Goal: Communication & Community: Participate in discussion

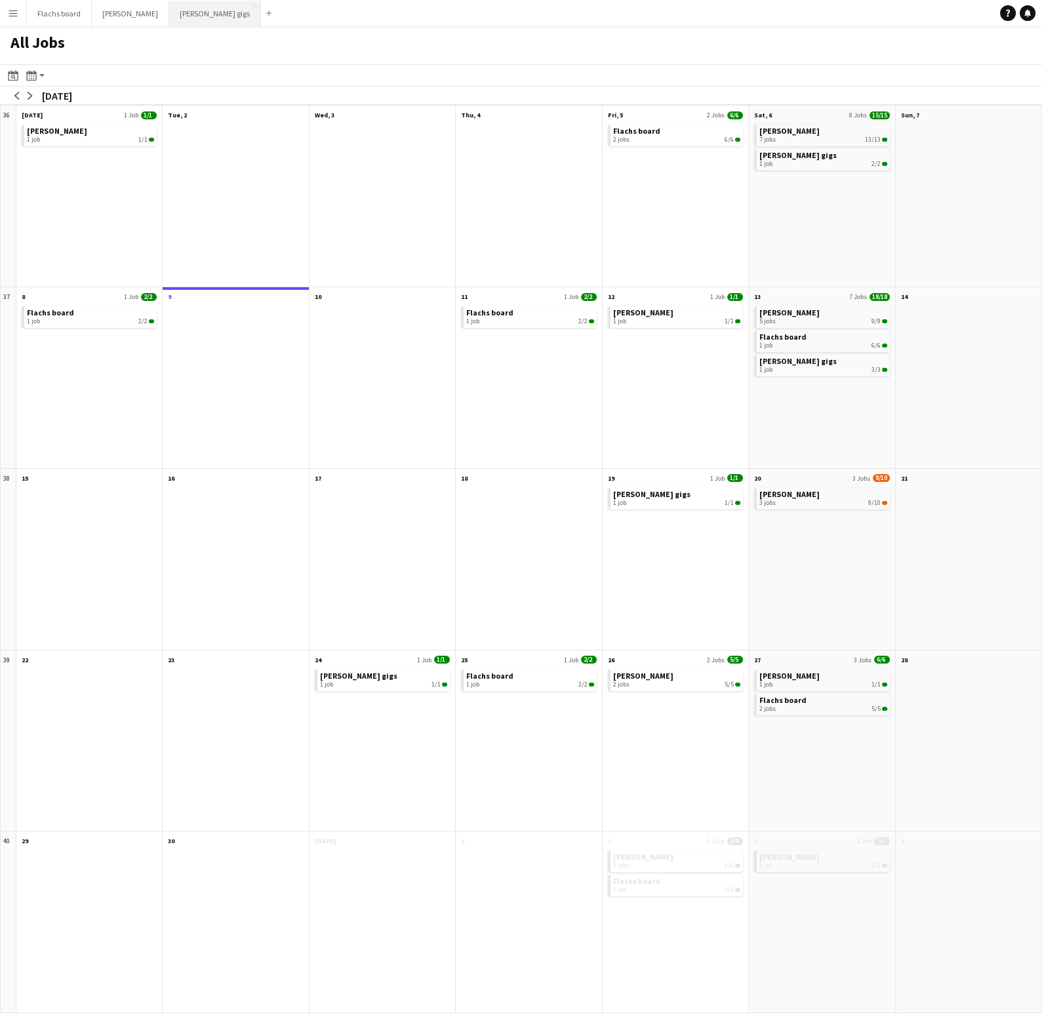
click at [169, 17] on button "[PERSON_NAME]'s gigs Close" at bounding box center [215, 14] width 92 height 26
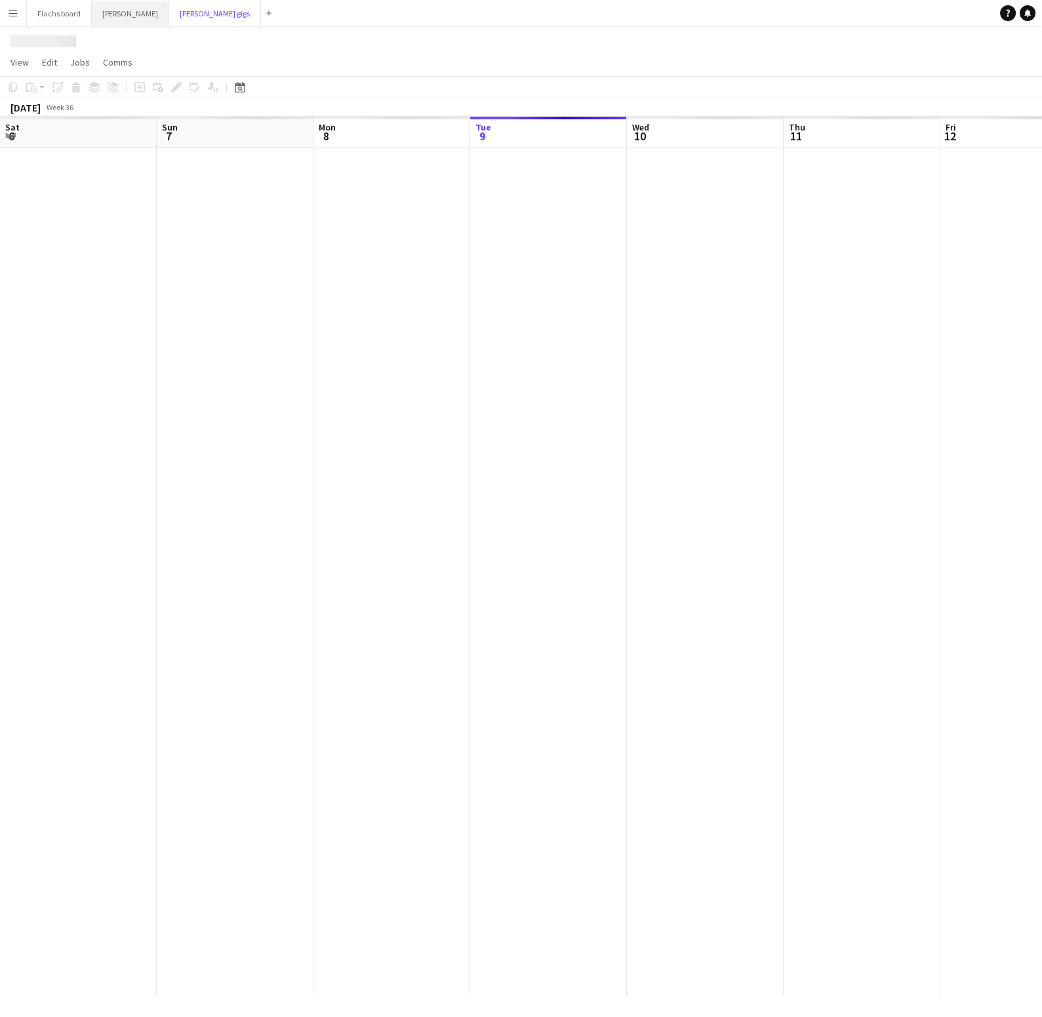
scroll to position [0, 313]
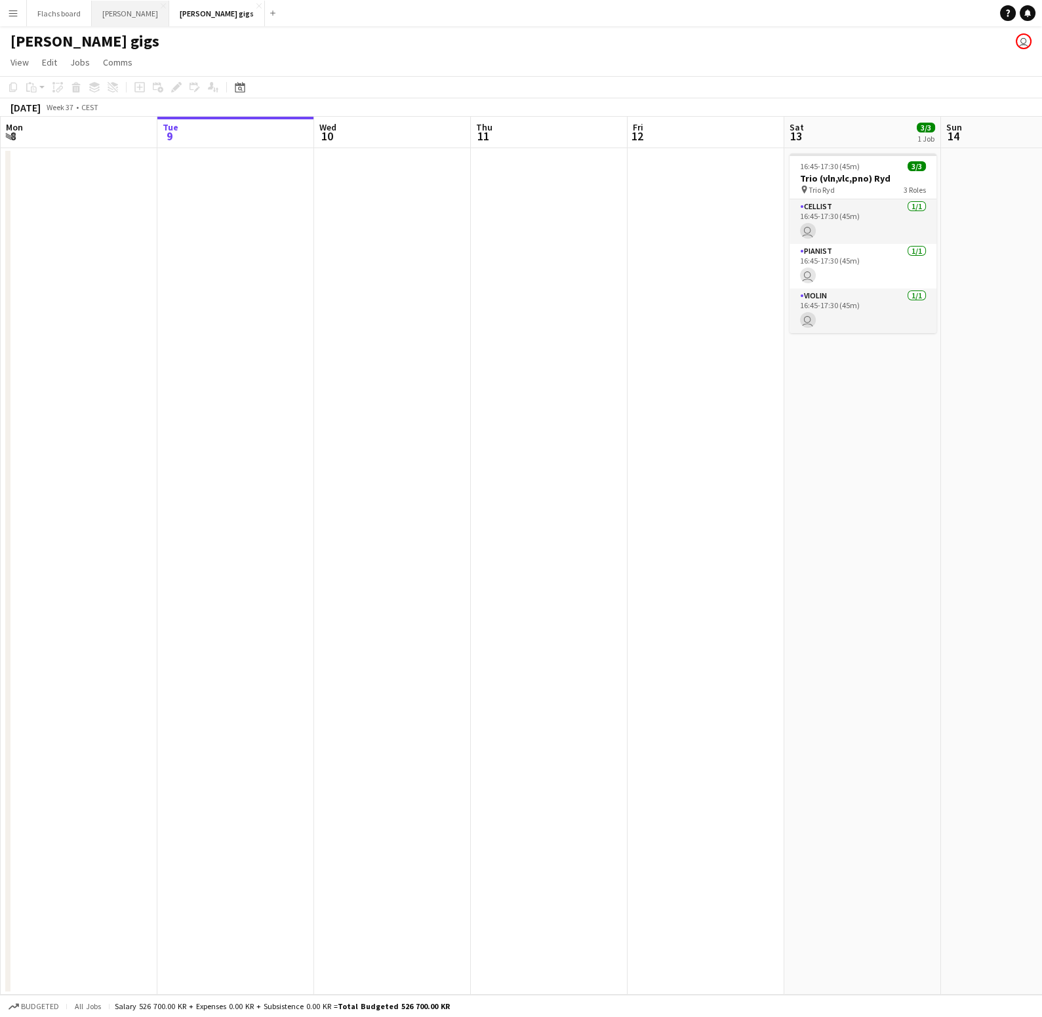
click at [117, 14] on button "Asger Gigs Close" at bounding box center [130, 14] width 77 height 26
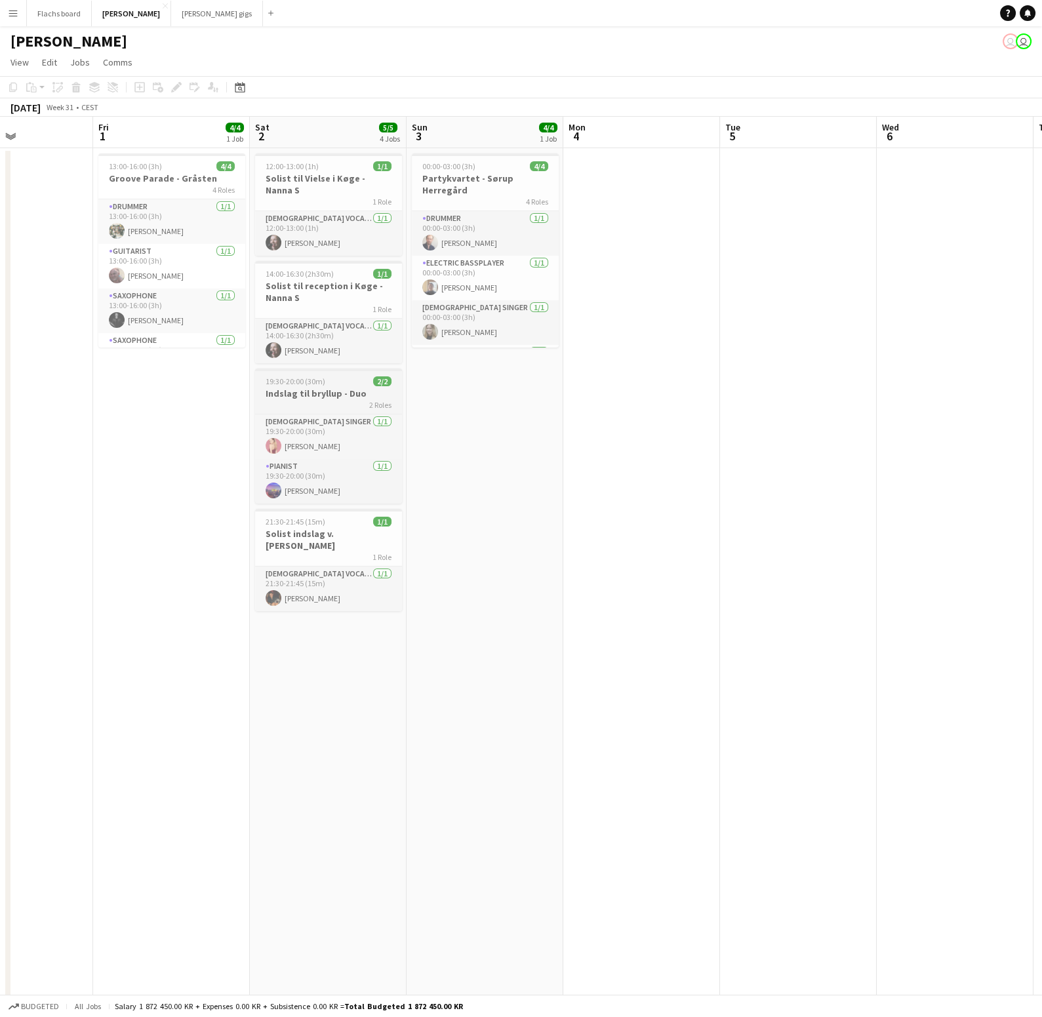
scroll to position [0, 378]
click at [322, 400] on div "2 Roles" at bounding box center [328, 405] width 147 height 10
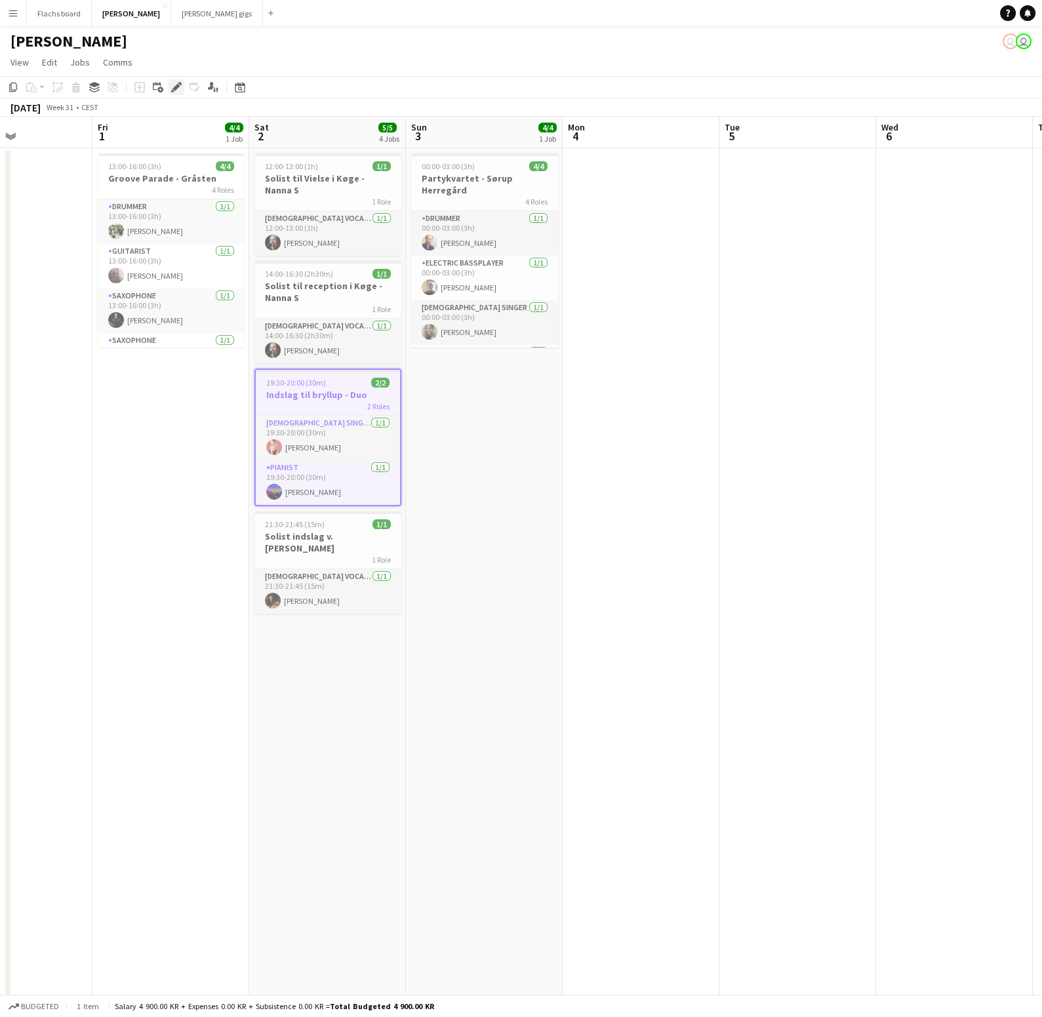
click at [173, 83] on icon "Edit" at bounding box center [176, 87] width 10 height 10
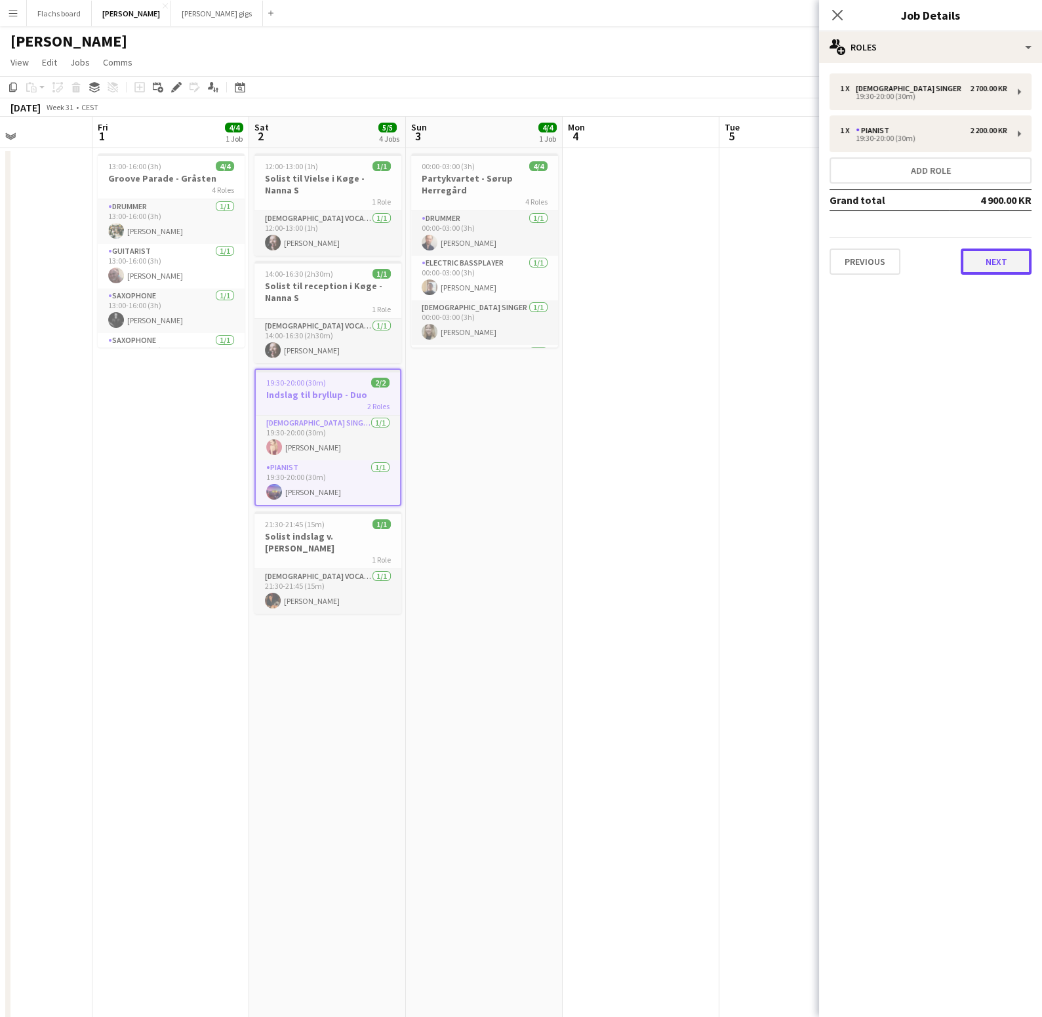
click at [970, 264] on button "Next" at bounding box center [996, 262] width 71 height 26
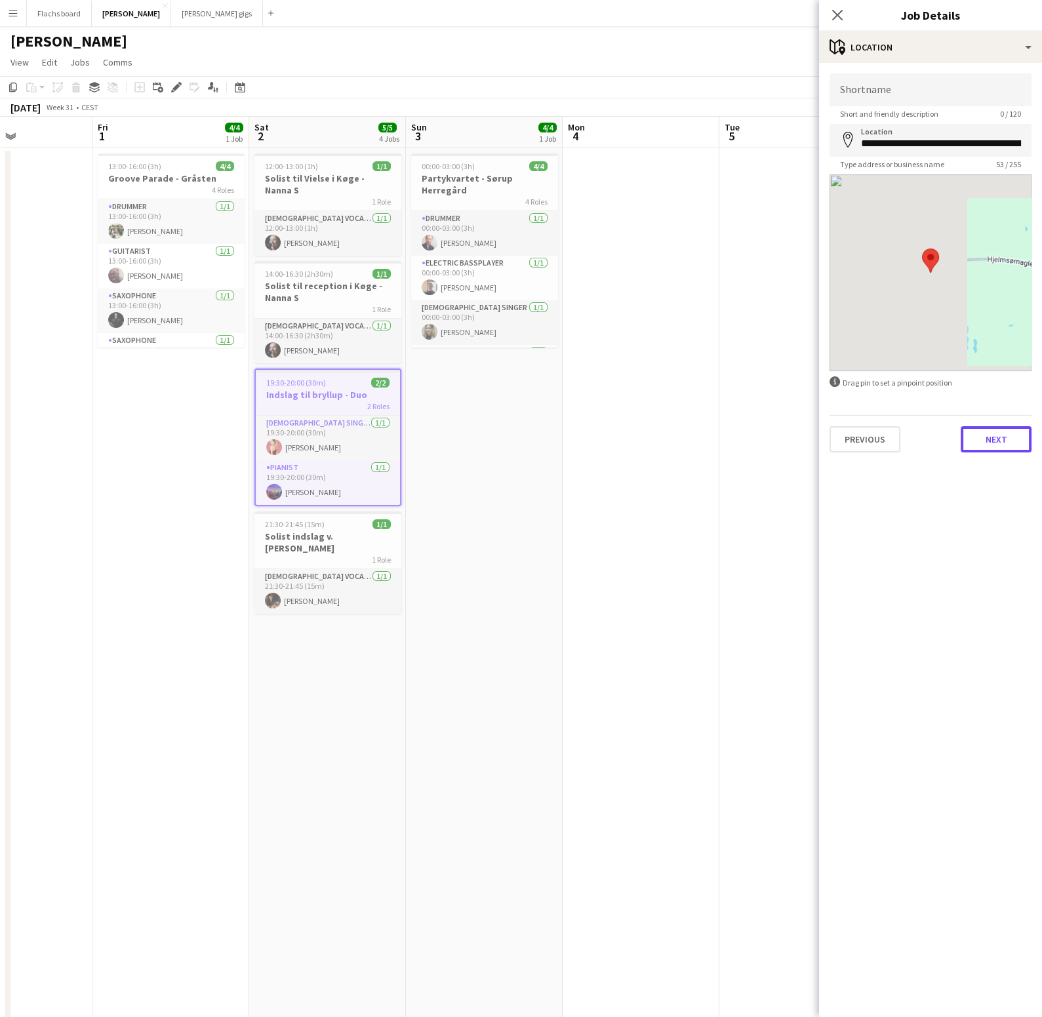
click at [977, 432] on button "Next" at bounding box center [996, 439] width 71 height 26
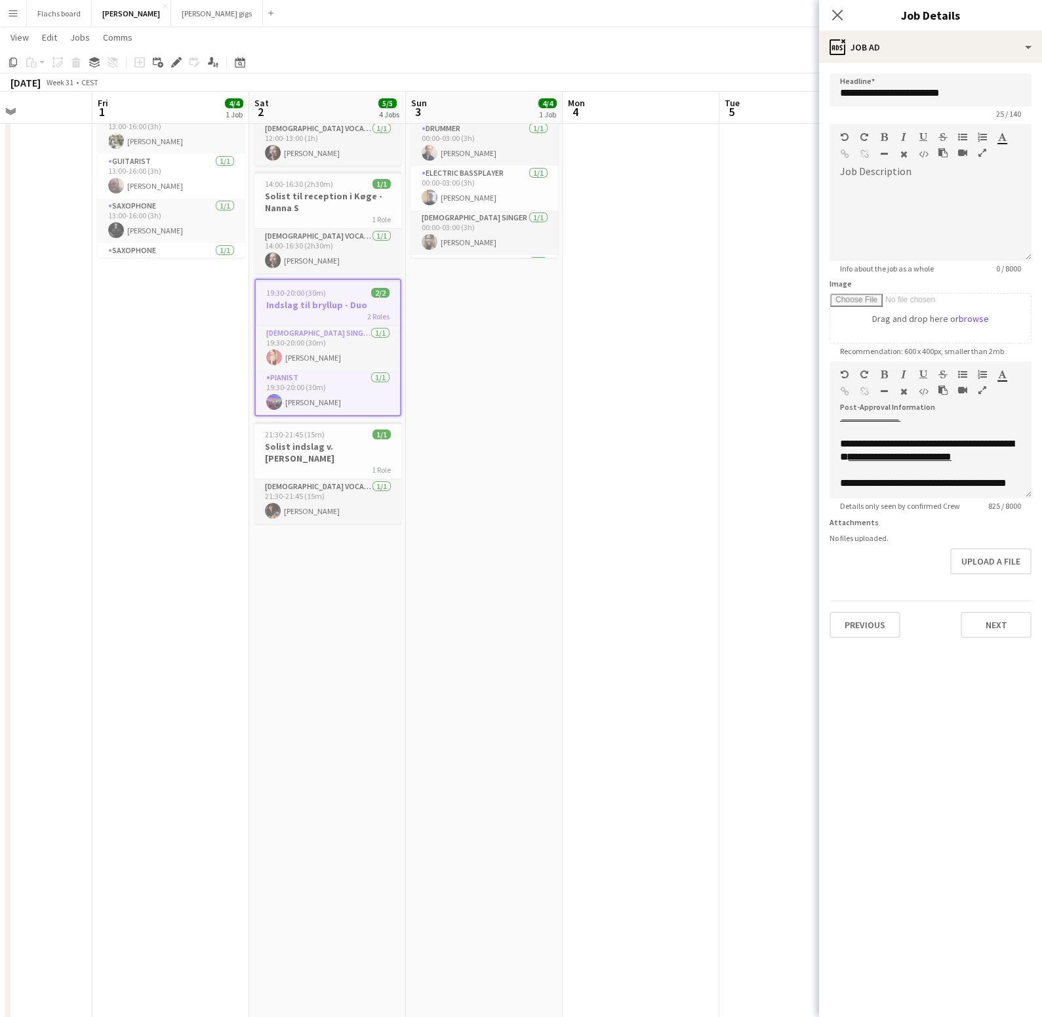
scroll to position [191, 0]
click at [943, 450] on span "**********" at bounding box center [925, 438] width 171 height 23
click at [893, 452] on p "**********" at bounding box center [930, 439] width 181 height 26
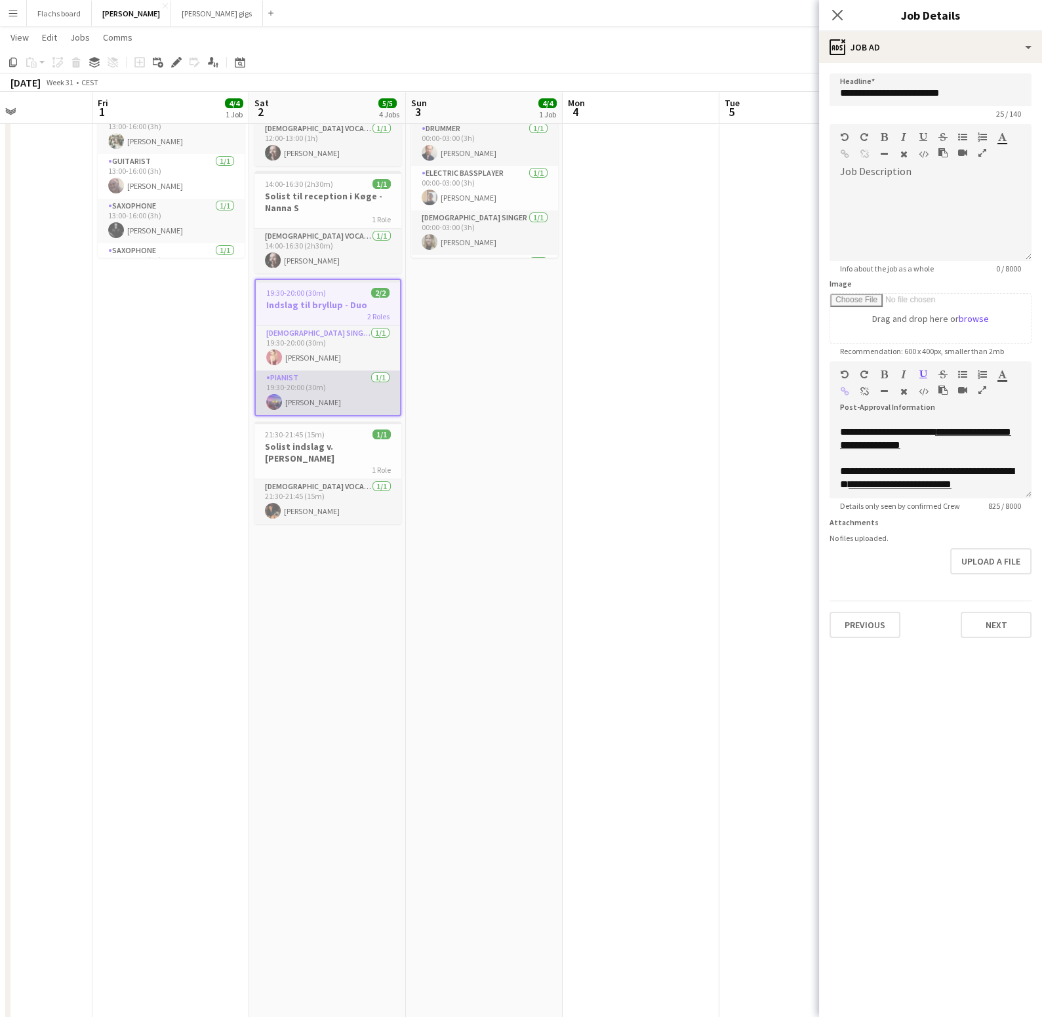
click at [358, 384] on app-card-role "Pianist 1/1 19:30-20:00 (30m) Andreas Rasmussen" at bounding box center [328, 393] width 144 height 45
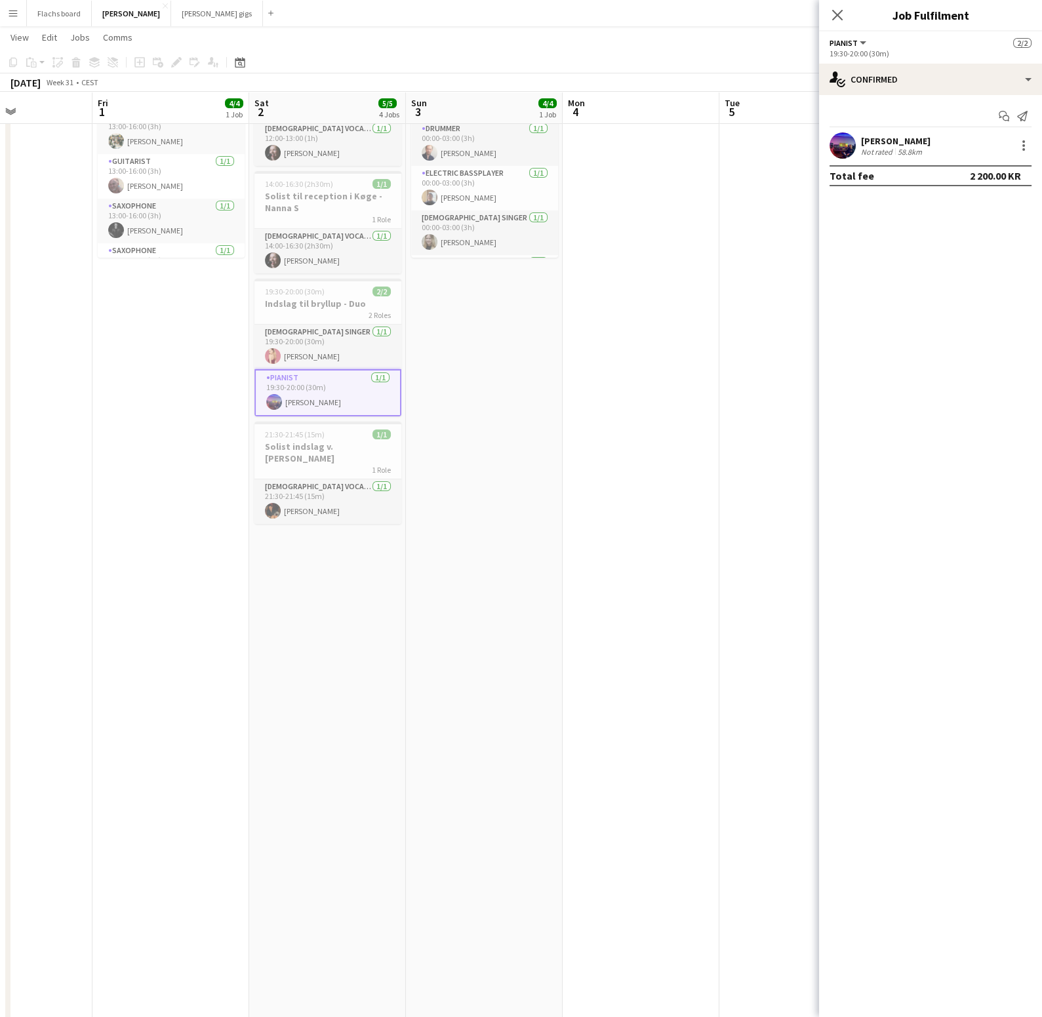
click at [846, 146] on app-user-avatar at bounding box center [843, 146] width 26 height 26
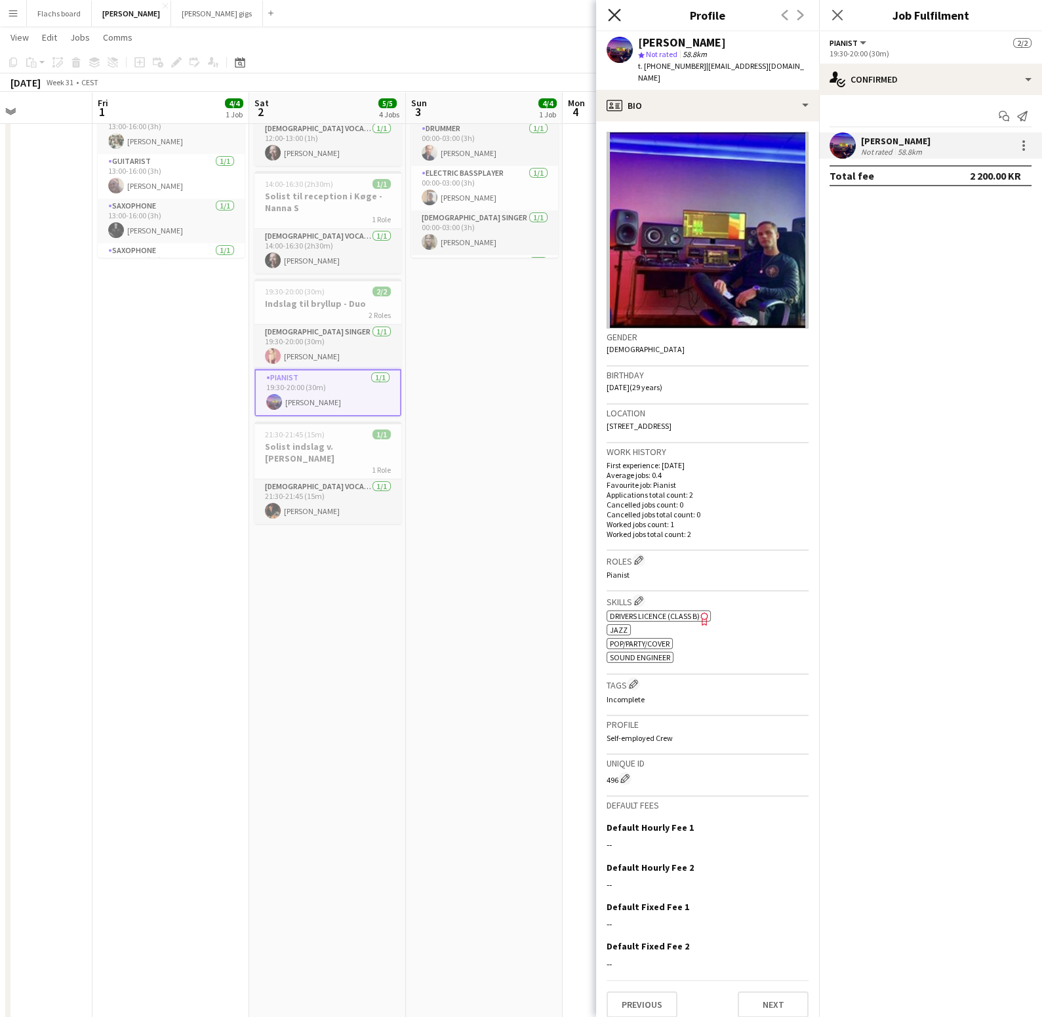
click at [615, 13] on icon at bounding box center [614, 15] width 12 height 12
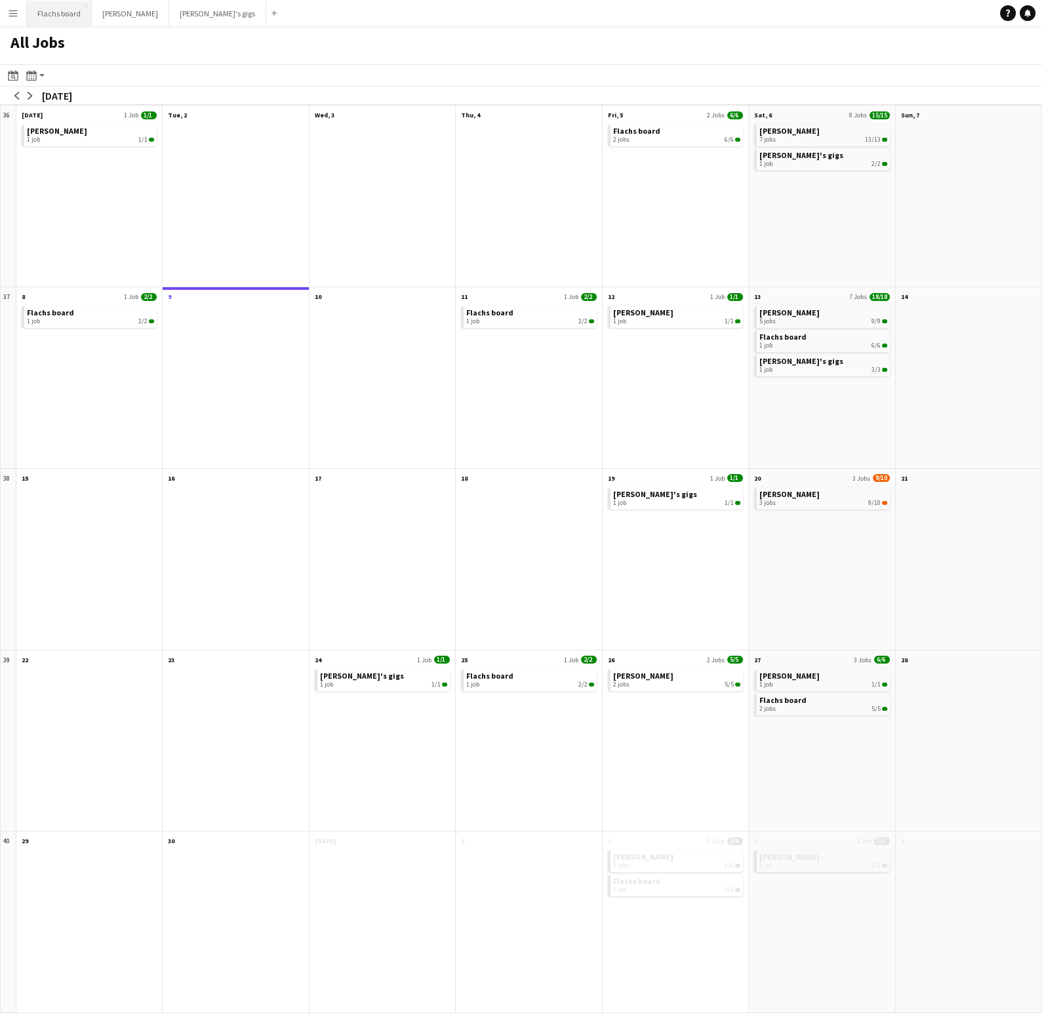
click at [62, 10] on button "Flachs board Close" at bounding box center [59, 14] width 65 height 26
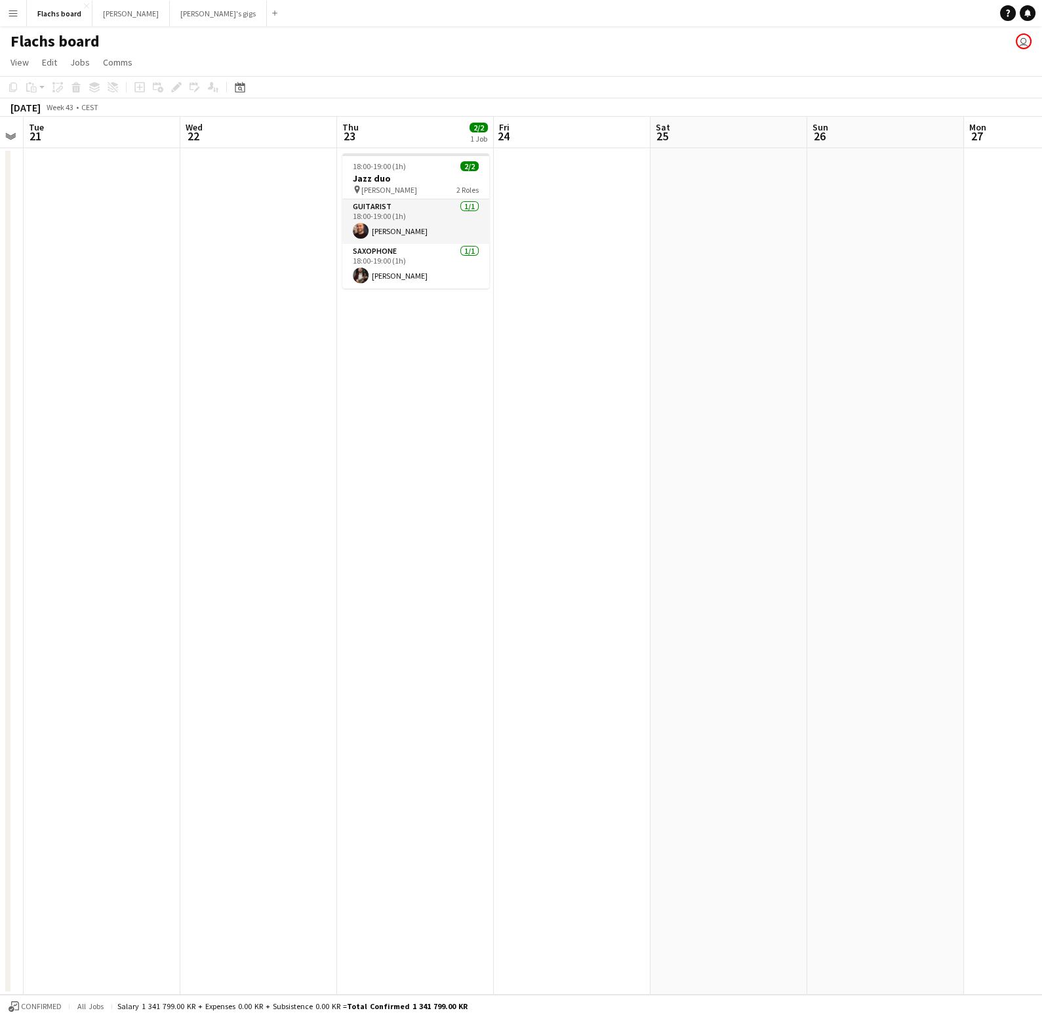
scroll to position [0, 525]
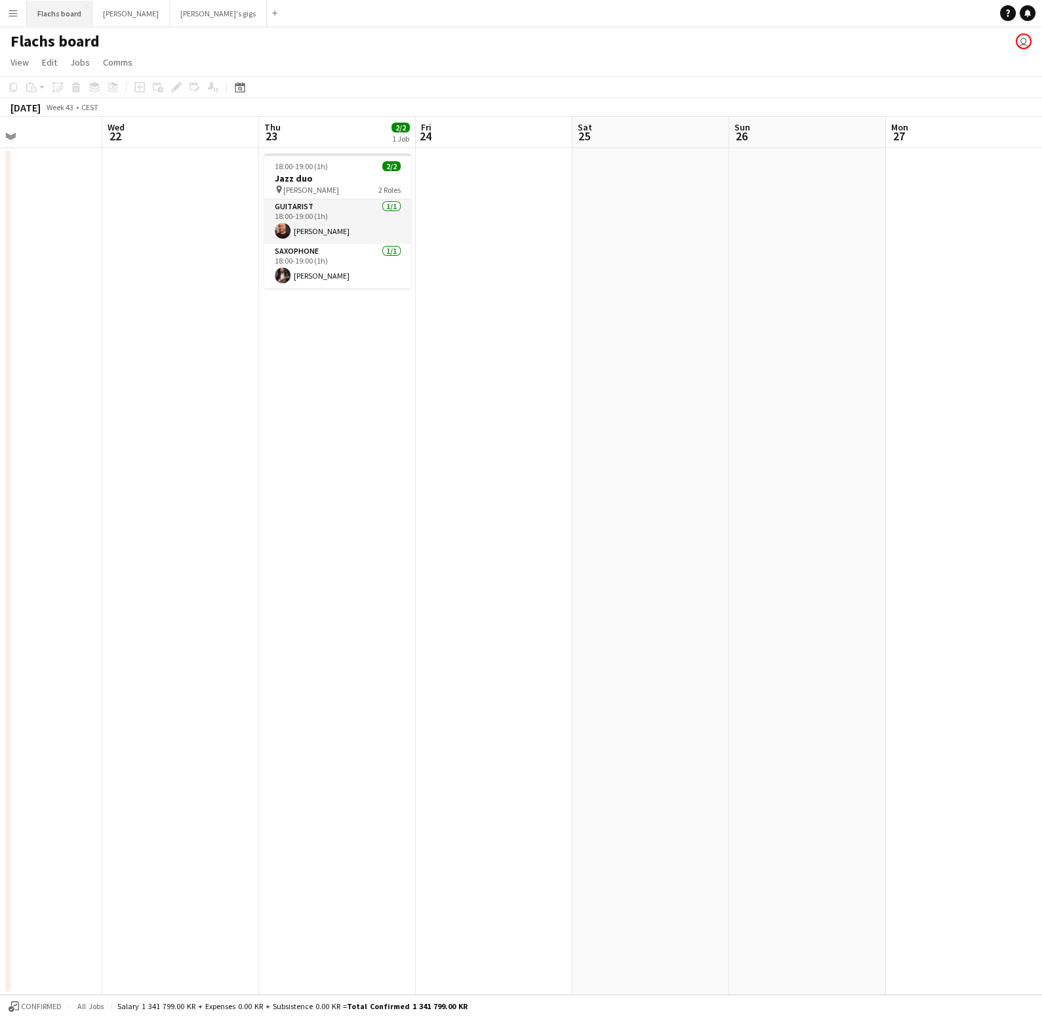
click at [54, 3] on button "Flachs board Close" at bounding box center [60, 14] width 66 height 26
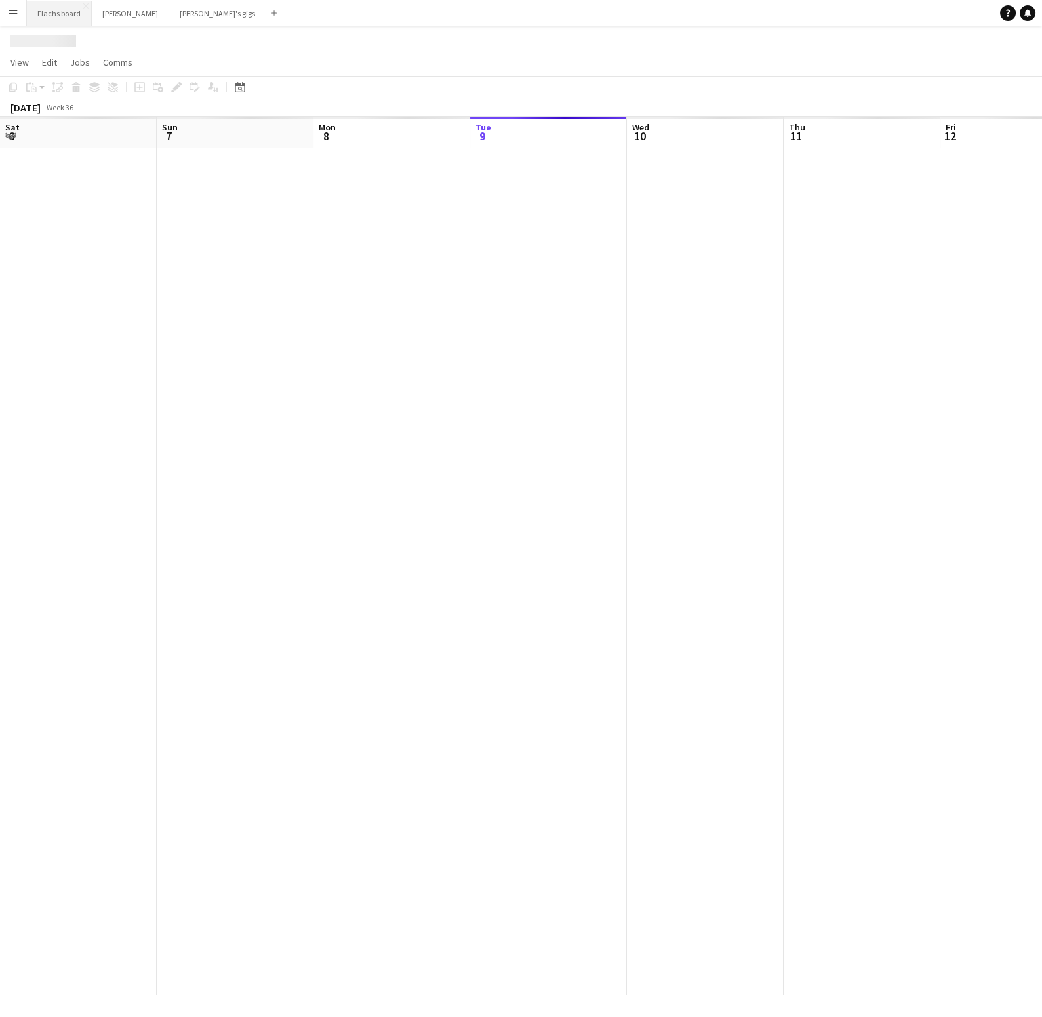
scroll to position [0, 313]
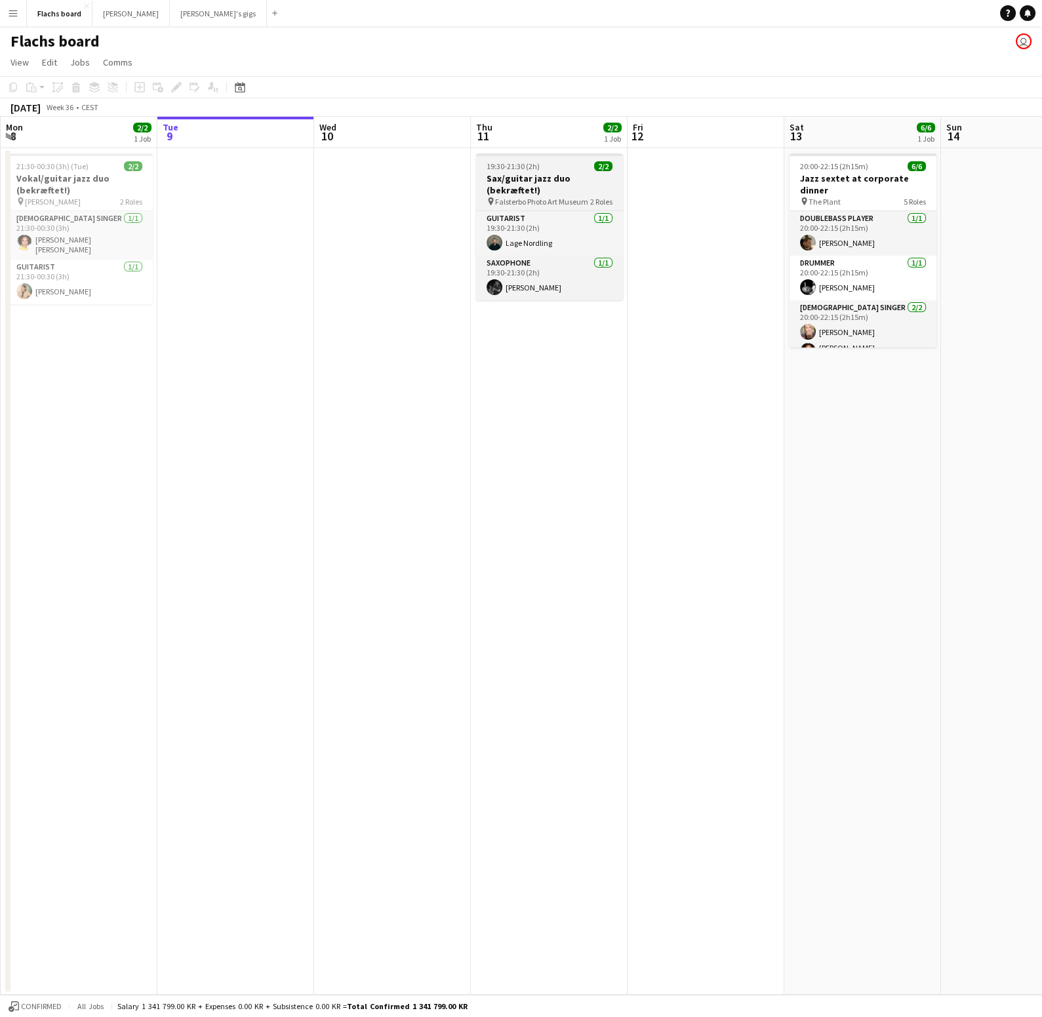
click at [494, 175] on h3 "Sax/guitar jazz duo (bekræftet!)" at bounding box center [549, 185] width 147 height 24
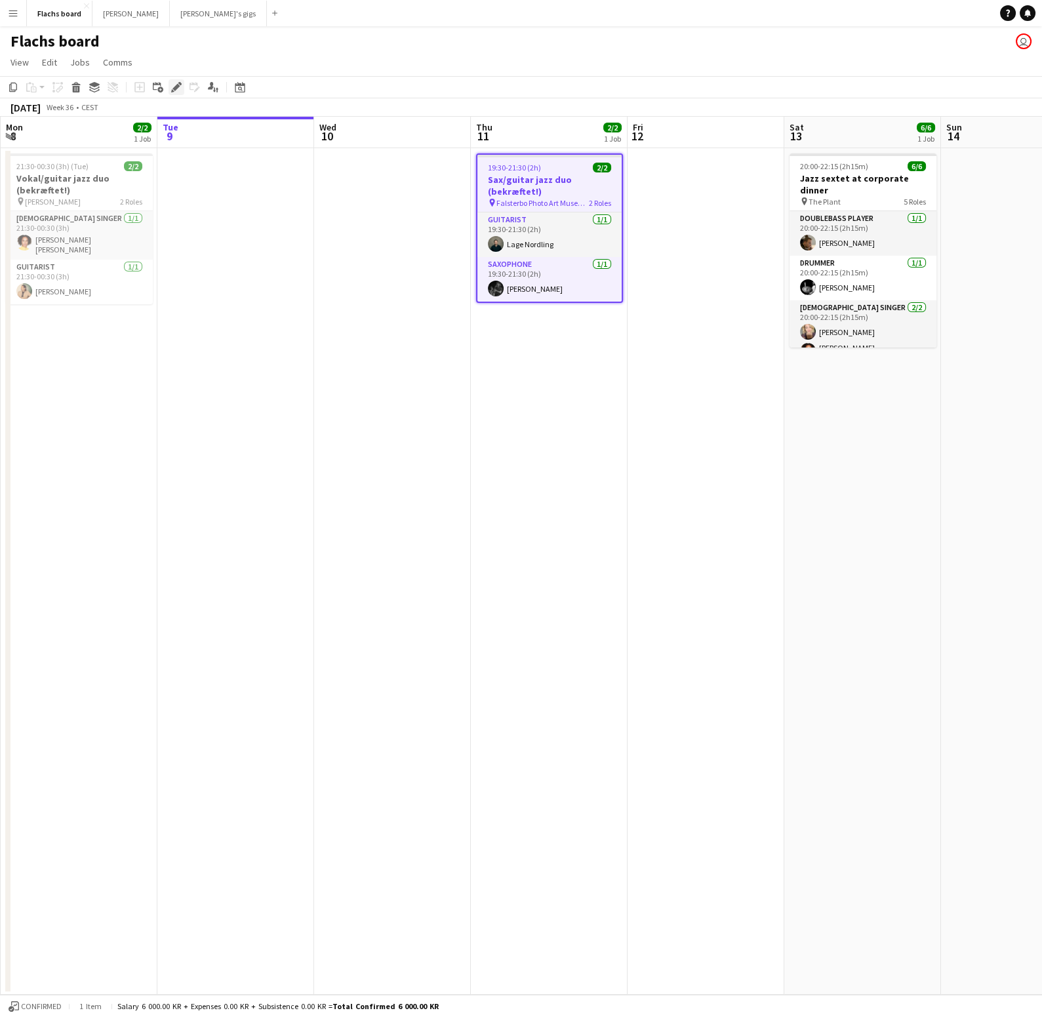
click at [176, 89] on icon at bounding box center [176, 87] width 7 height 7
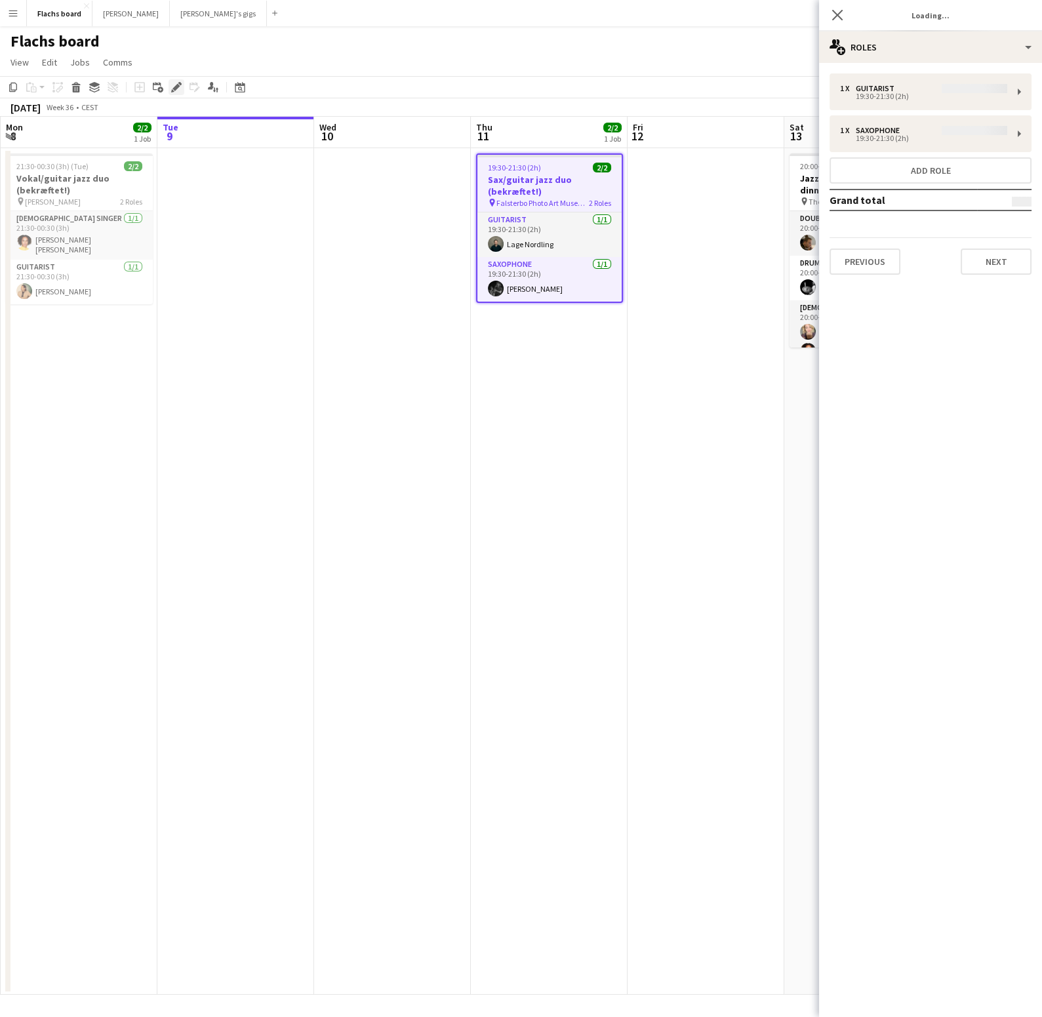
type input "**********"
click at [1010, 259] on button "Next" at bounding box center [996, 262] width 71 height 26
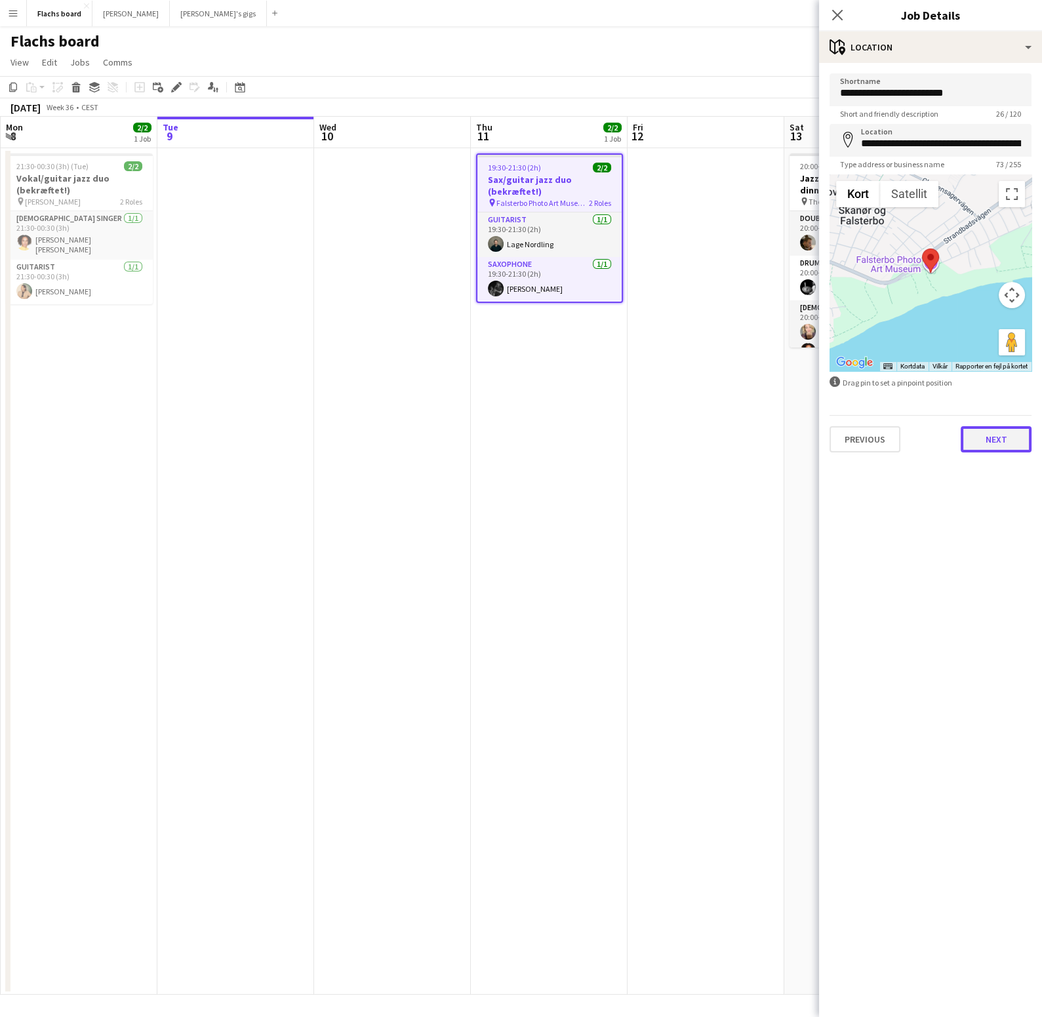
click at [993, 428] on button "Next" at bounding box center [996, 439] width 71 height 26
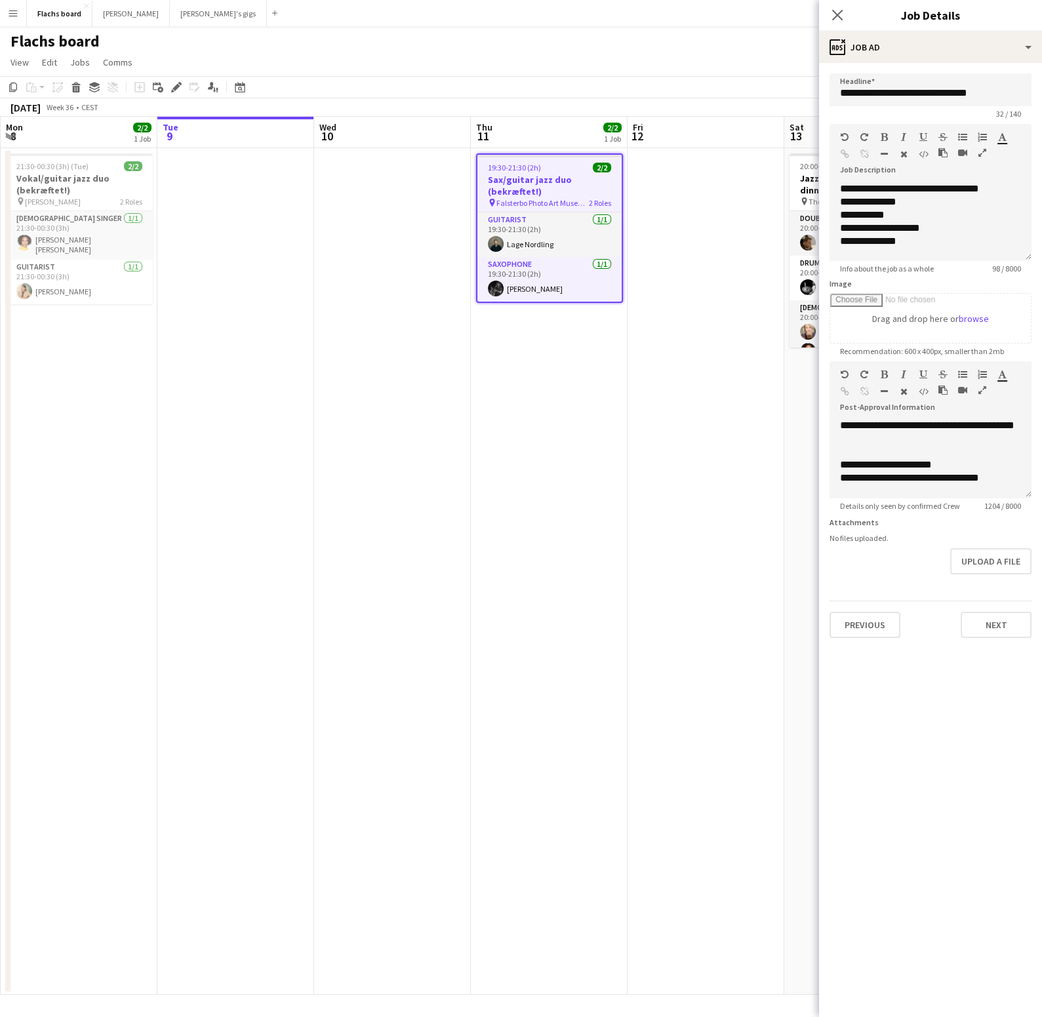
scroll to position [323, 0]
click at [102, 14] on button "Asger Gigs Close" at bounding box center [130, 14] width 77 height 26
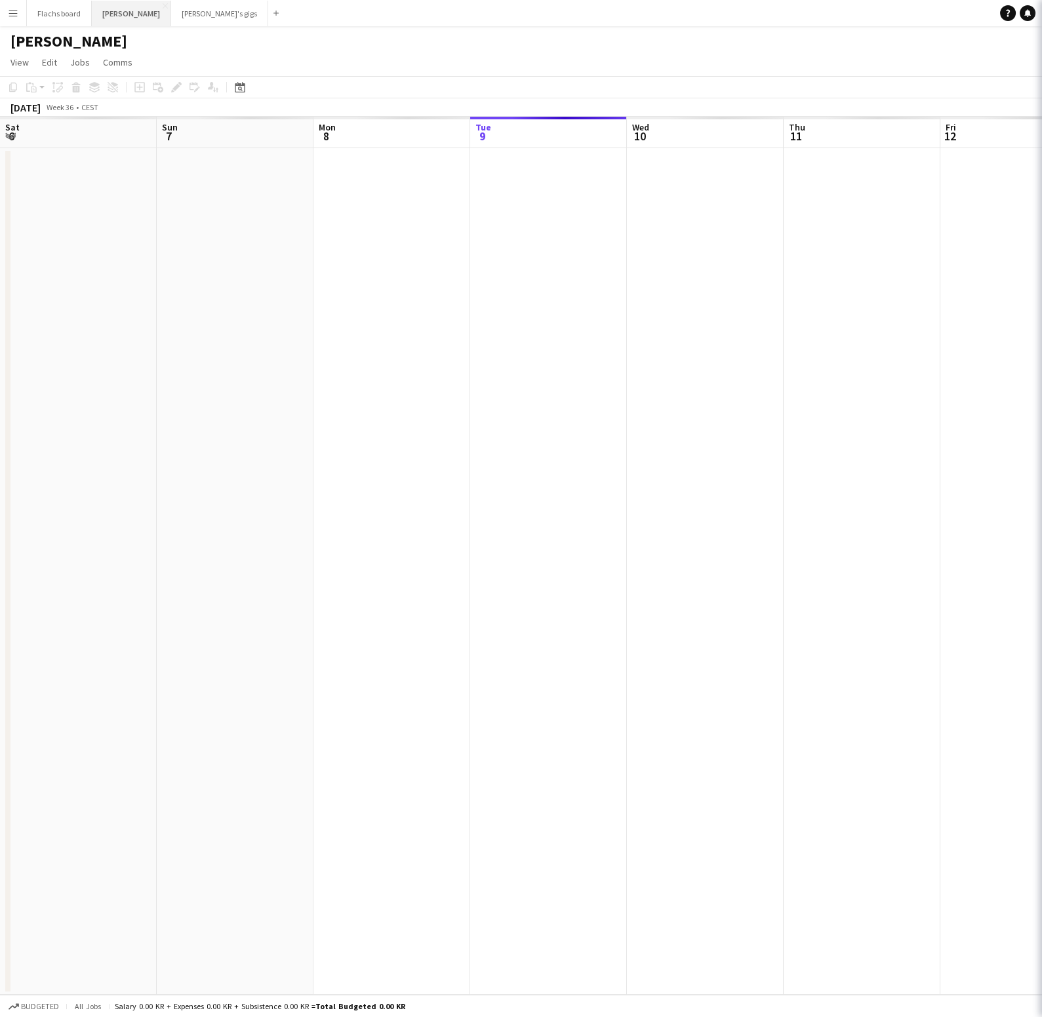
scroll to position [0, 313]
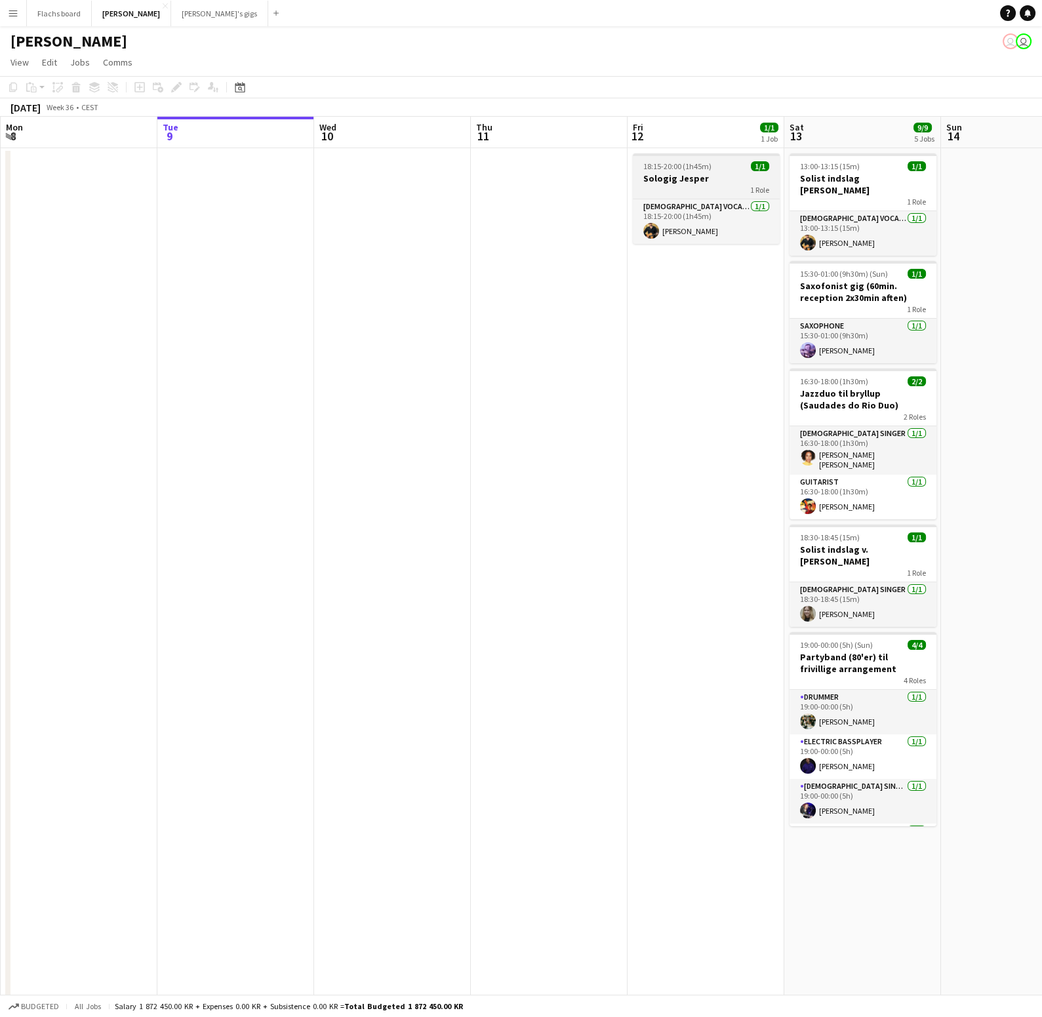
click at [655, 181] on h3 "Sologig Jesper" at bounding box center [706, 179] width 147 height 12
click at [173, 86] on icon "Edit" at bounding box center [176, 87] width 10 height 10
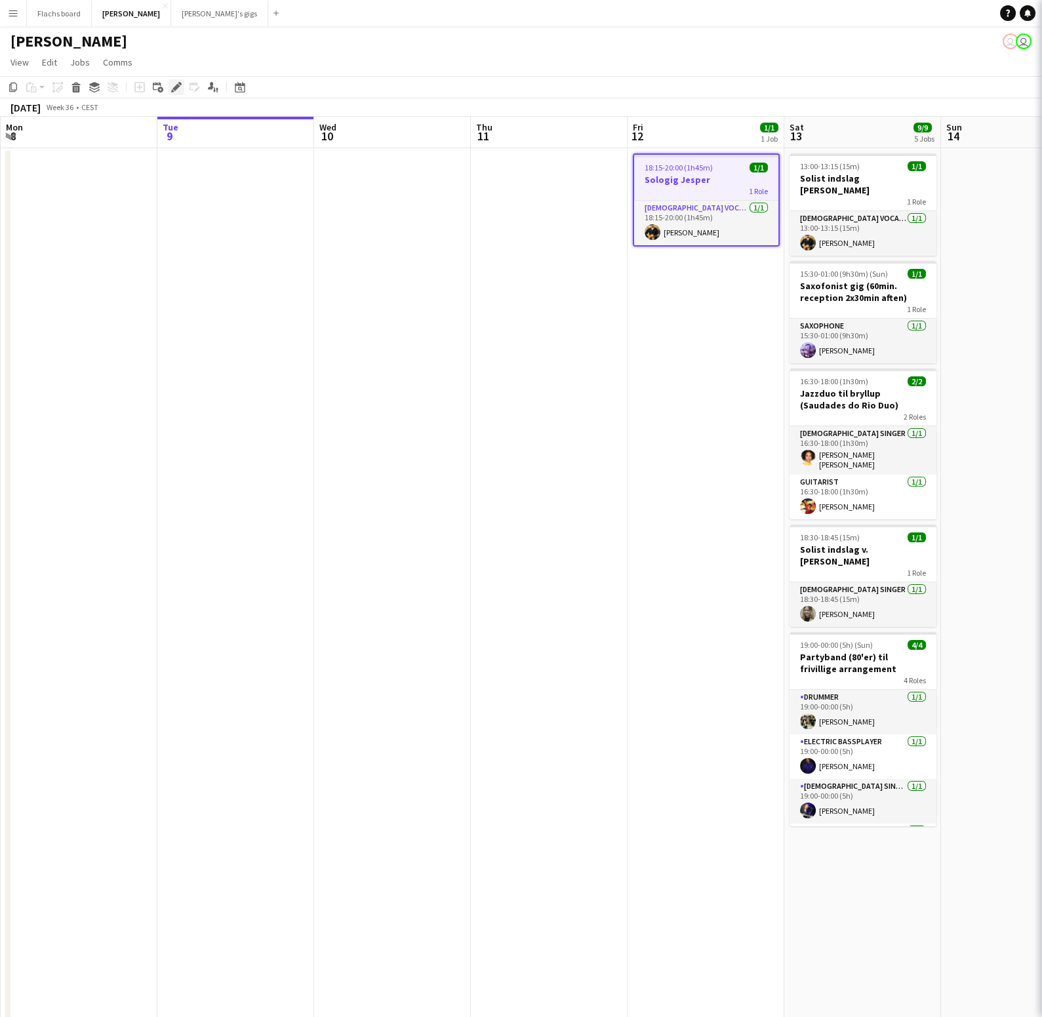
type input "**********"
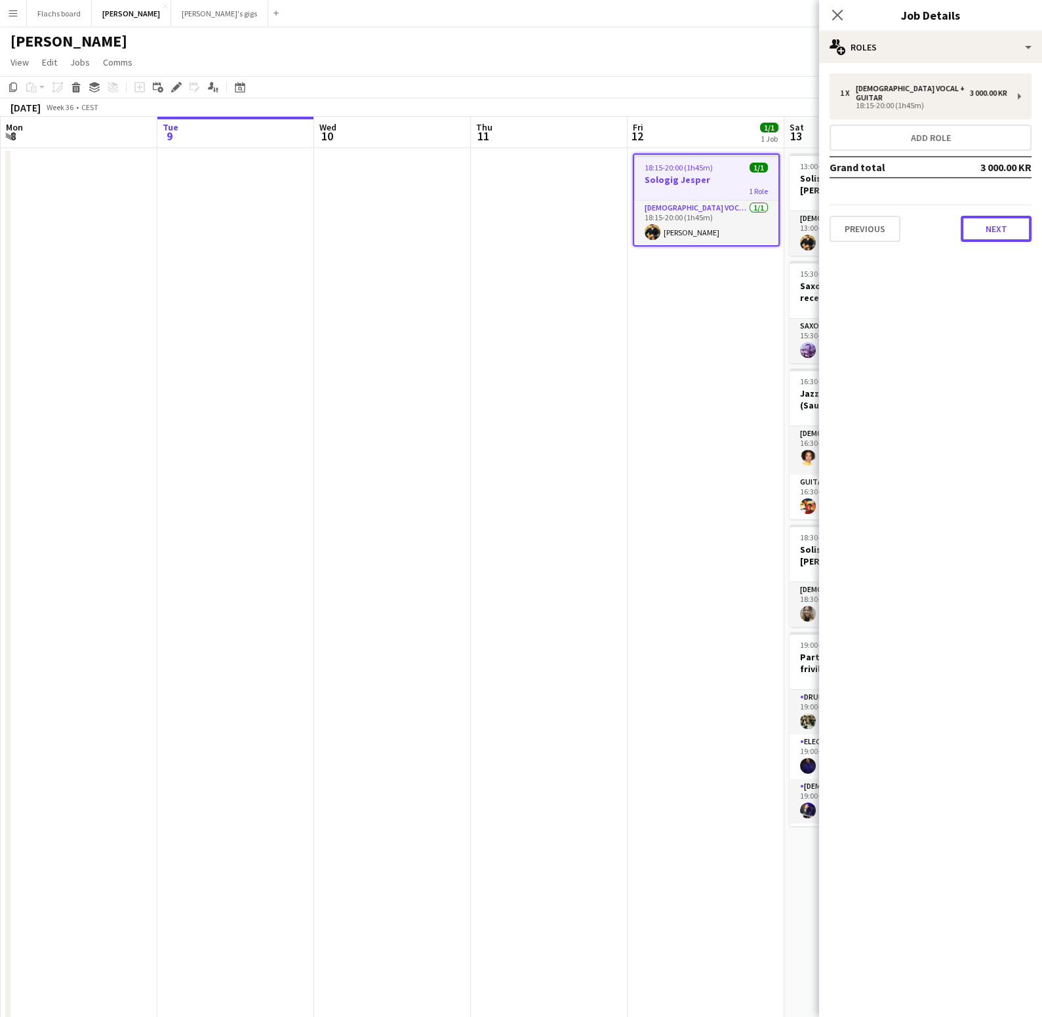
click at [970, 219] on button "Next" at bounding box center [996, 229] width 71 height 26
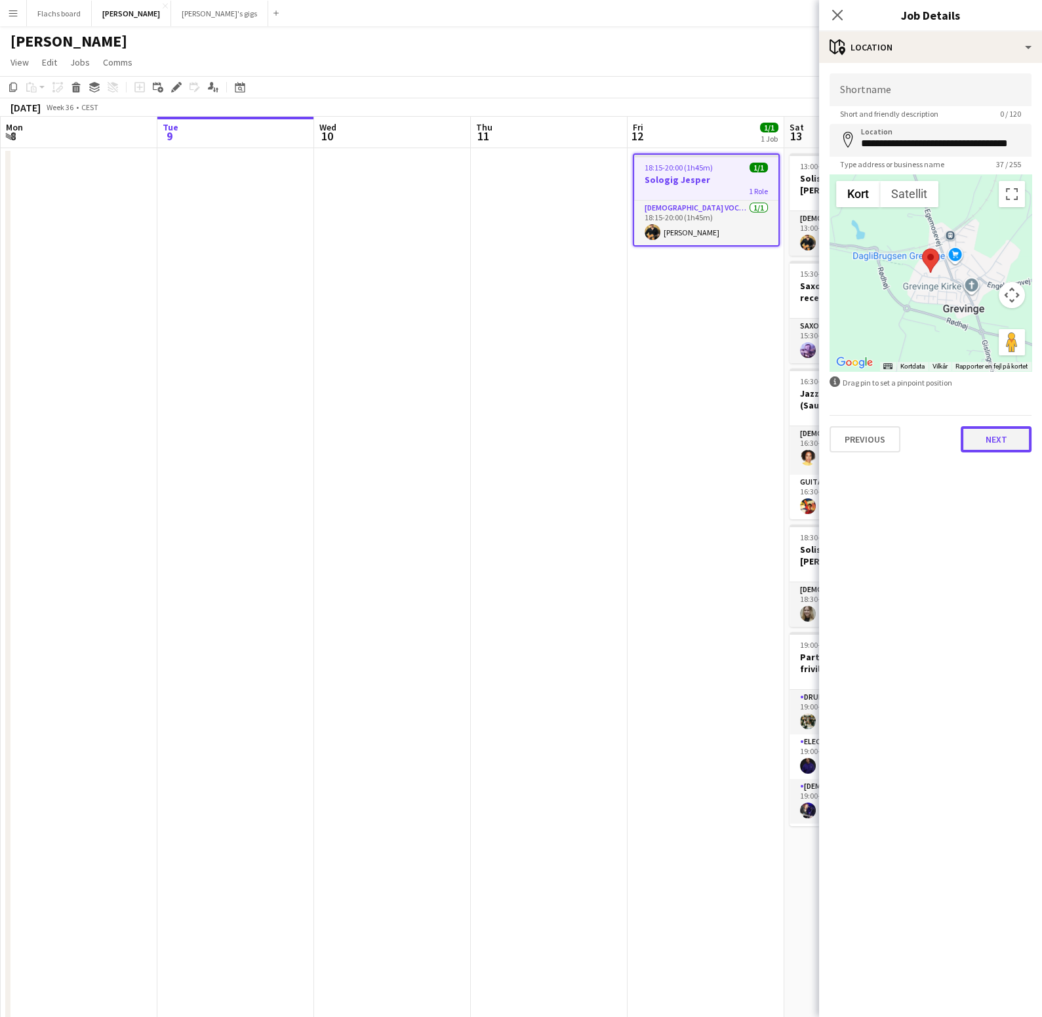
click at [985, 438] on button "Next" at bounding box center [996, 439] width 71 height 26
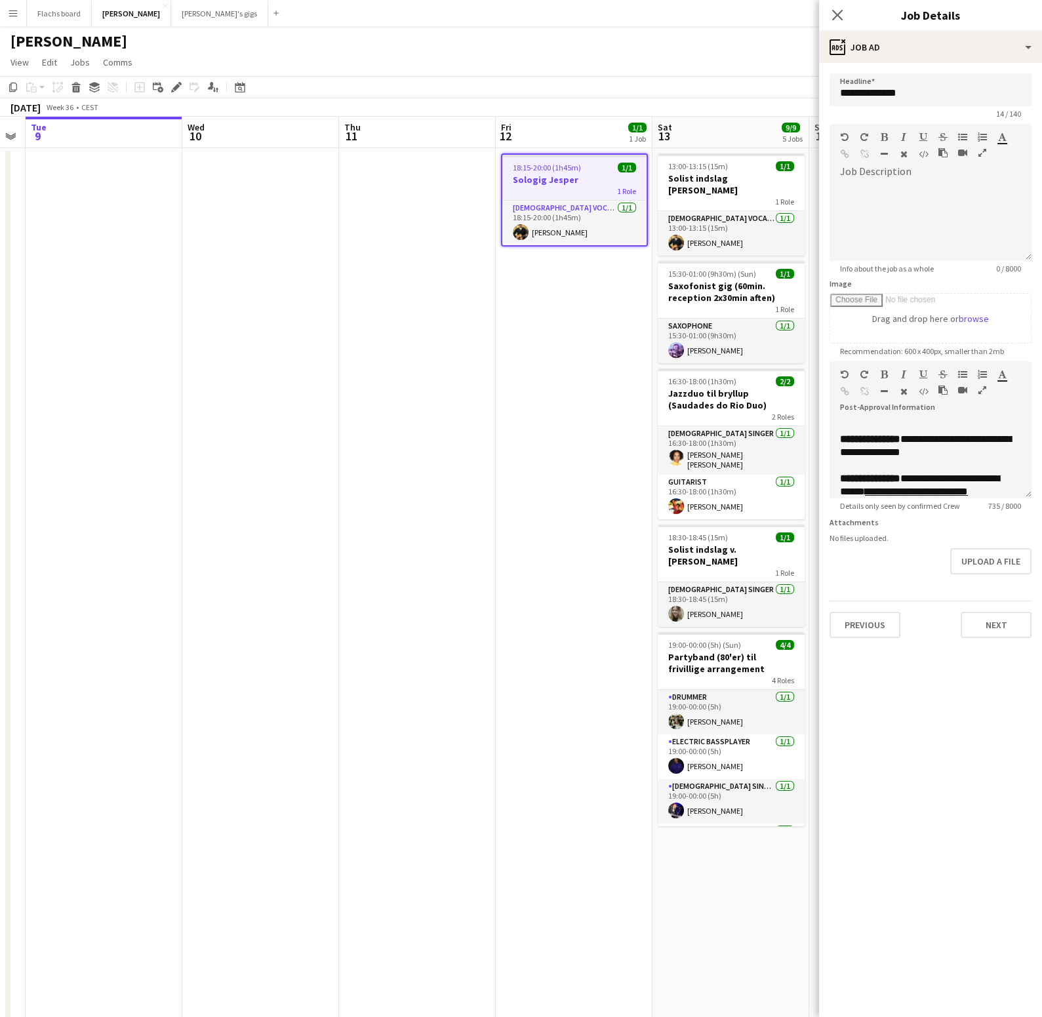
scroll to position [0, 501]
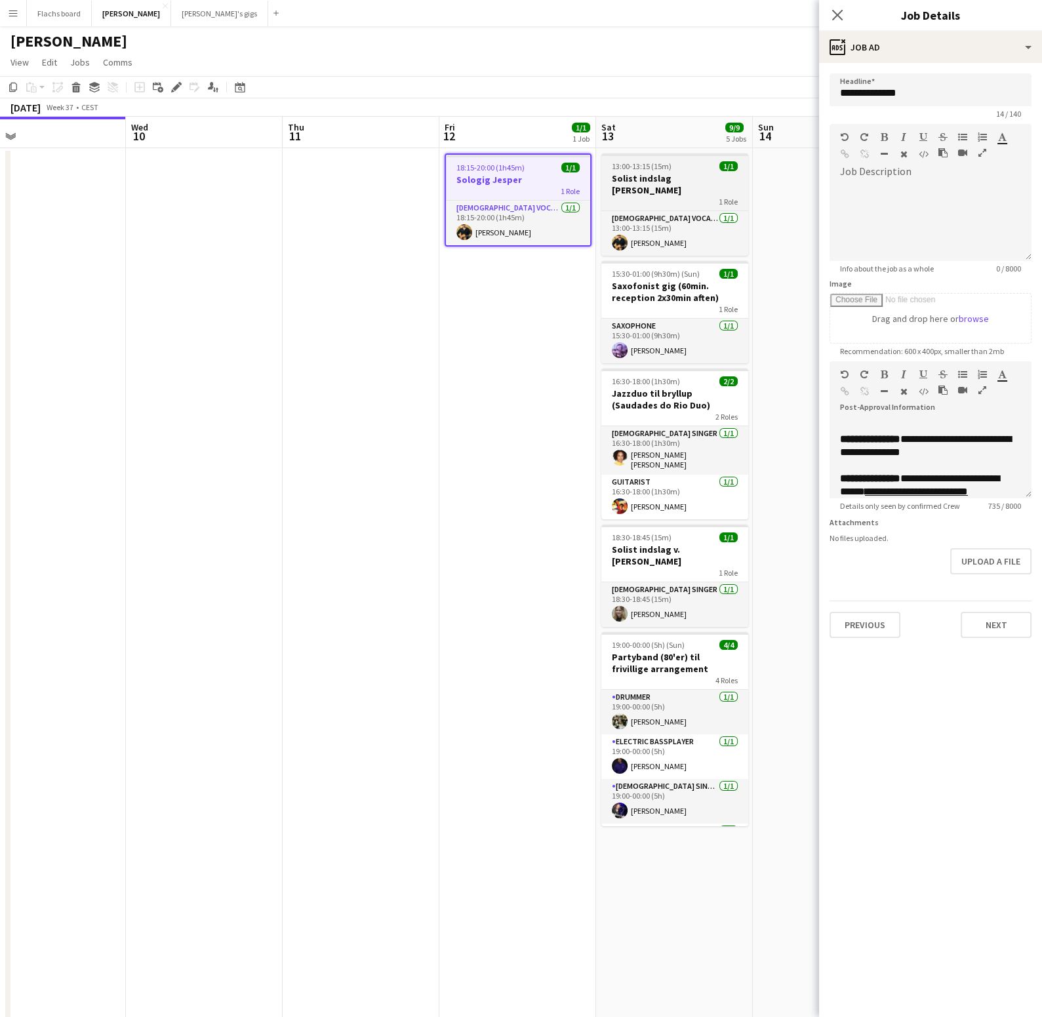
click at [670, 171] on div "13:00-13:15 (15m) 1/1" at bounding box center [675, 166] width 147 height 10
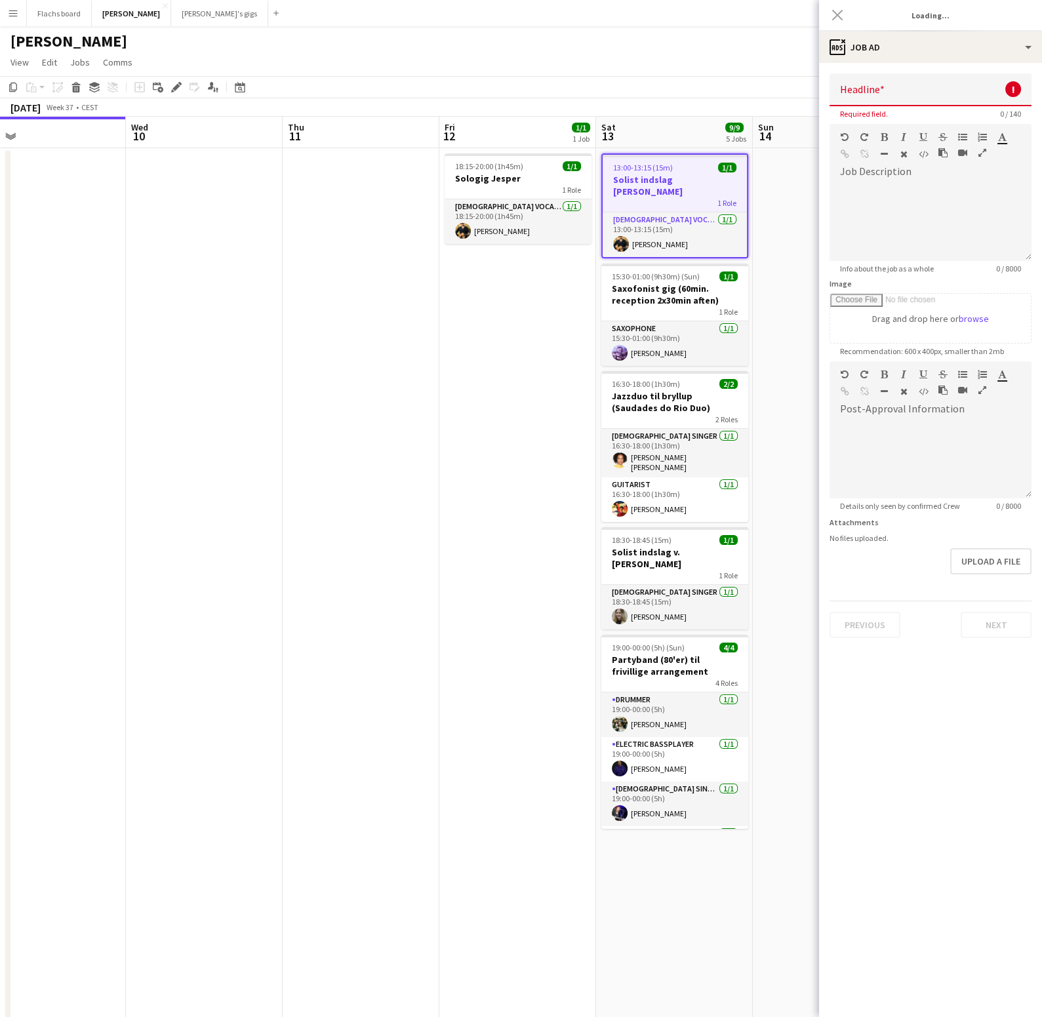
type input "**********"
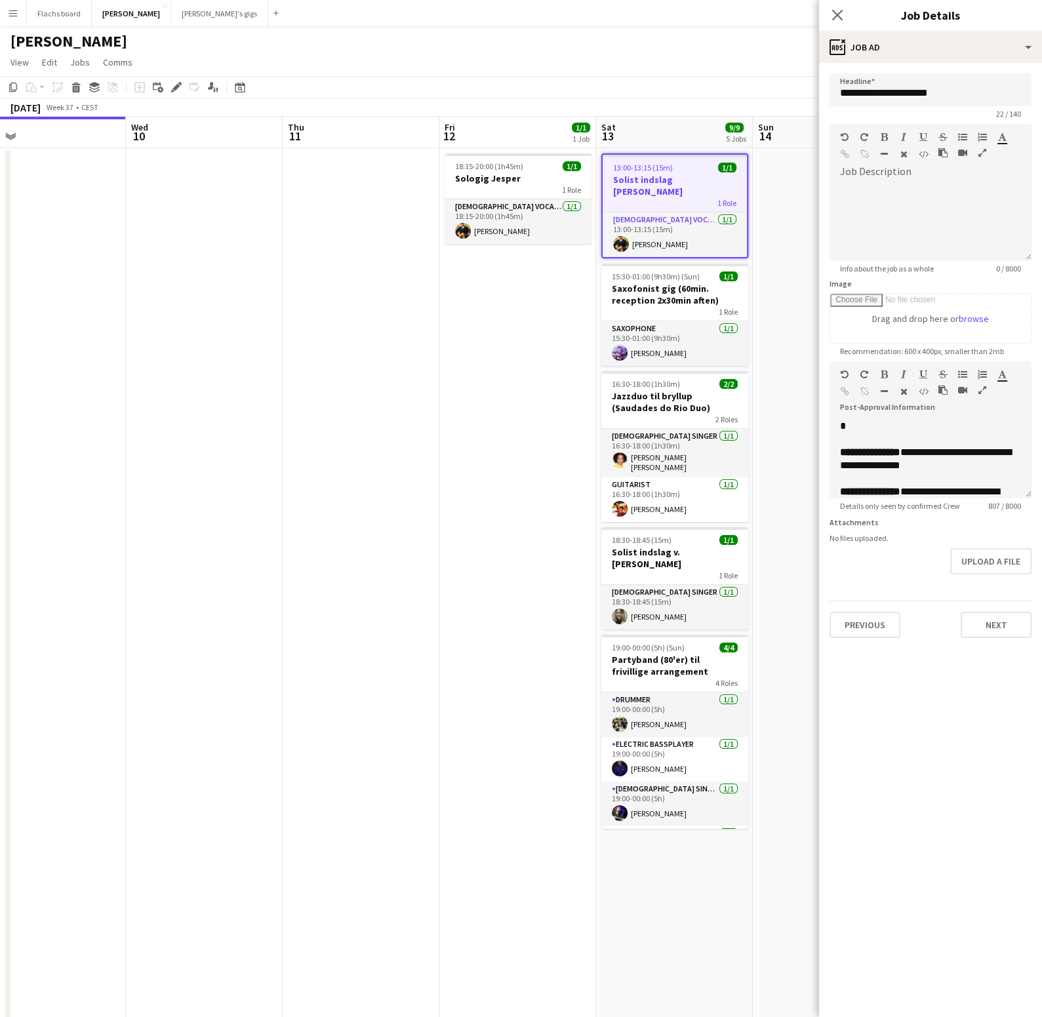
scroll to position [169, 0]
click at [688, 272] on span "15:30-01:00 (9h30m) (Sun)" at bounding box center [656, 277] width 88 height 10
type input "**********"
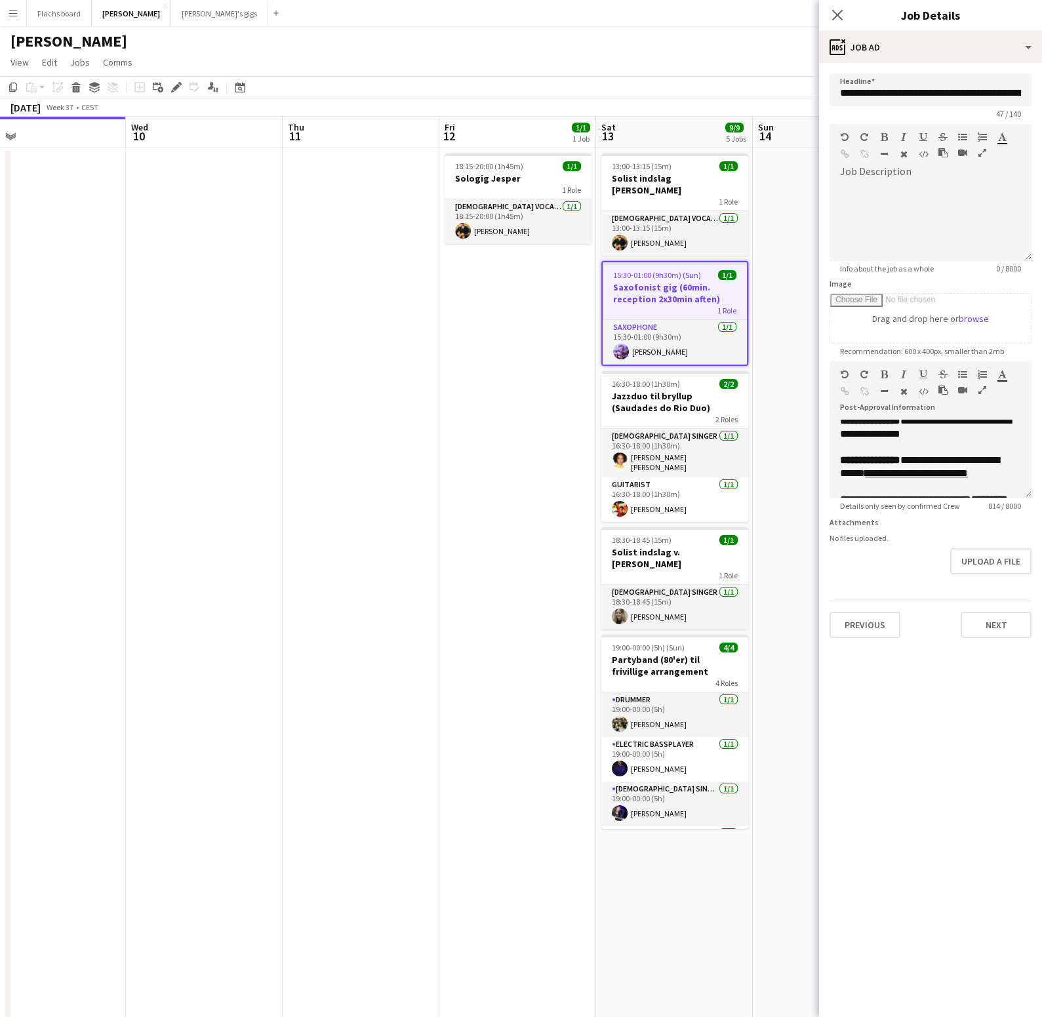
scroll to position [224, 0]
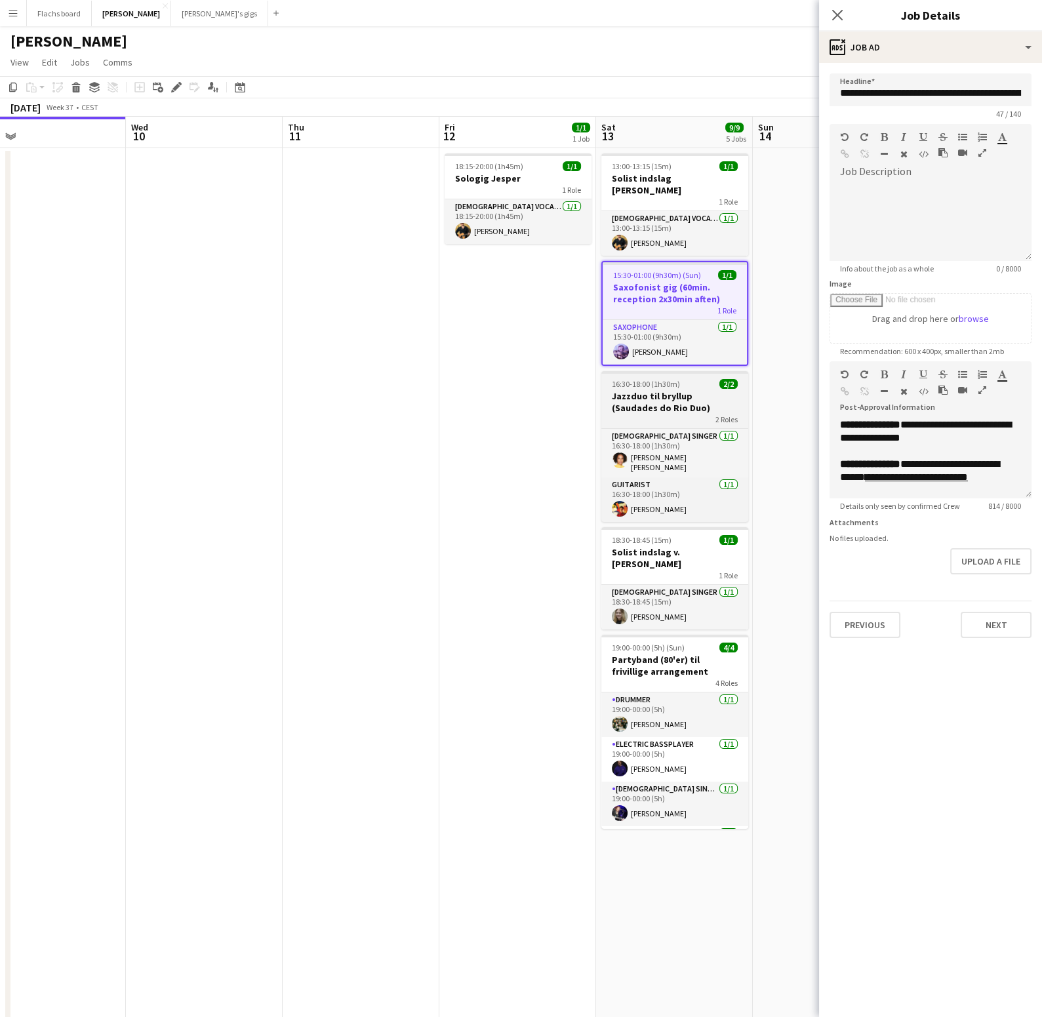
click at [691, 390] on h3 "Jazzduo til bryllup (Saudades do Rio Duo)" at bounding box center [675, 402] width 147 height 24
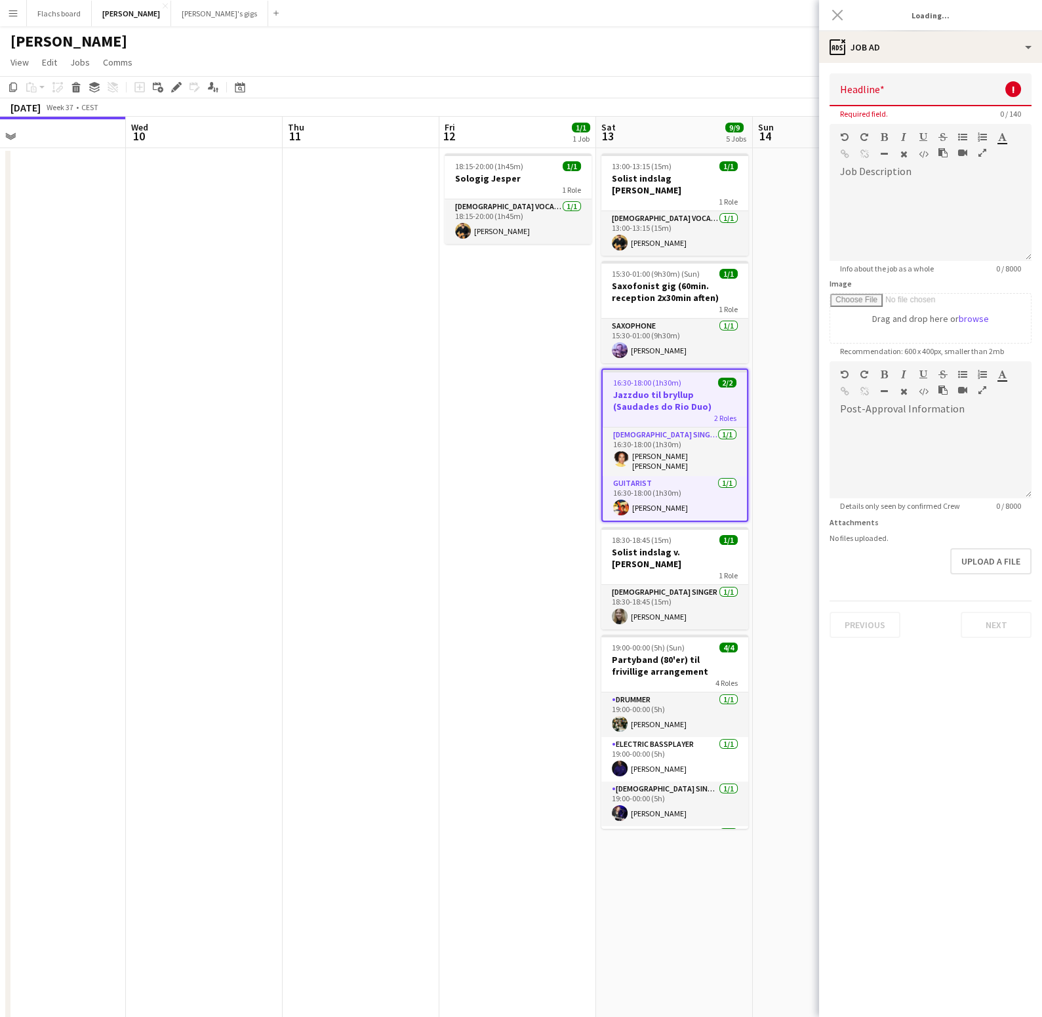
type input "**********"
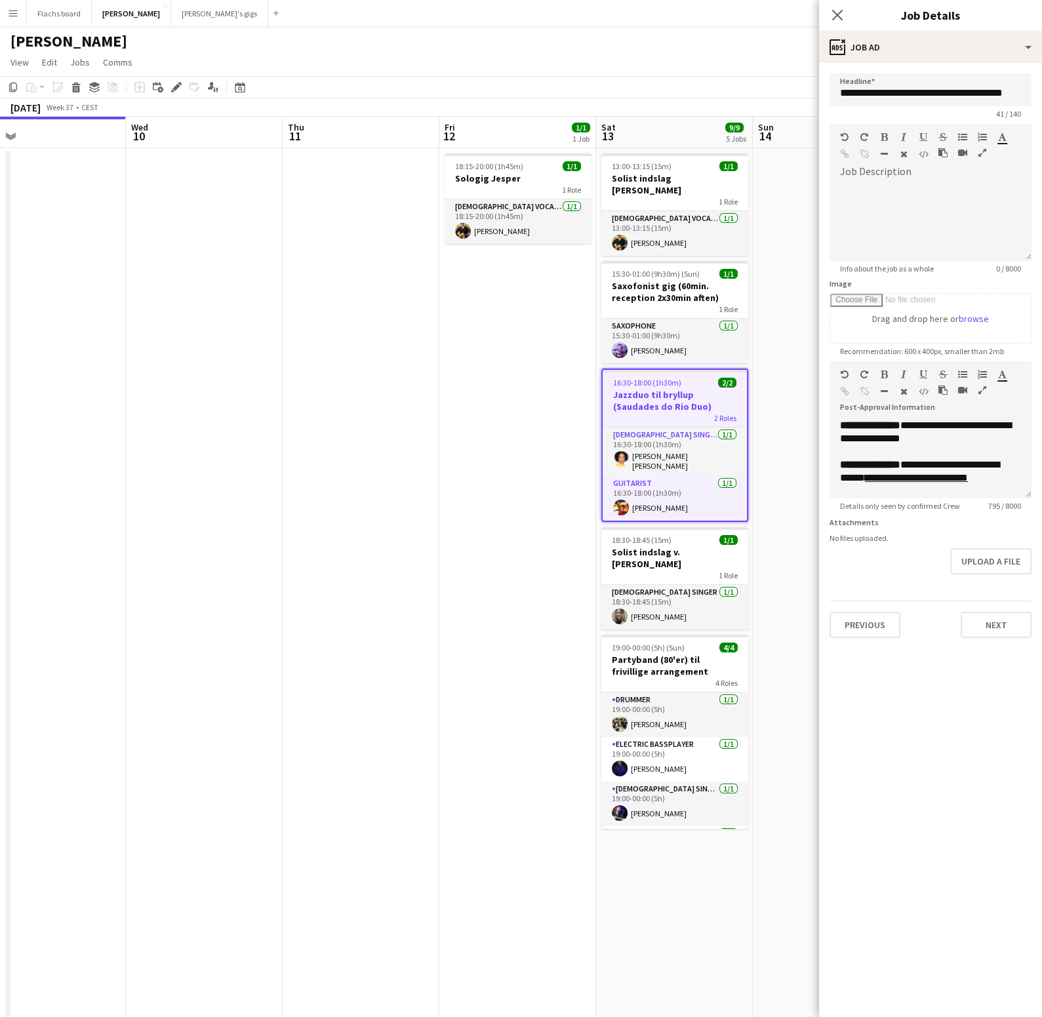
scroll to position [171, 0]
click at [684, 546] on h3 "Solist indslag v. [PERSON_NAME]" at bounding box center [675, 558] width 147 height 24
type input "**********"
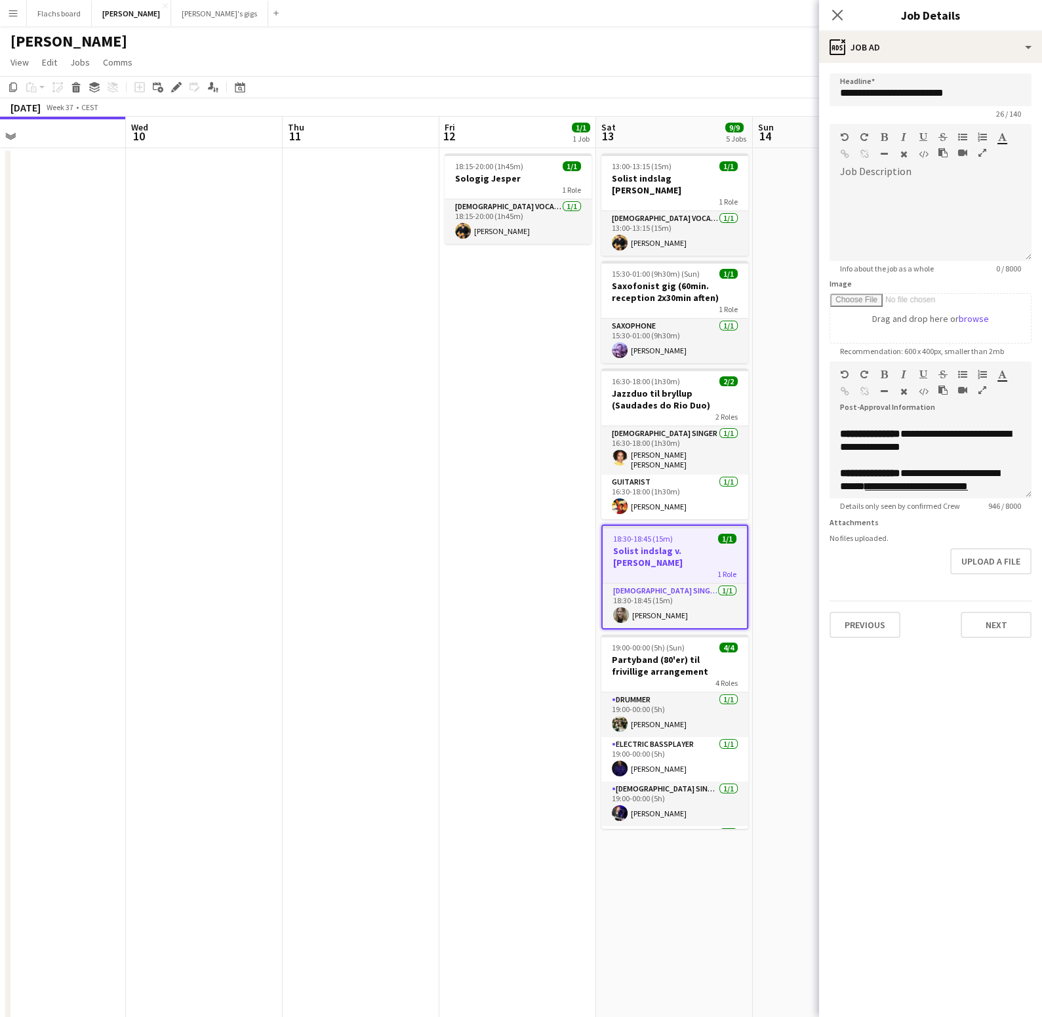
scroll to position [203, 0]
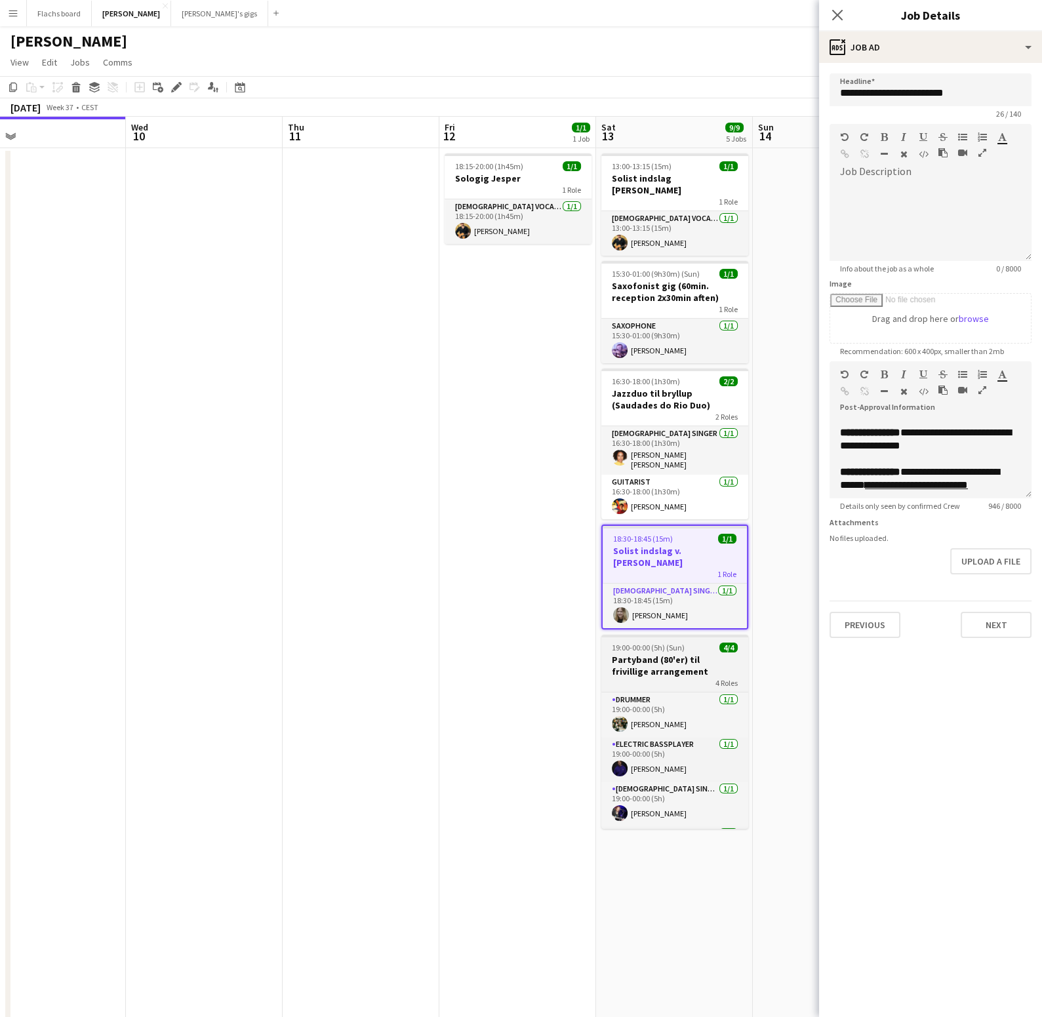
click at [673, 654] on h3 "Partyband (80'er) til frivillige arrangement" at bounding box center [675, 666] width 147 height 24
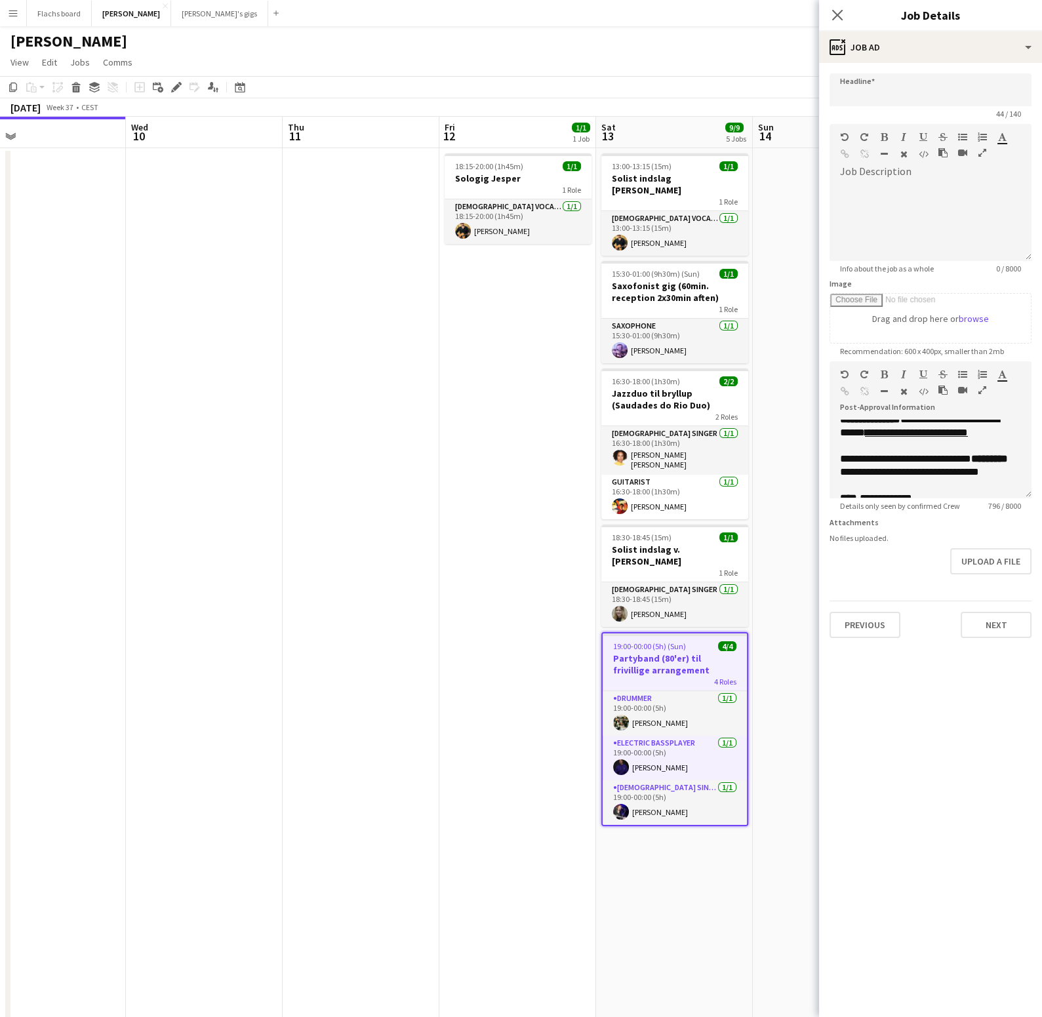
type input "**********"
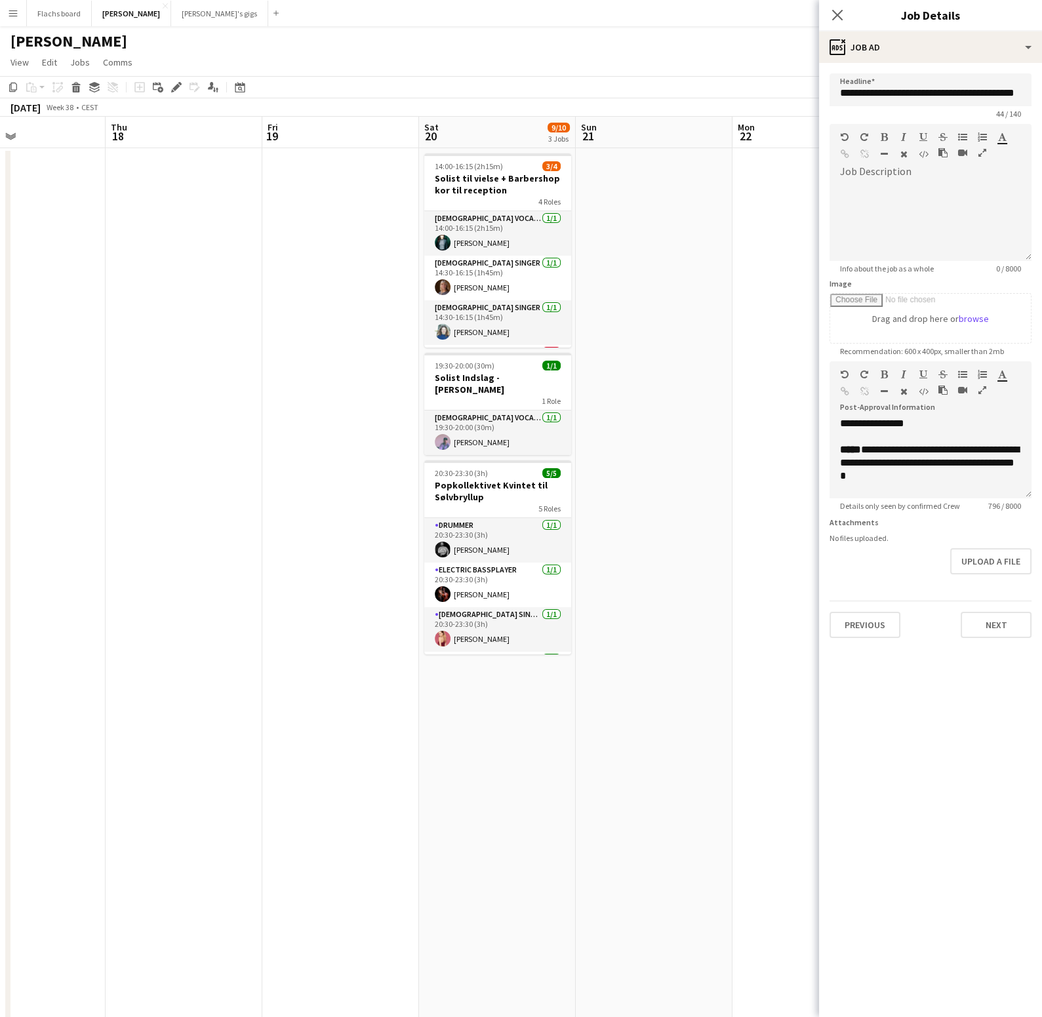
scroll to position [0, 500]
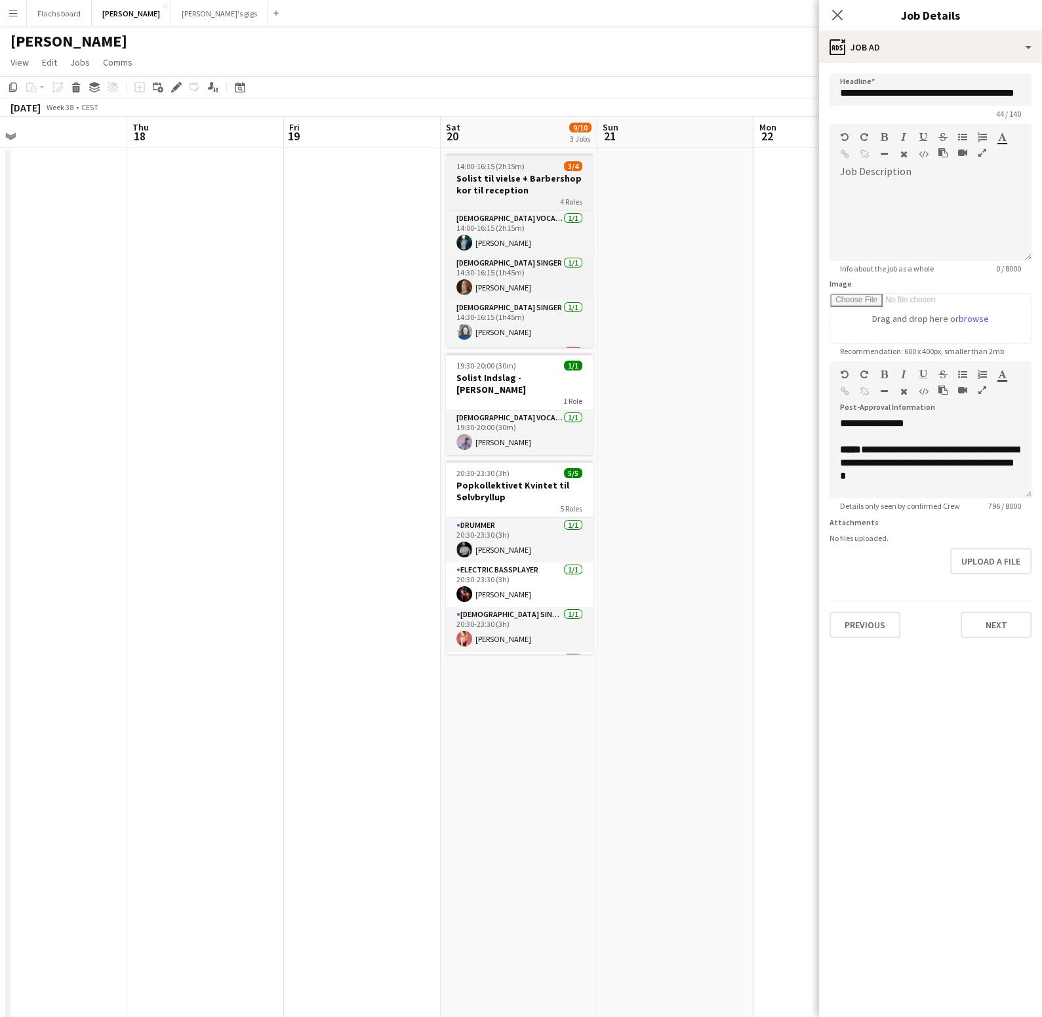
click at [533, 188] on h3 "Solist til vielse + Barbershop kor til reception" at bounding box center [519, 185] width 147 height 24
type input "**********"
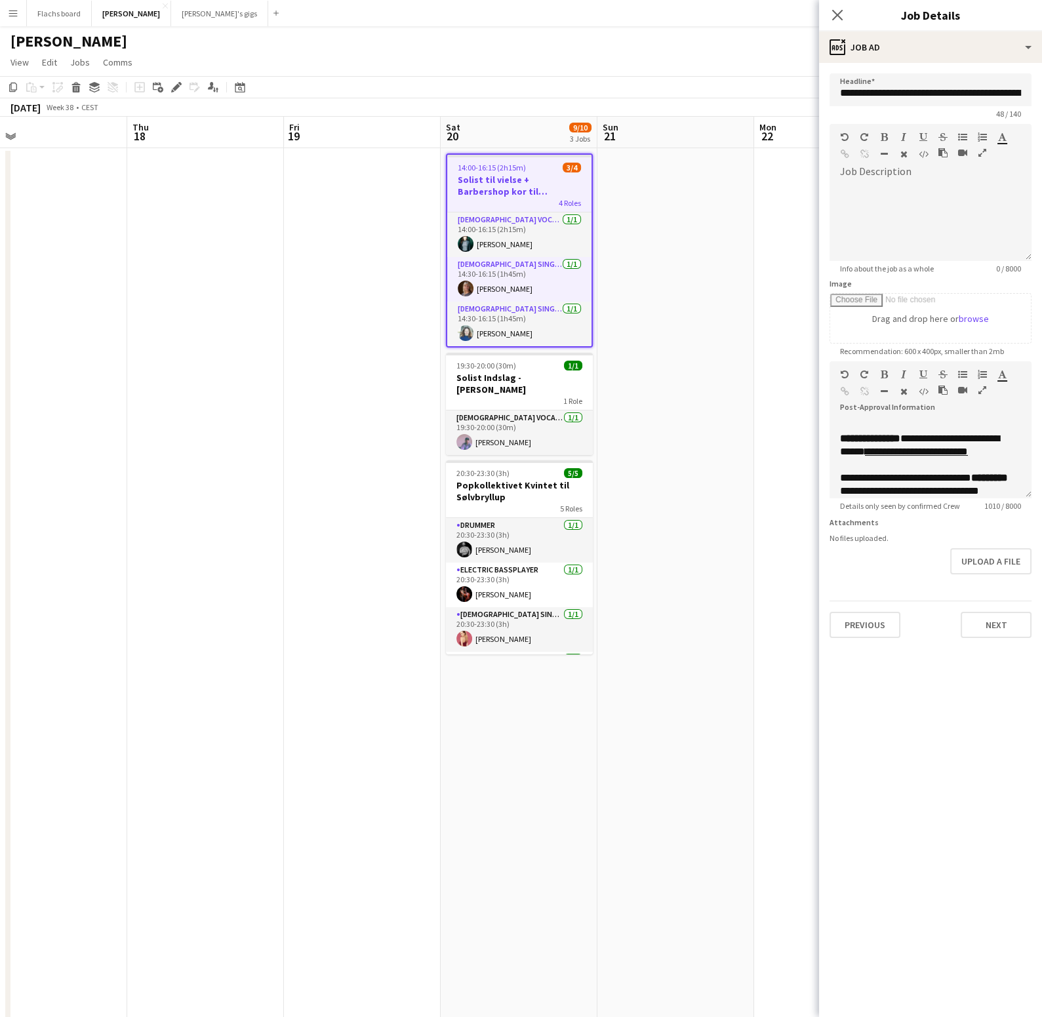
scroll to position [362, 0]
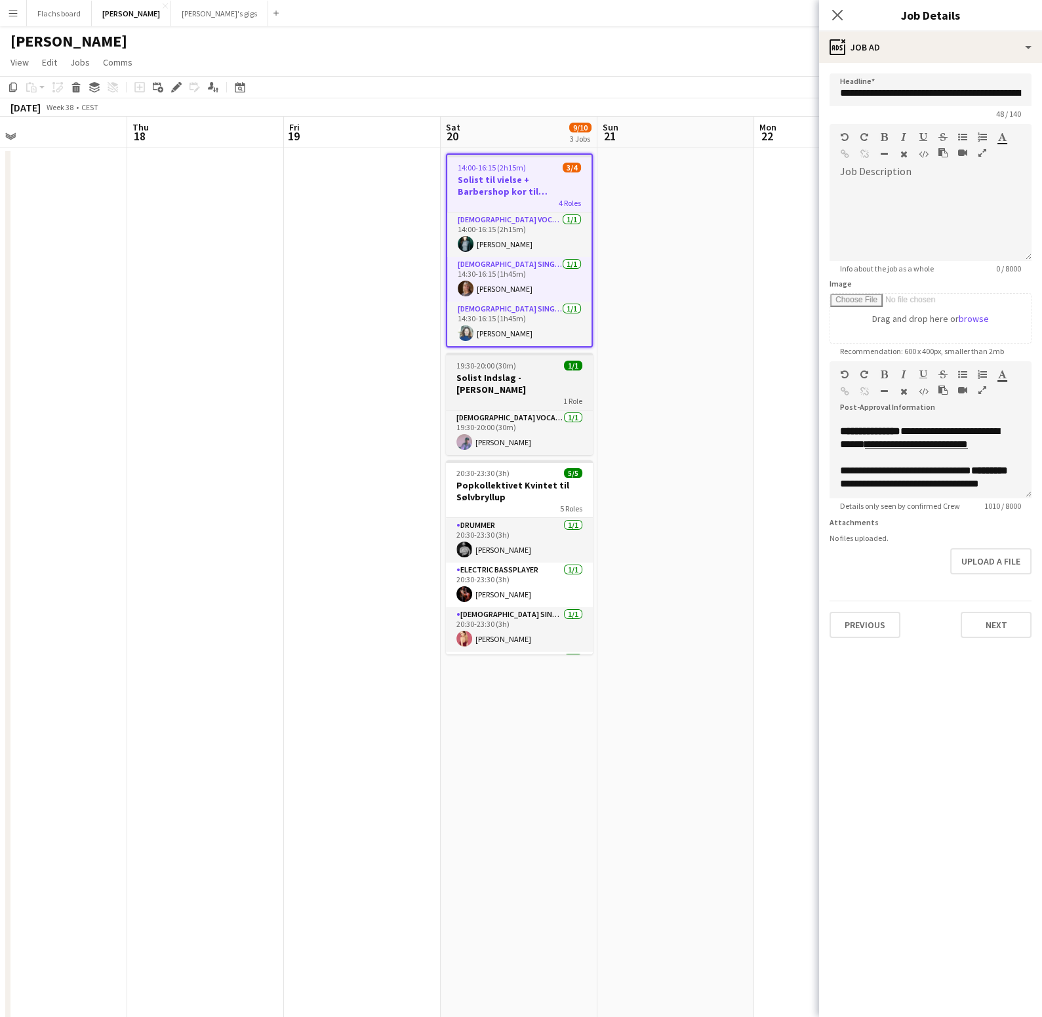
click at [541, 373] on h3 "Solist Indslag - [PERSON_NAME]" at bounding box center [519, 384] width 147 height 24
type input "**********"
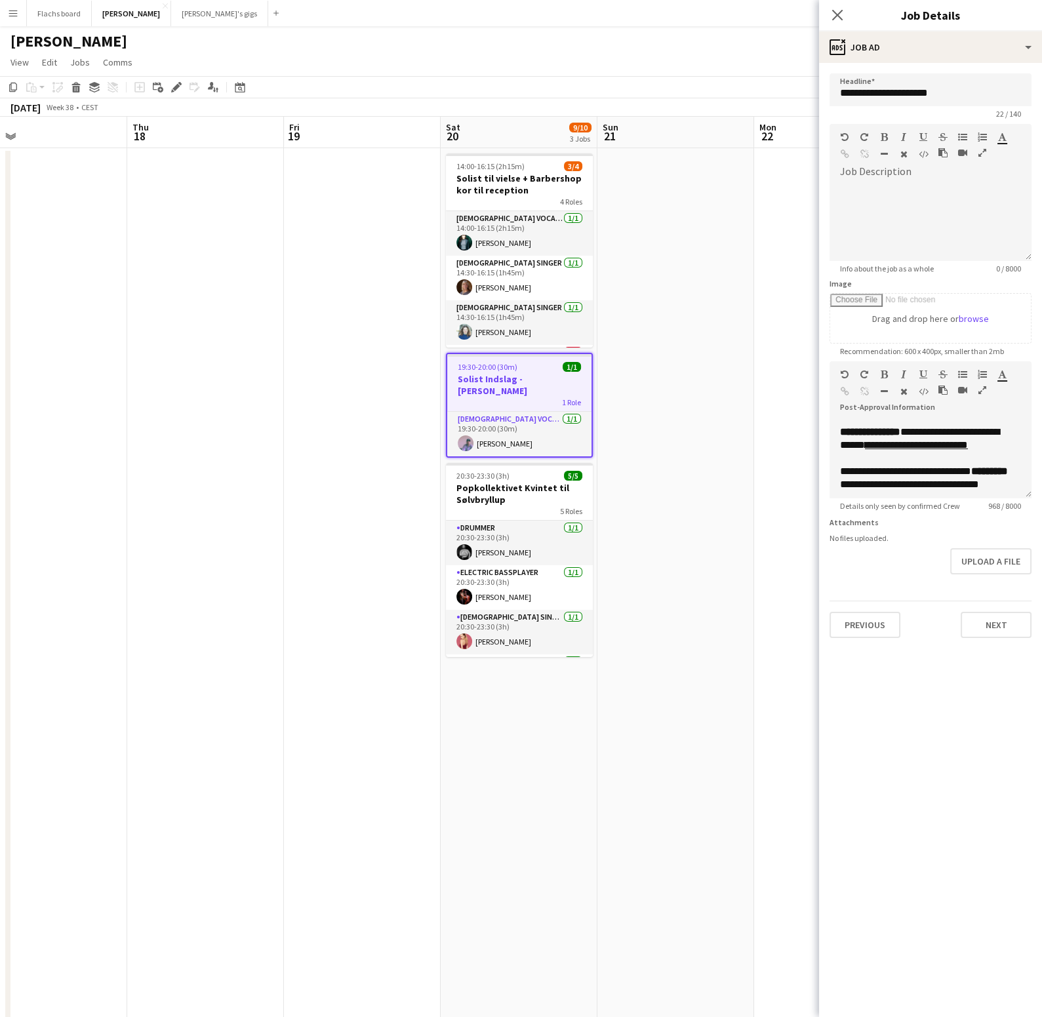
scroll to position [238, 0]
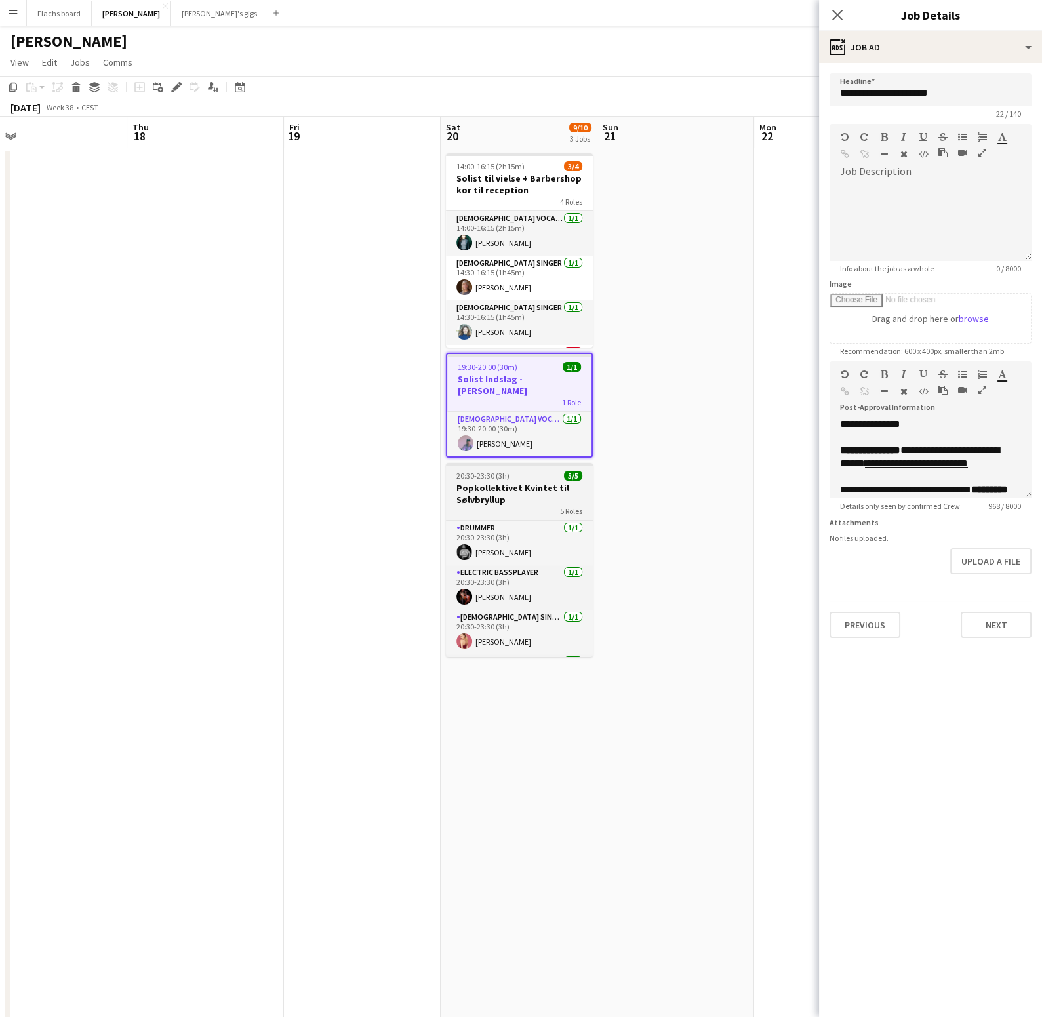
click at [539, 471] on div "20:30-23:30 (3h) 5/5" at bounding box center [519, 476] width 147 height 10
type input "**********"
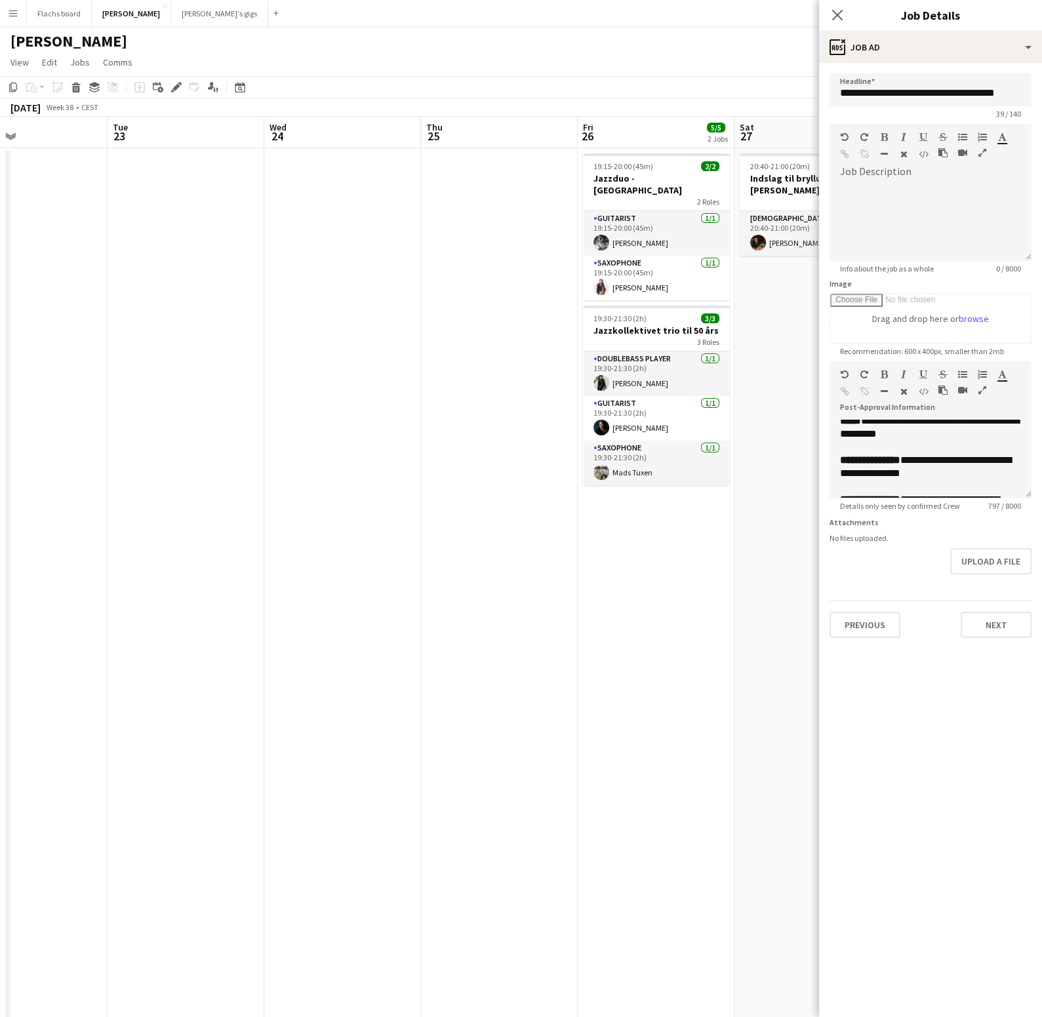
scroll to position [0, 523]
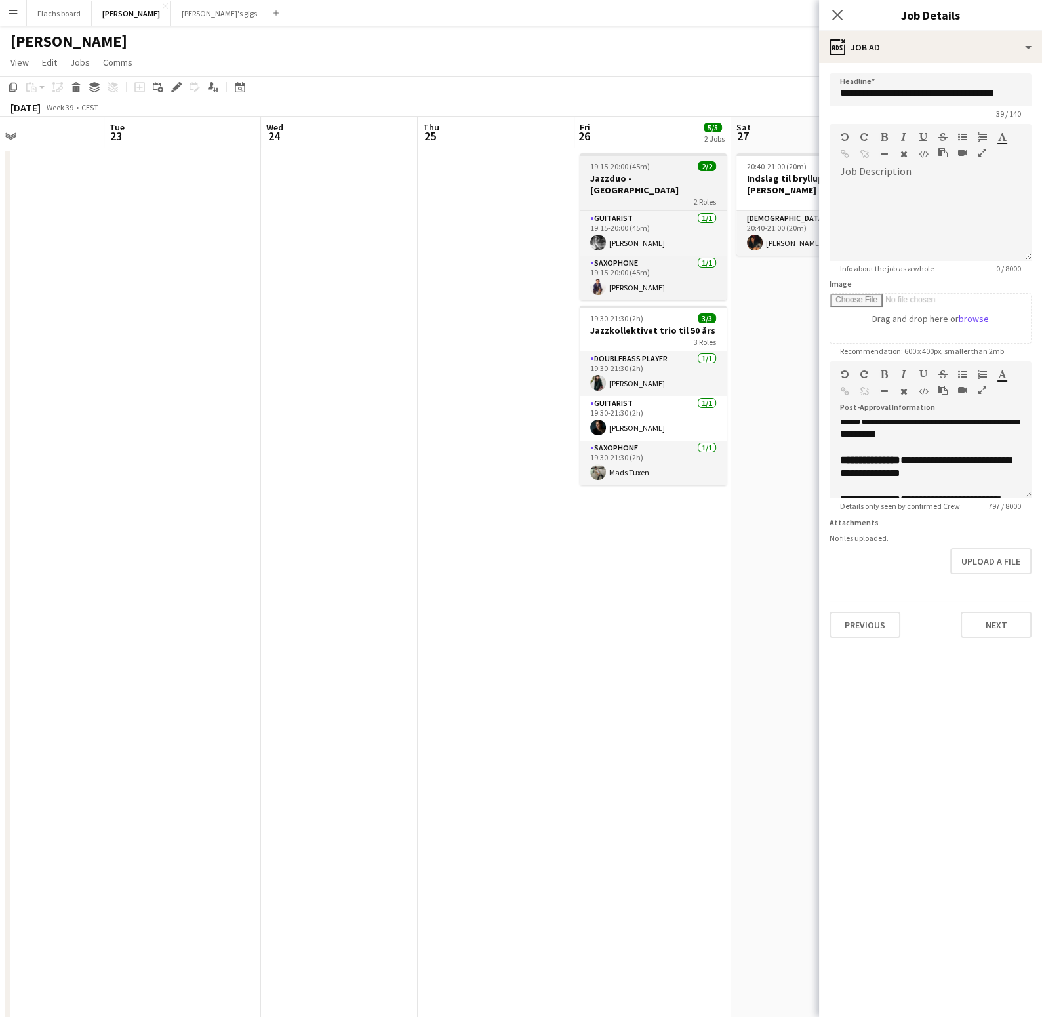
click at [672, 166] on div "19:15-20:00 (45m) 2/2" at bounding box center [653, 166] width 147 height 10
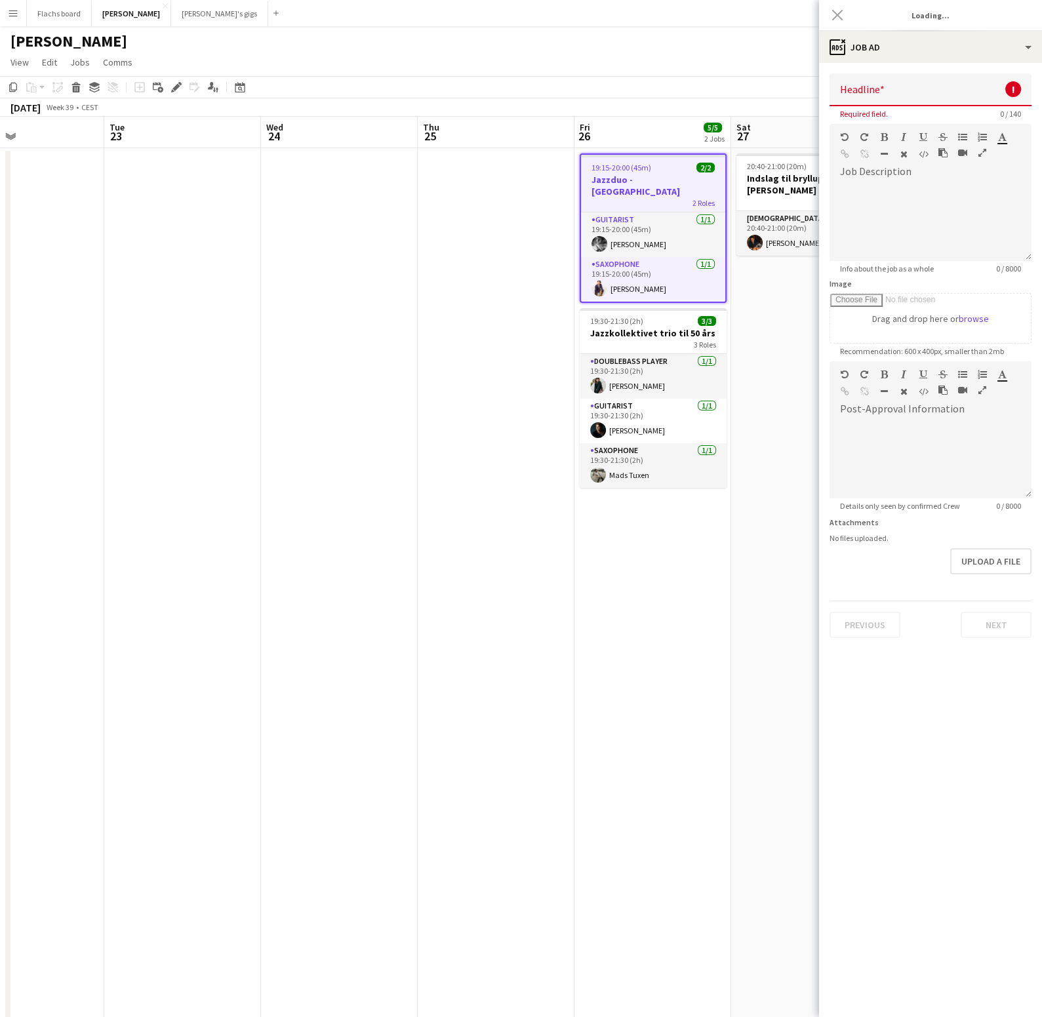
type input "**********"
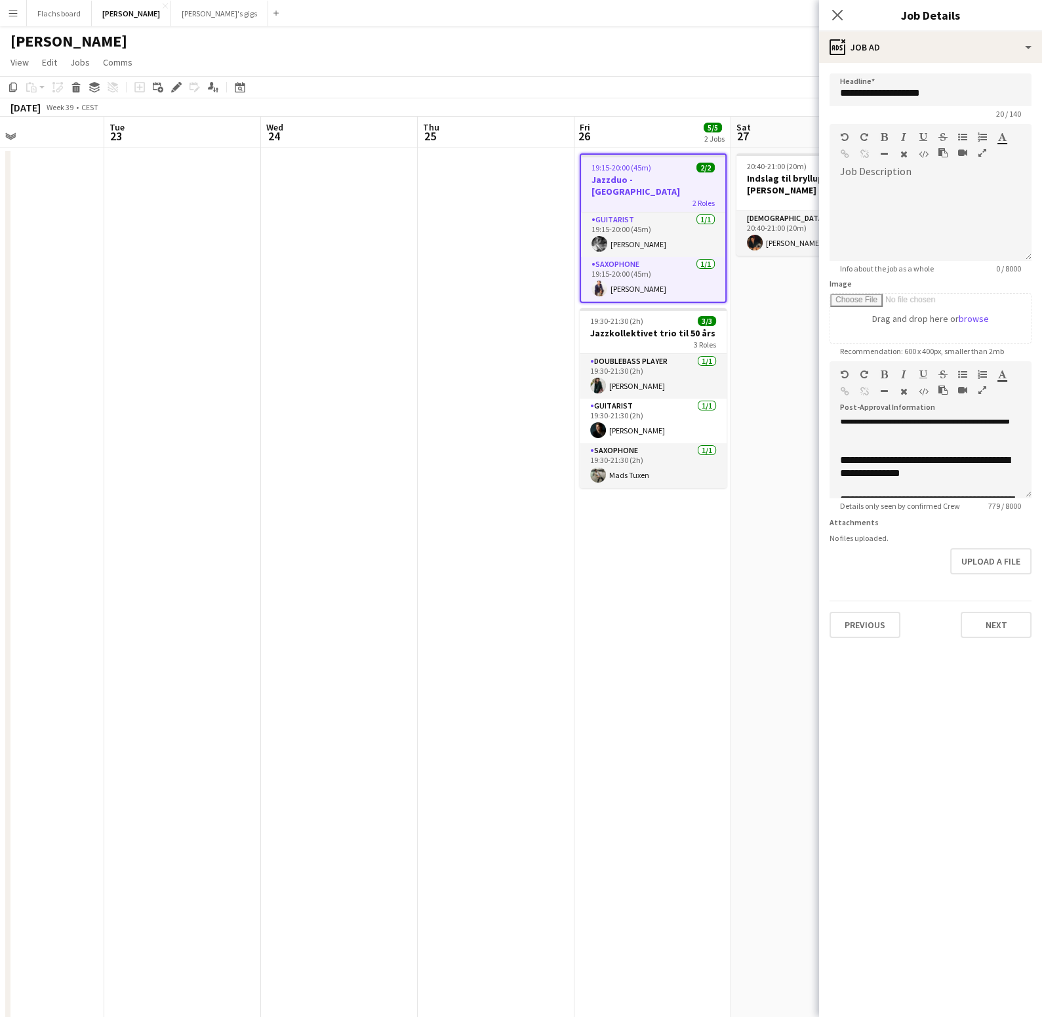
scroll to position [108, 0]
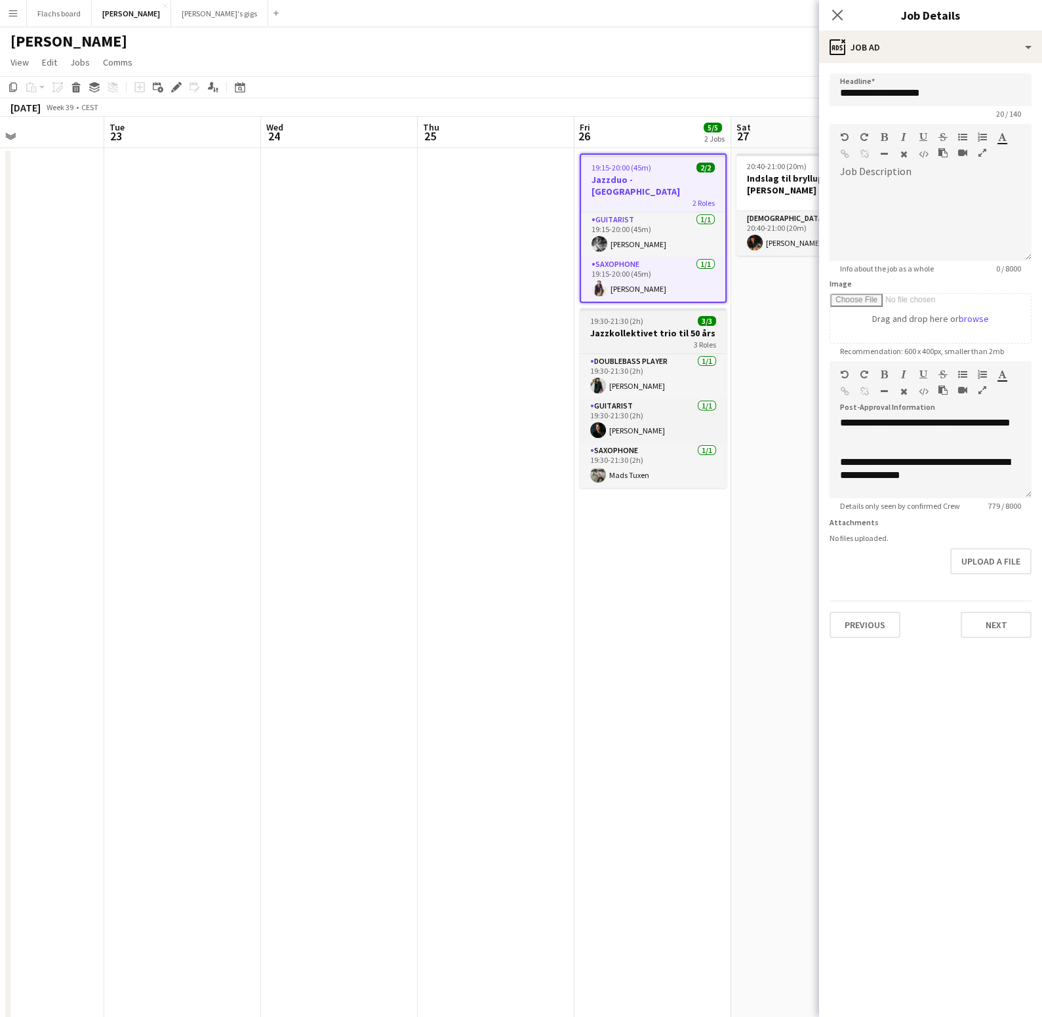
click at [674, 316] on div "19:30-21:30 (2h) 3/3" at bounding box center [653, 321] width 147 height 10
type input "**********"
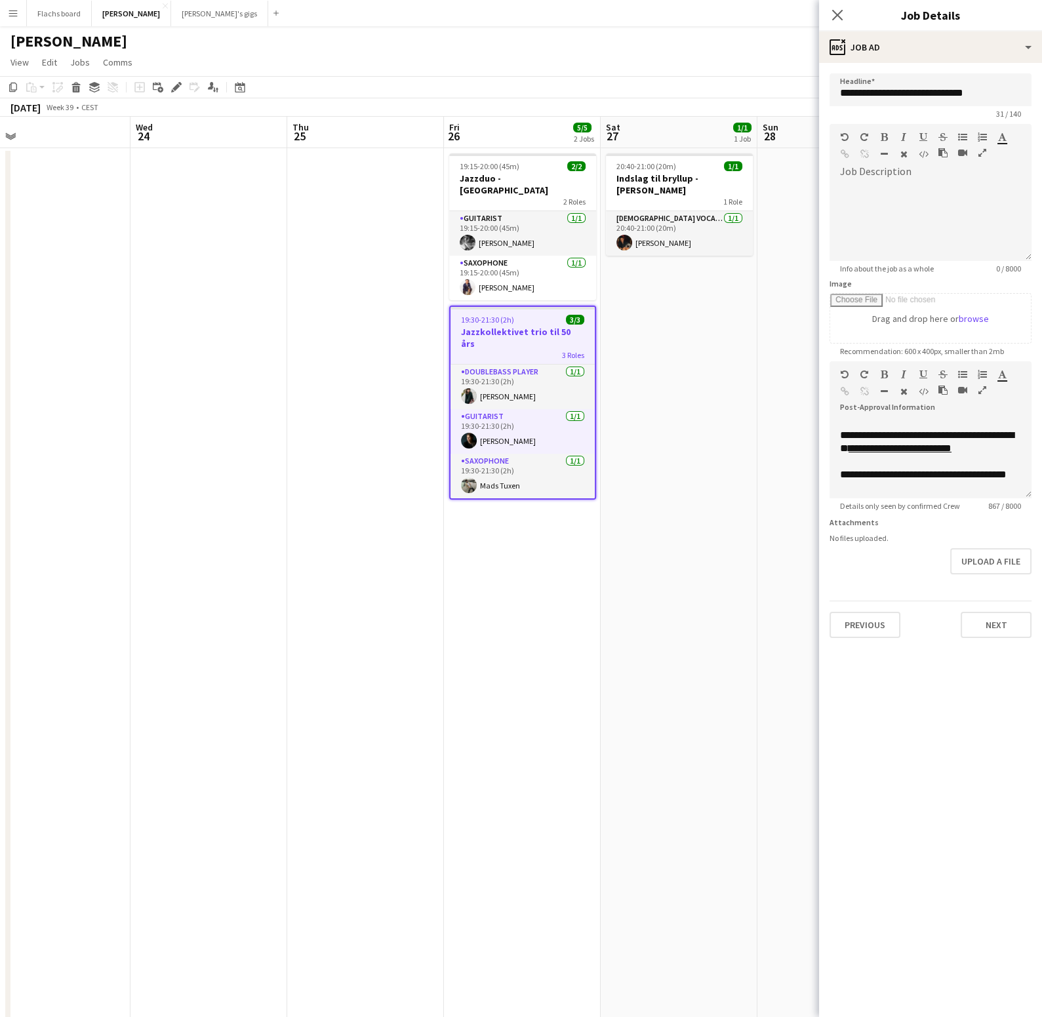
scroll to position [0, 509]
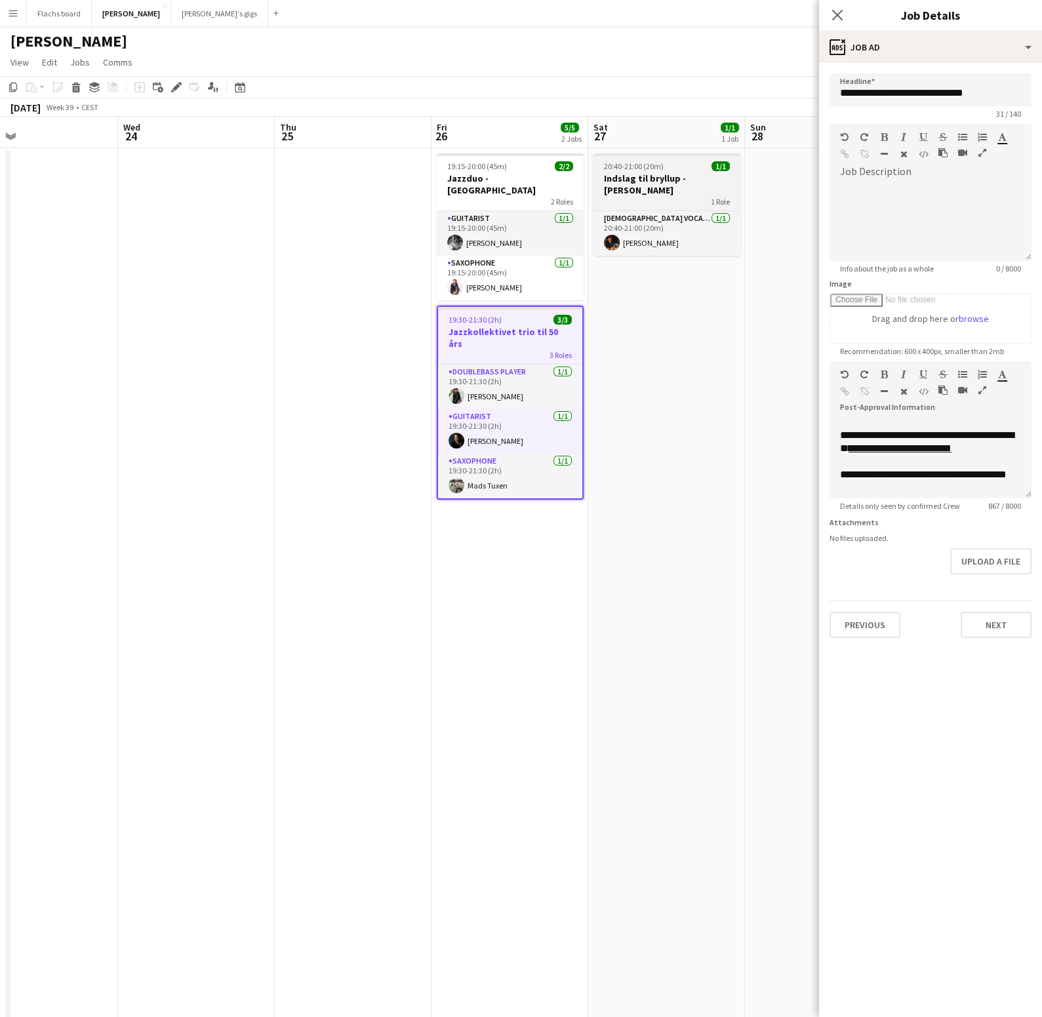
click at [670, 196] on div "1 Role" at bounding box center [667, 201] width 147 height 10
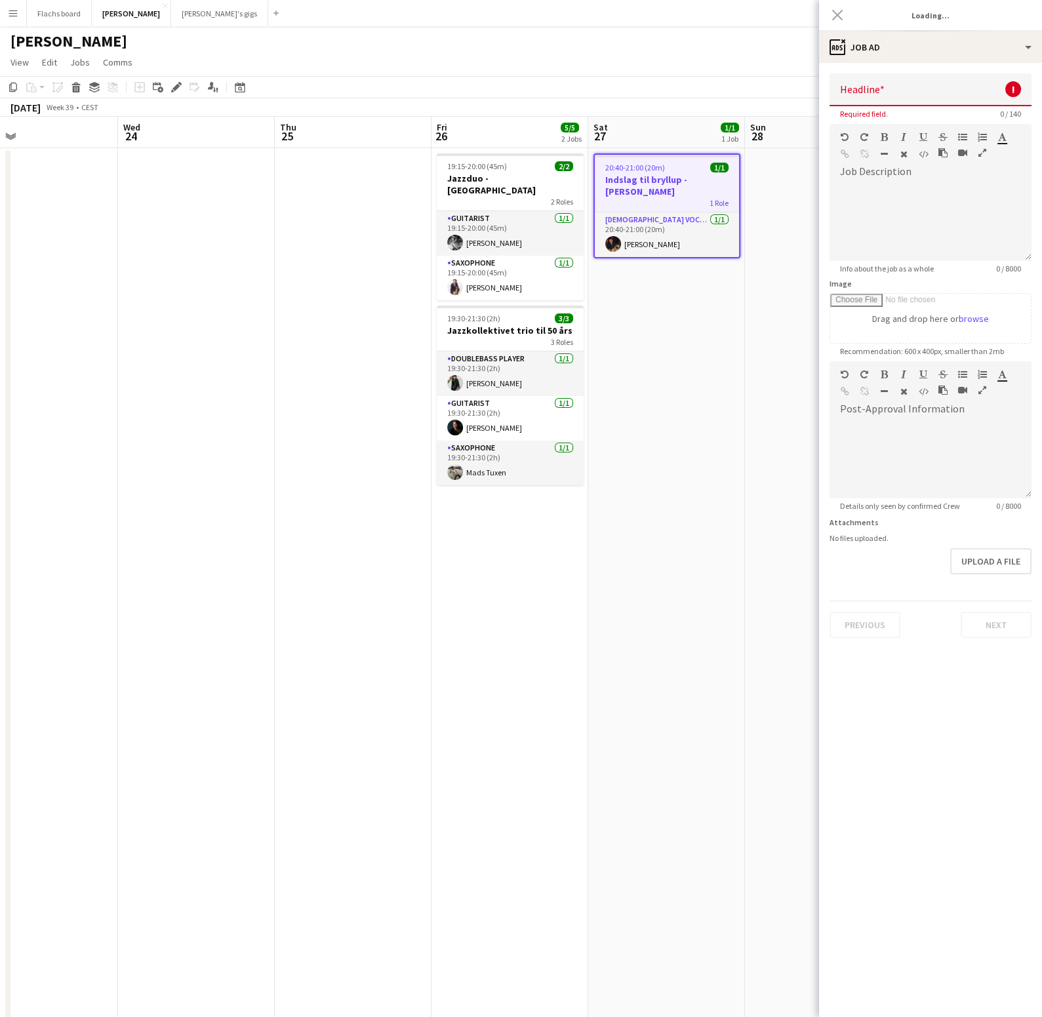
type input "**********"
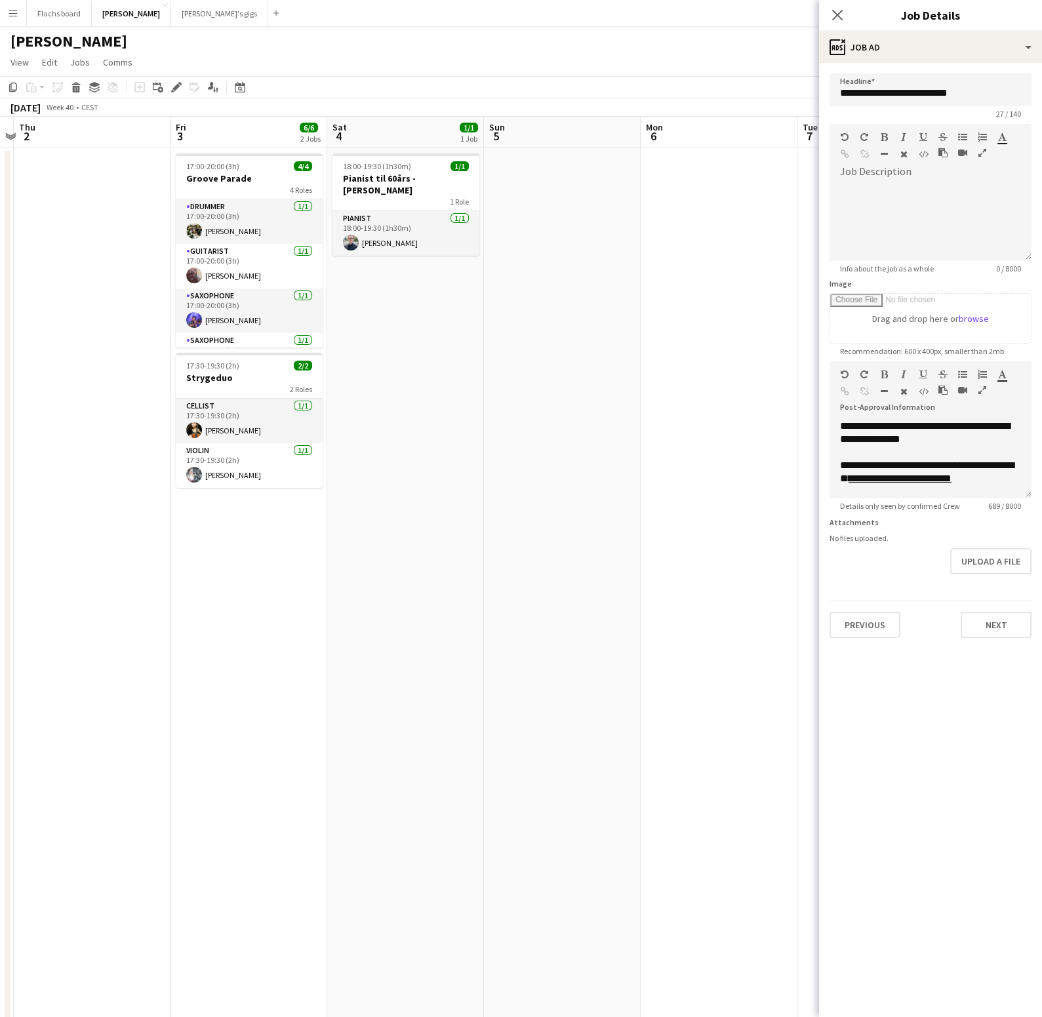
scroll to position [0, 451]
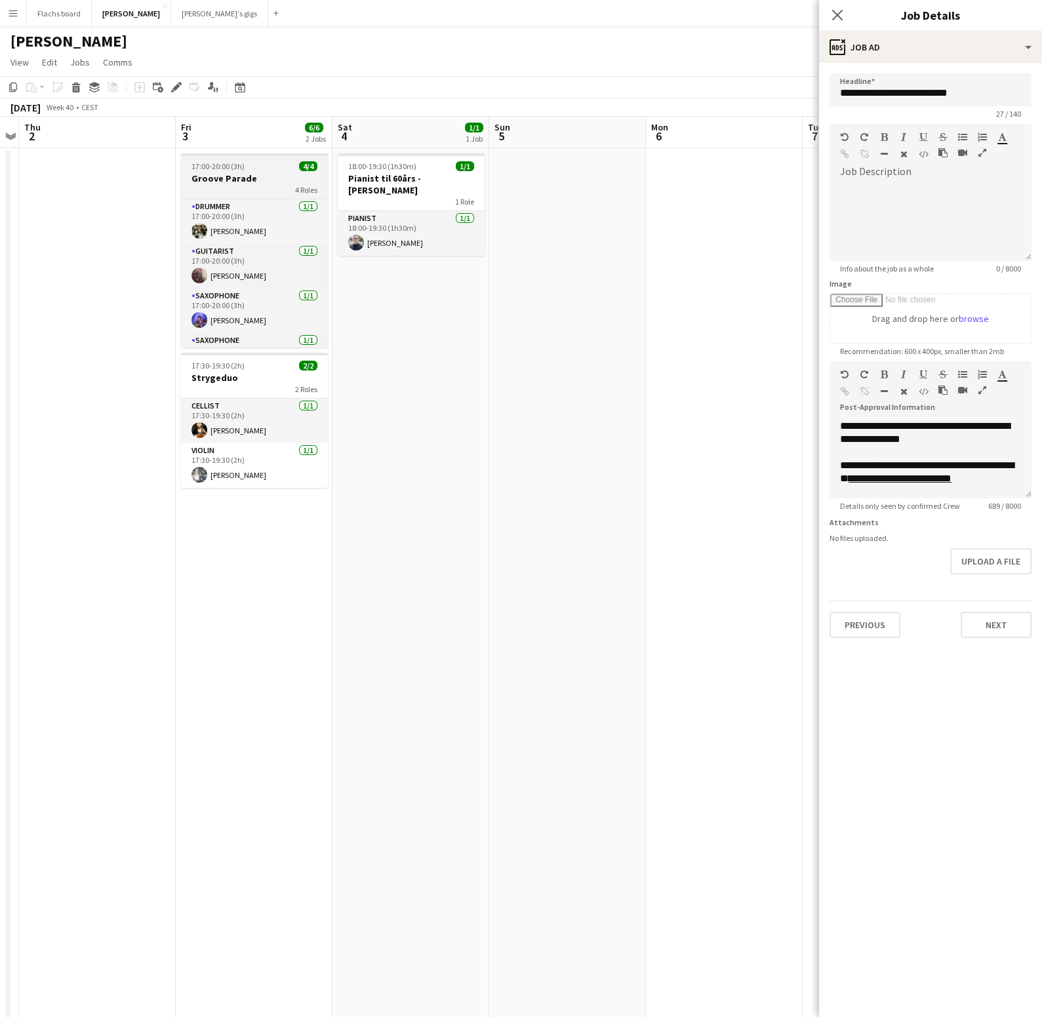
click at [285, 175] on h3 "Groove Parade" at bounding box center [254, 179] width 147 height 12
type input "**********"
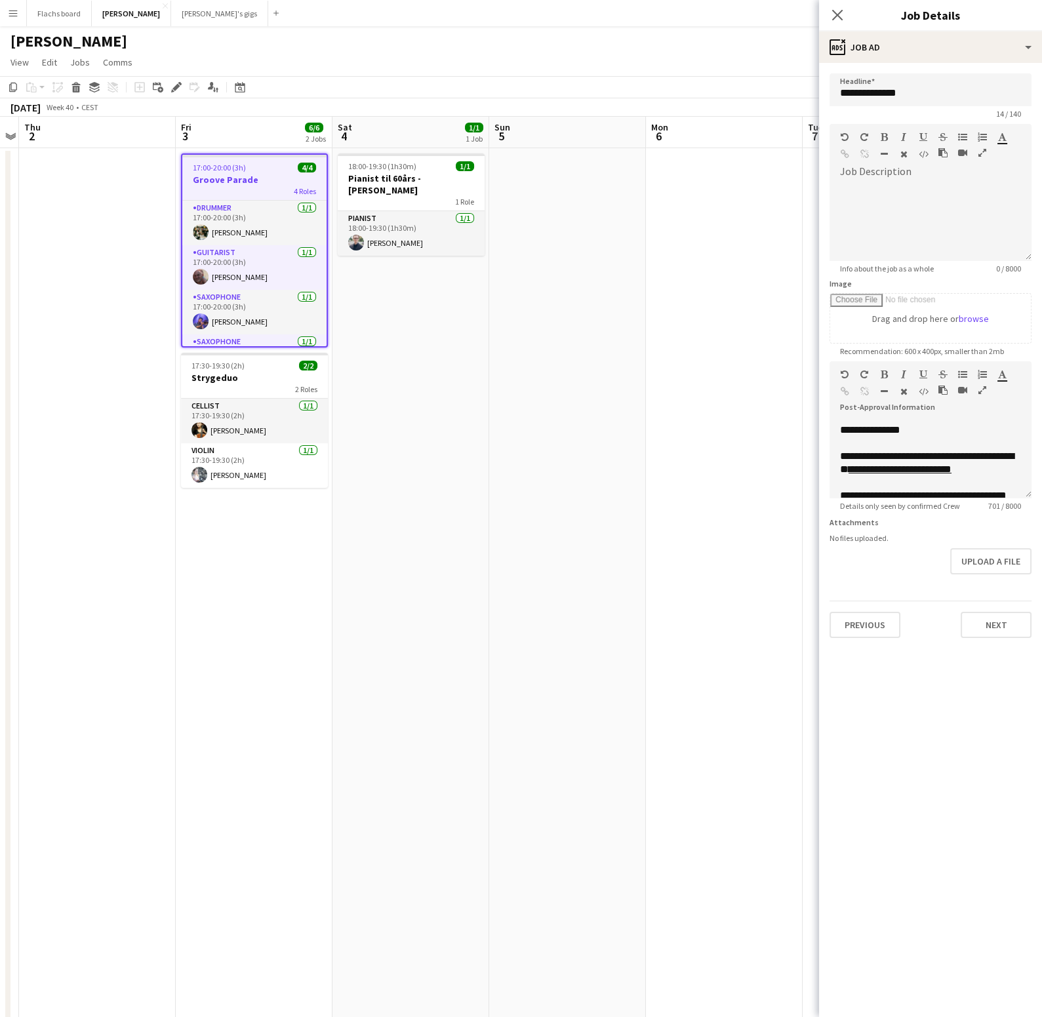
scroll to position [123, 0]
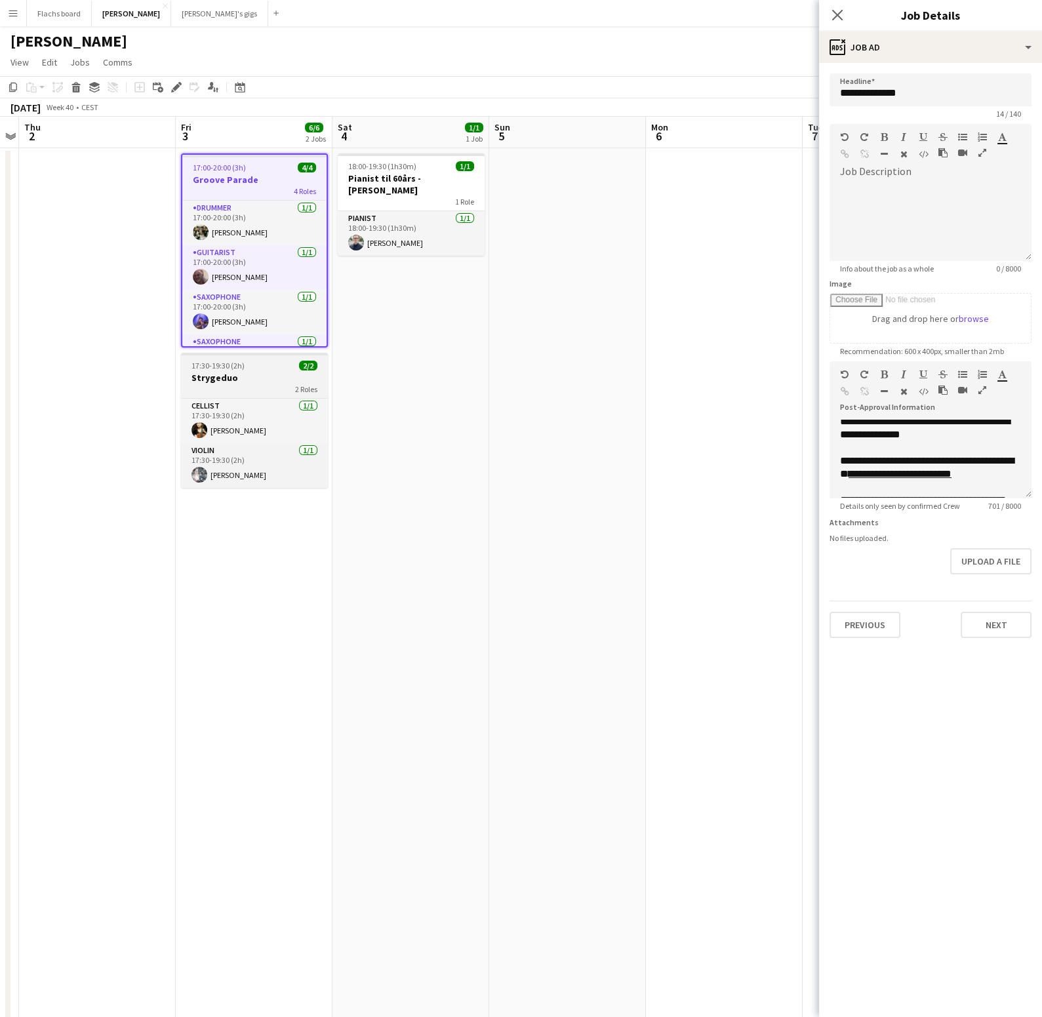
click at [260, 374] on h3 "Strygeduo" at bounding box center [254, 378] width 147 height 12
type input "*********"
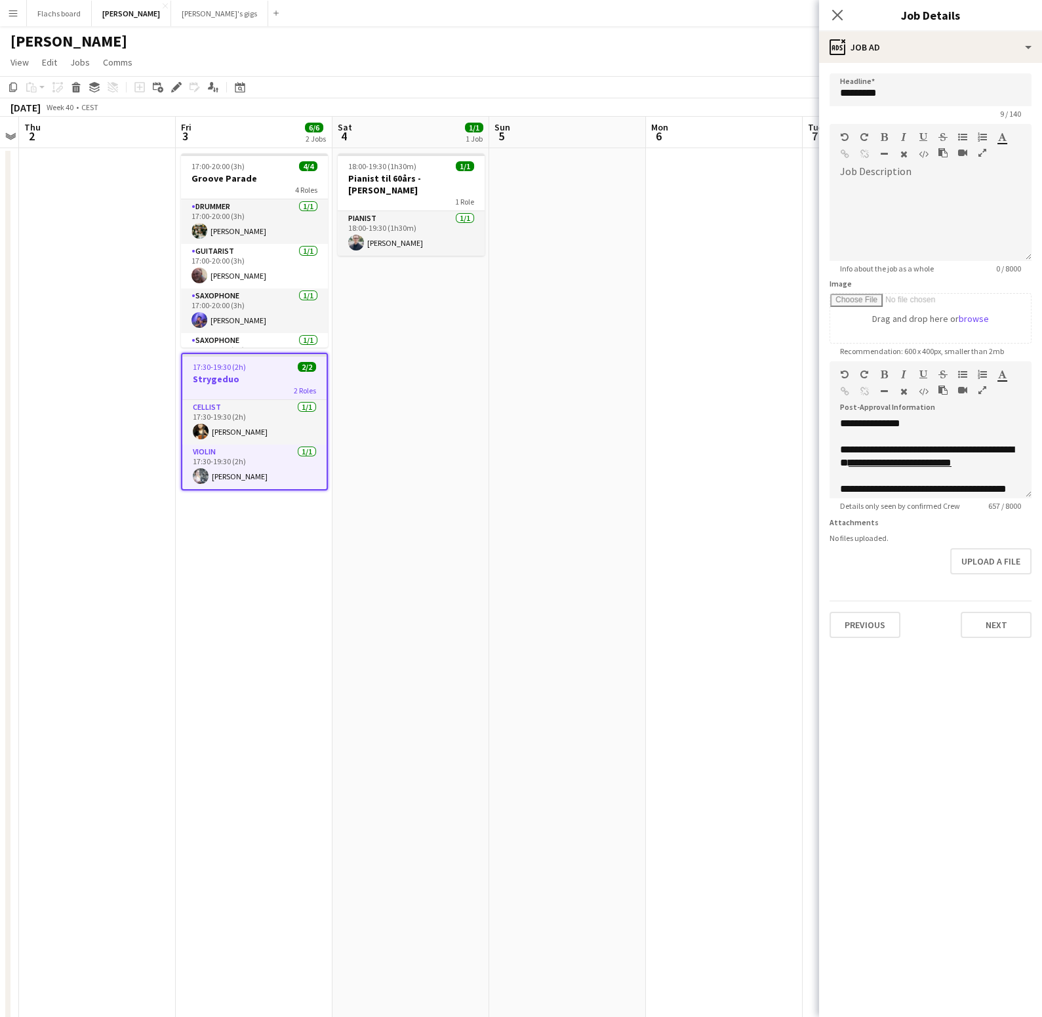
scroll to position [164, 0]
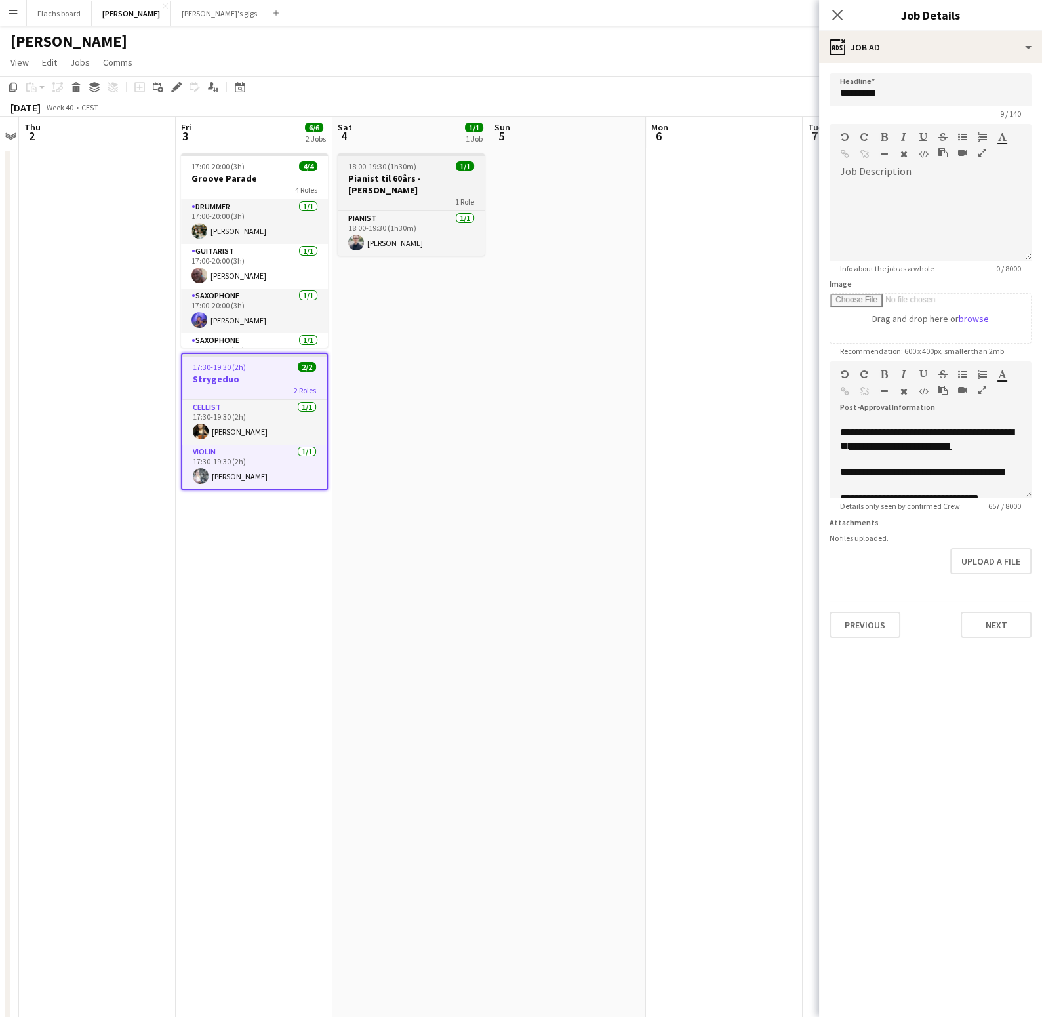
click at [398, 179] on h3 "Pianist til 60års - [PERSON_NAME]" at bounding box center [411, 185] width 147 height 24
type input "**********"
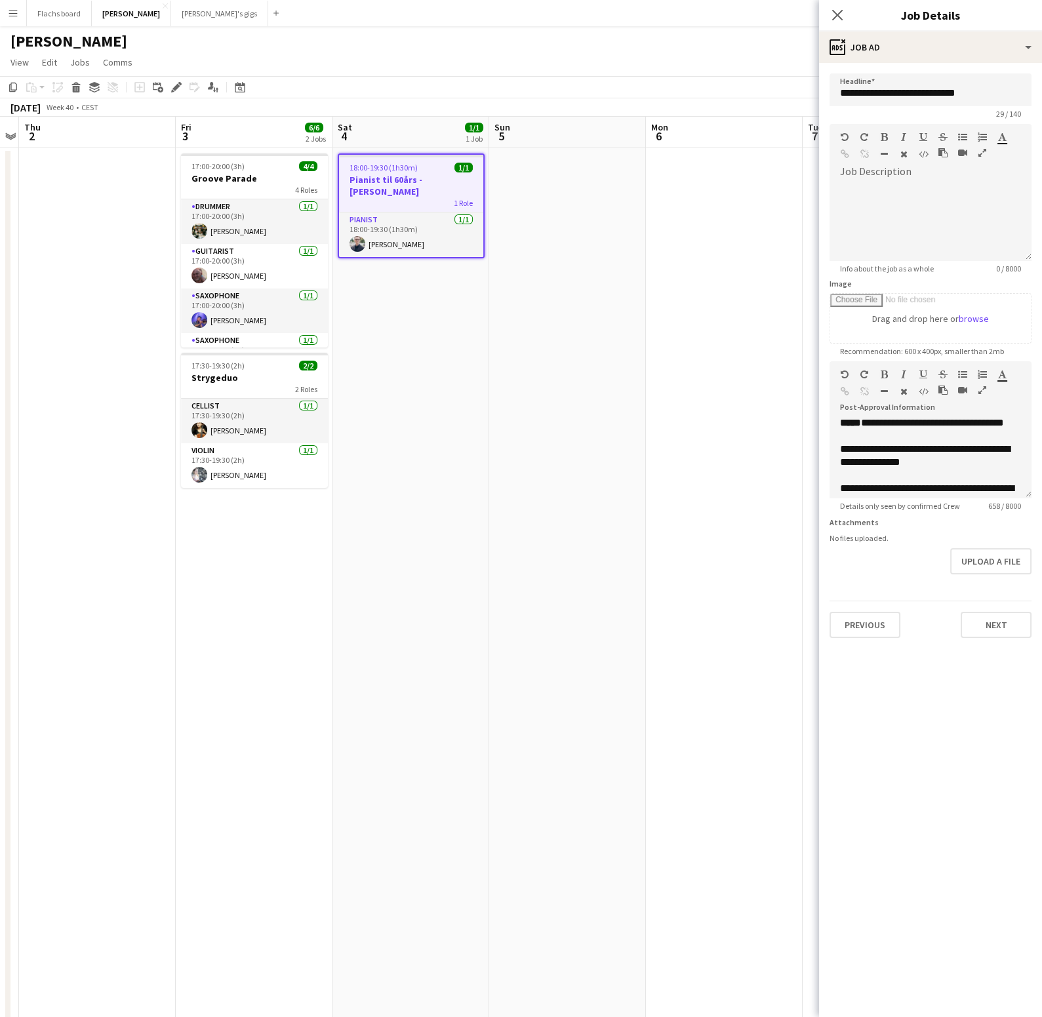
scroll to position [0, 453]
click at [747, 429] on app-date-cell at bounding box center [723, 651] width 157 height 1007
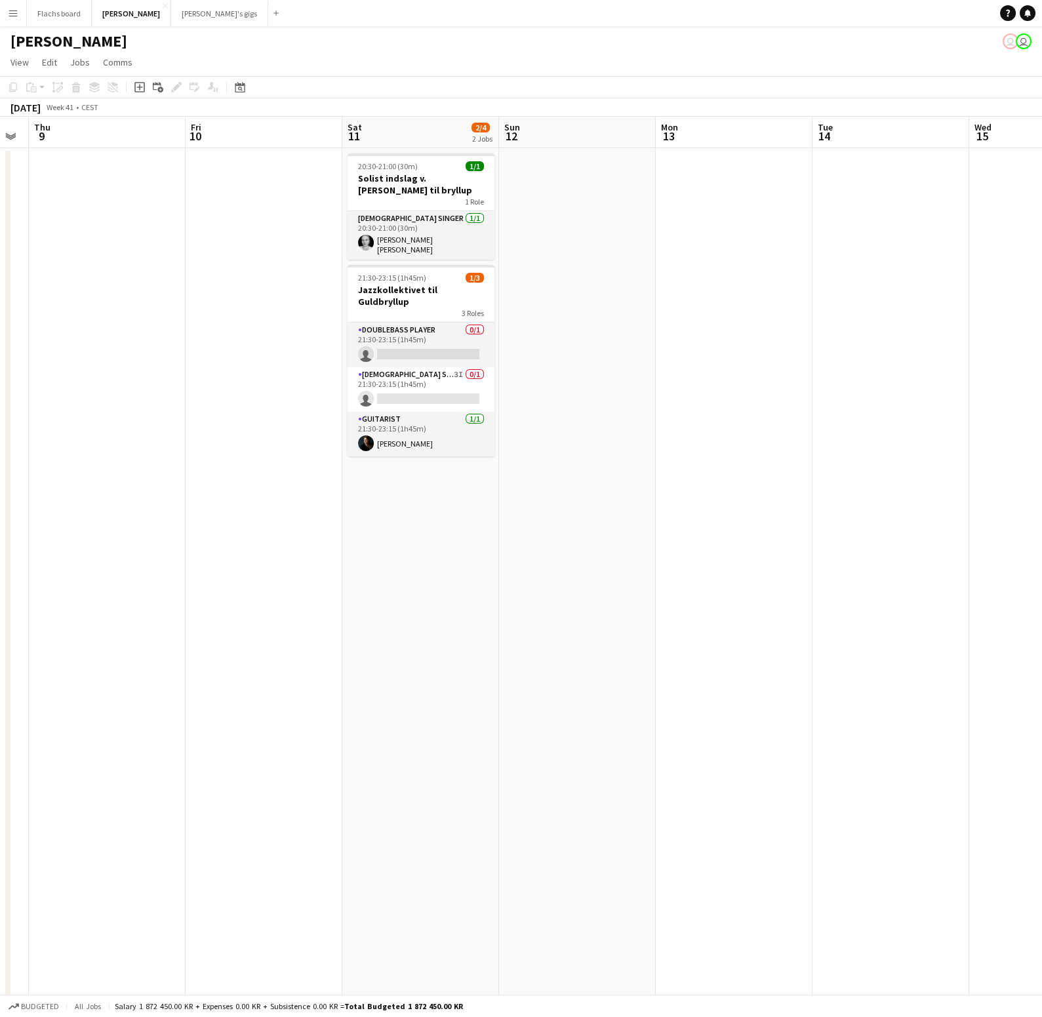
scroll to position [0, 440]
click at [56, 14] on button "Flachs board Close" at bounding box center [59, 14] width 65 height 26
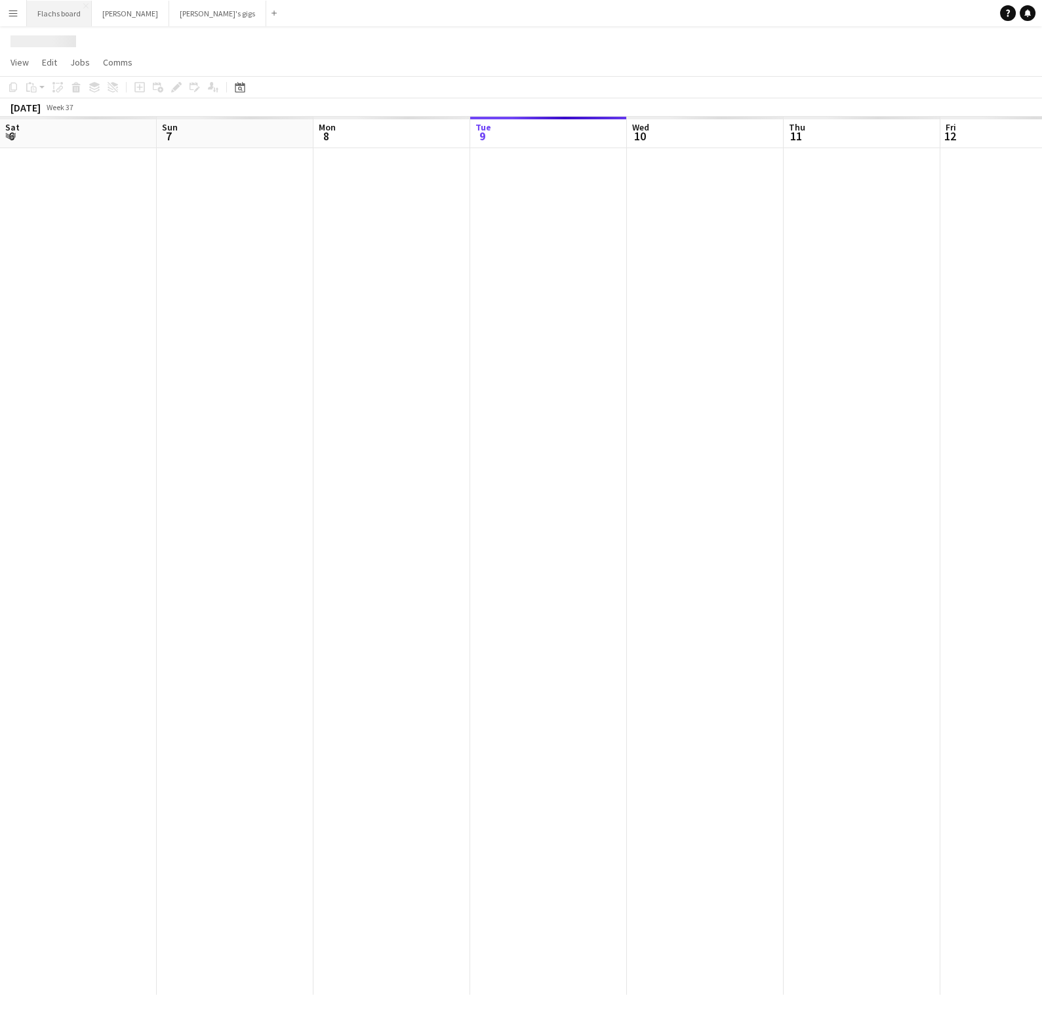
scroll to position [0, 313]
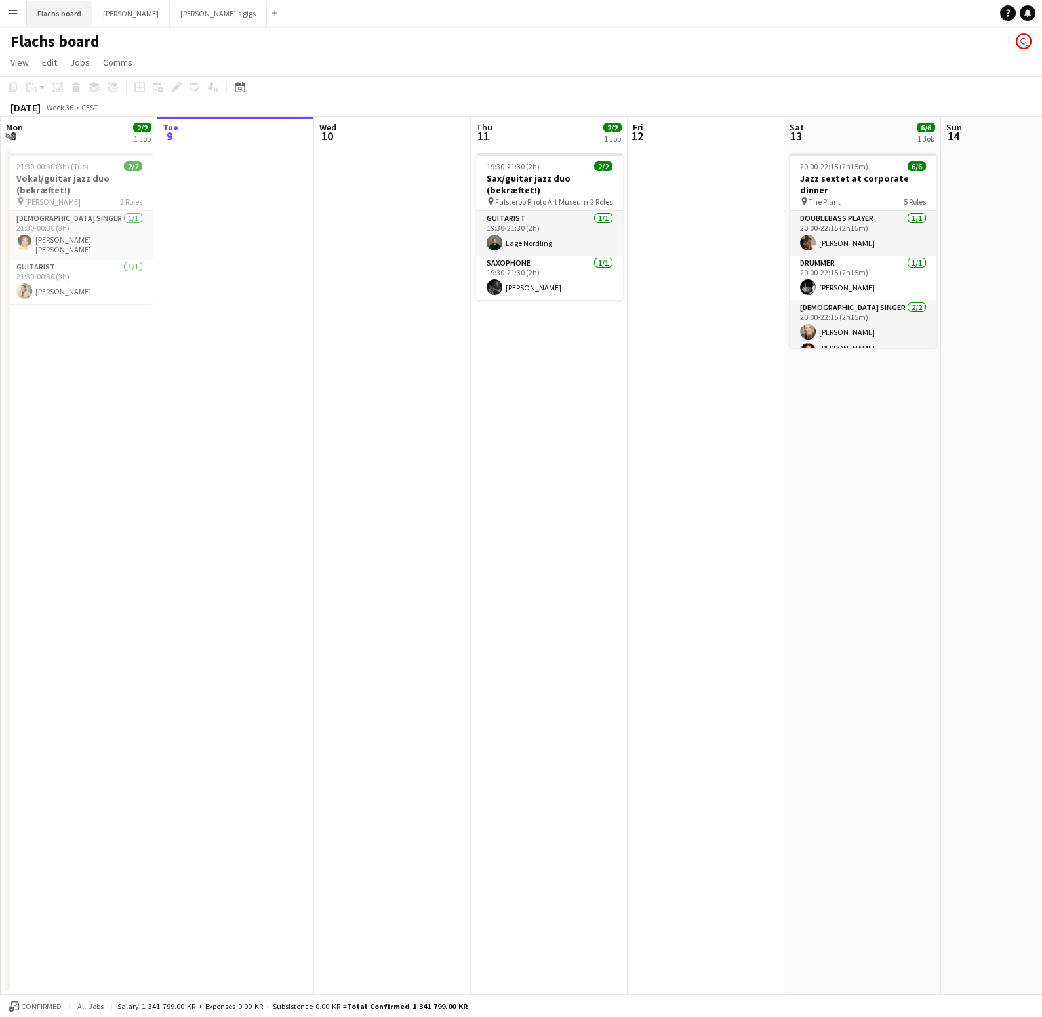
click at [52, 25] on button "Flachs board Close" at bounding box center [60, 14] width 66 height 26
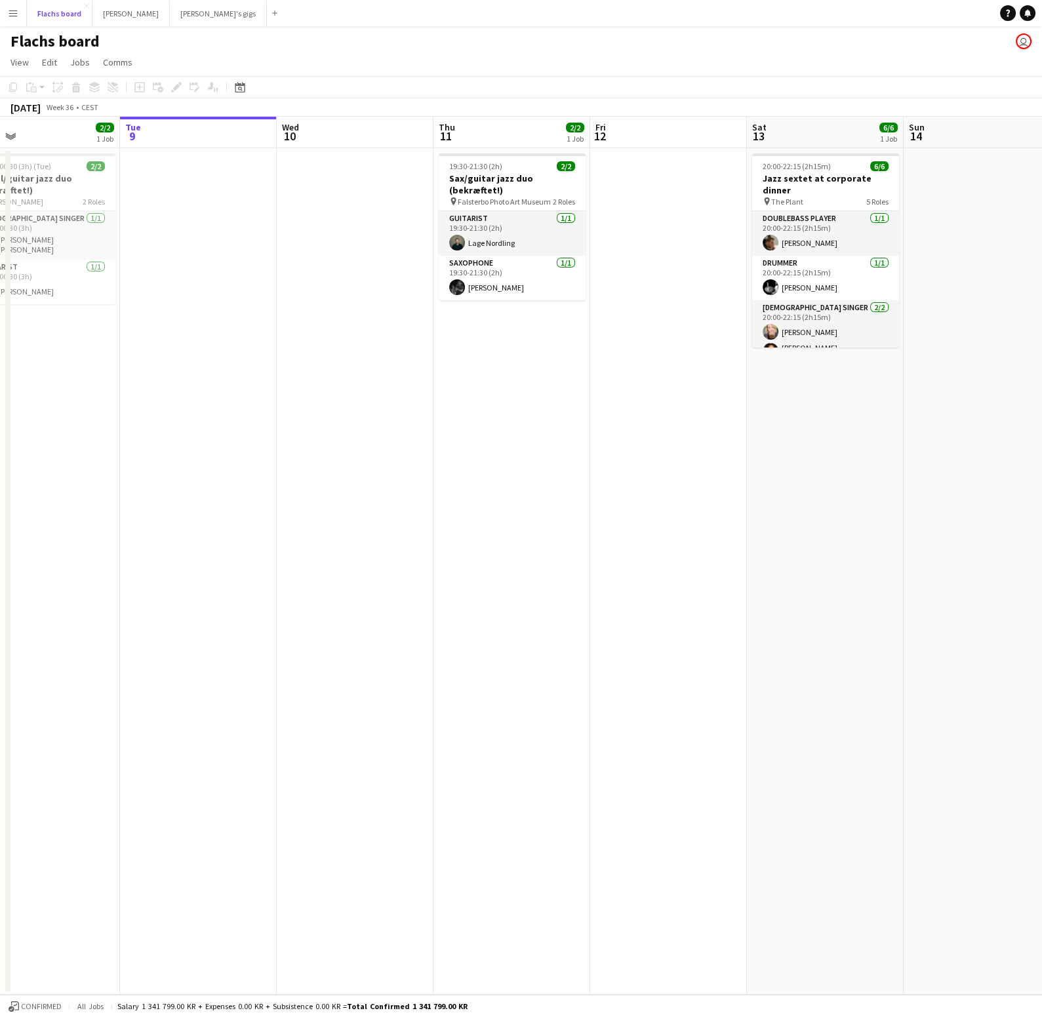
scroll to position [0, 363]
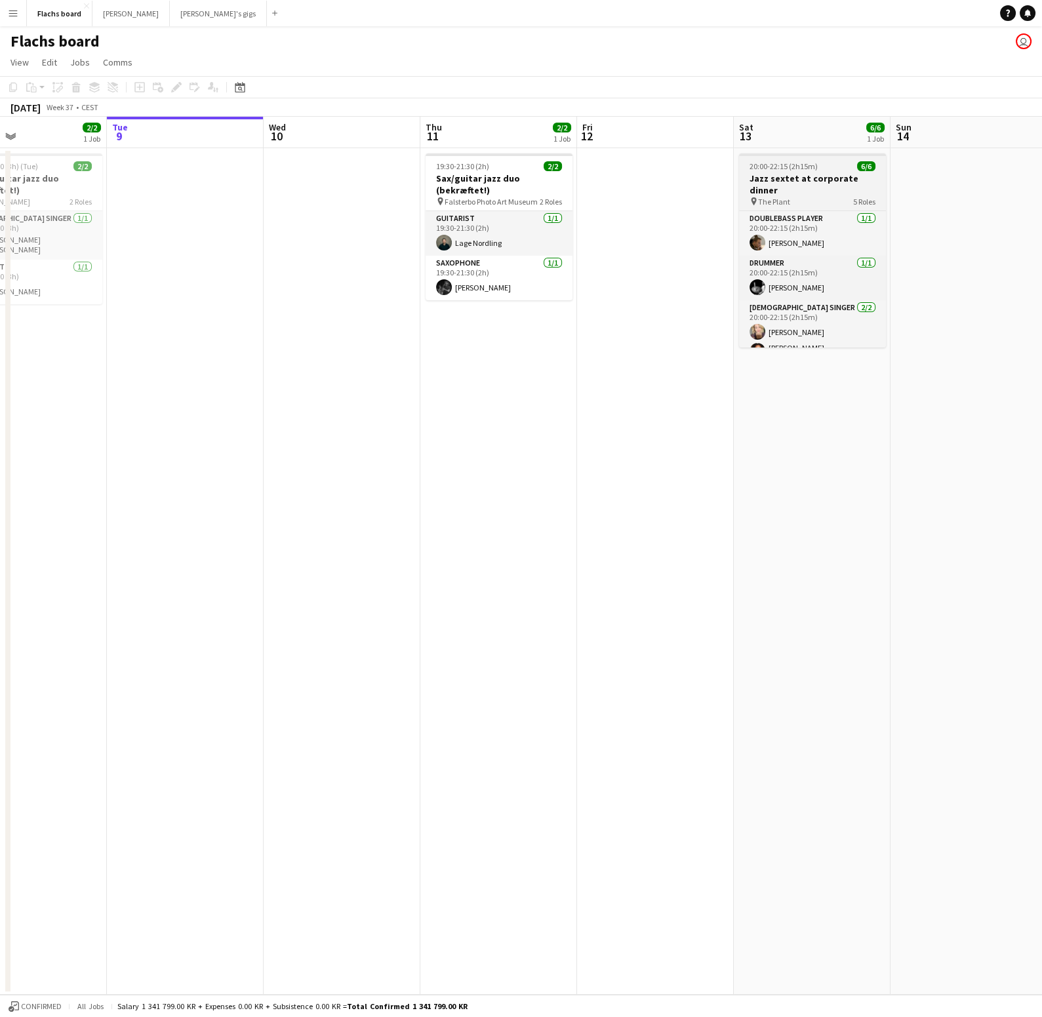
click at [775, 197] on span "The Plant" at bounding box center [774, 202] width 32 height 10
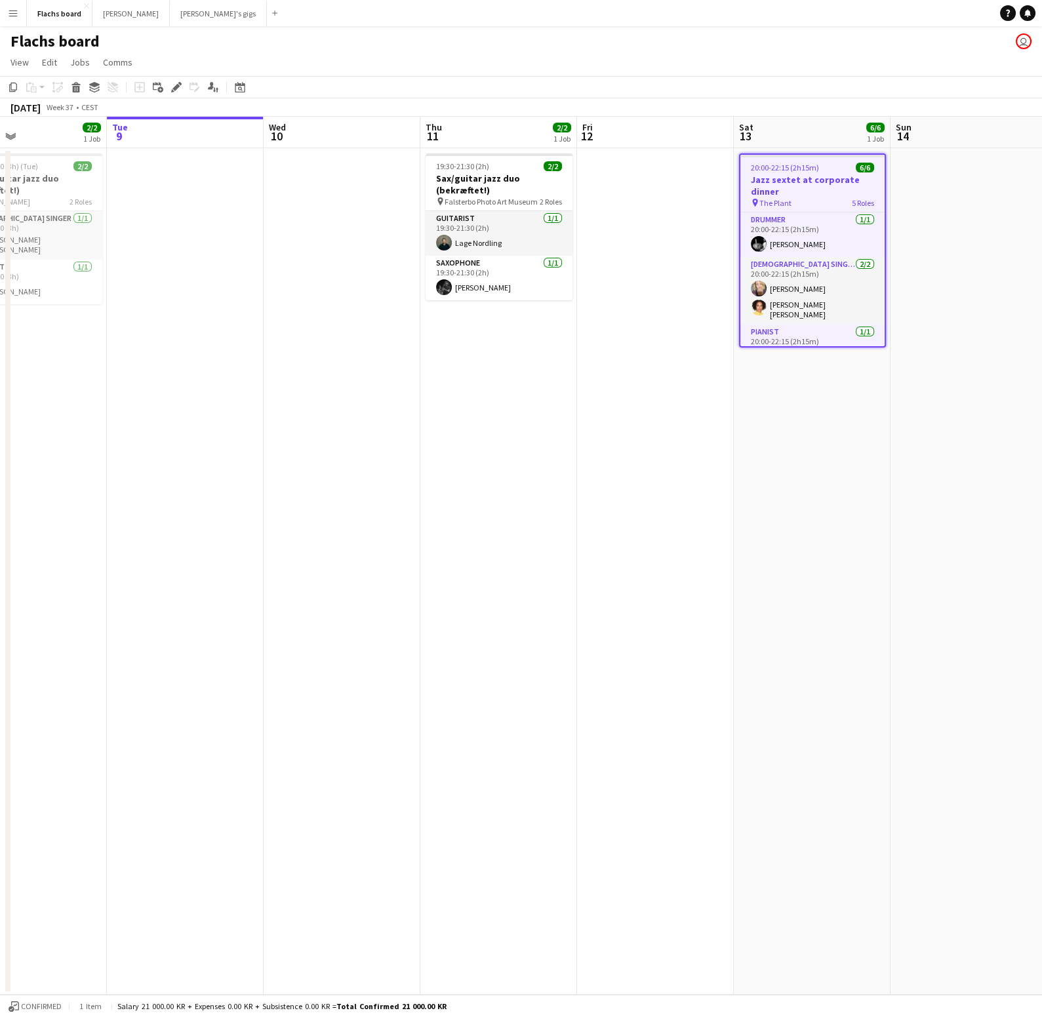
scroll to position [0, 0]
click at [128, 63] on span "Comms" at bounding box center [118, 62] width 30 height 12
click at [125, 20] on button "Asger Gigs Close" at bounding box center [130, 14] width 77 height 26
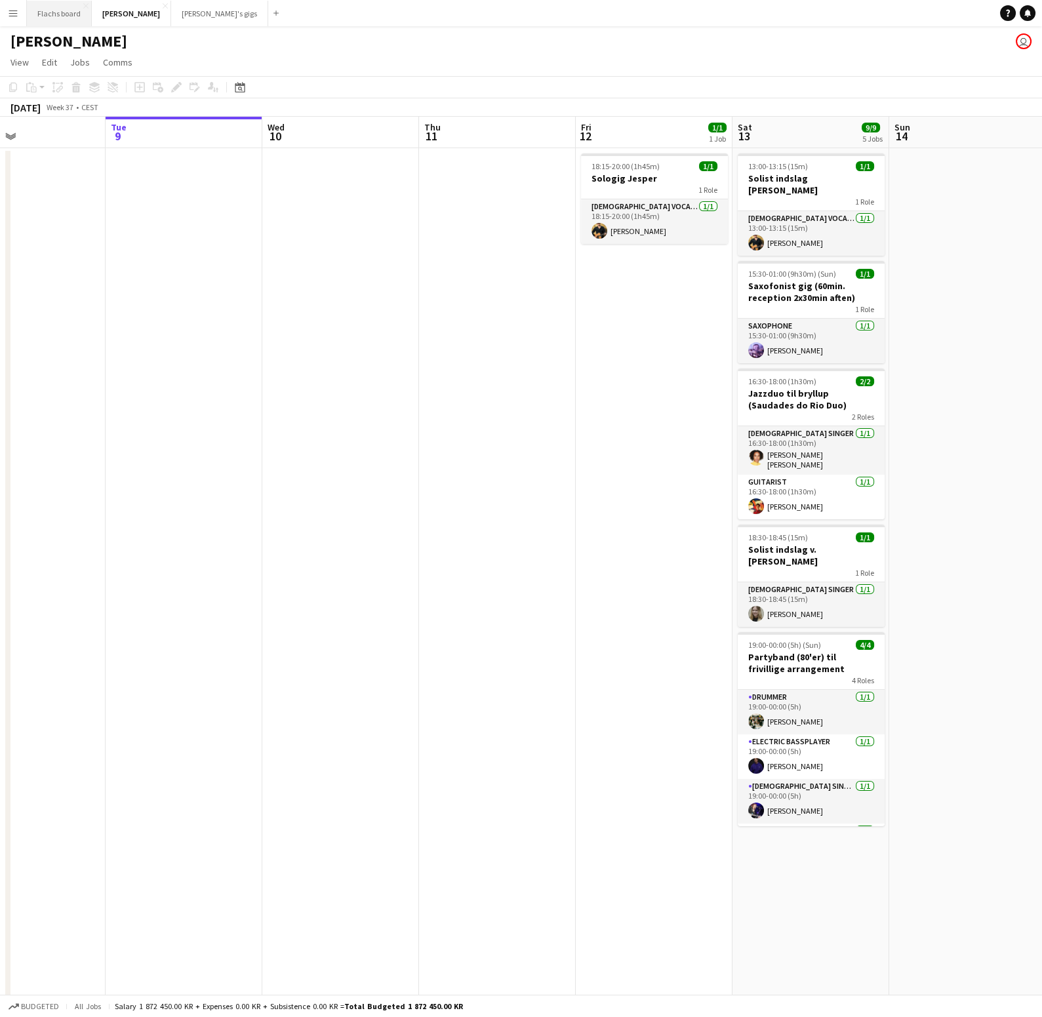
click at [59, 12] on button "Flachs board Close" at bounding box center [59, 14] width 65 height 26
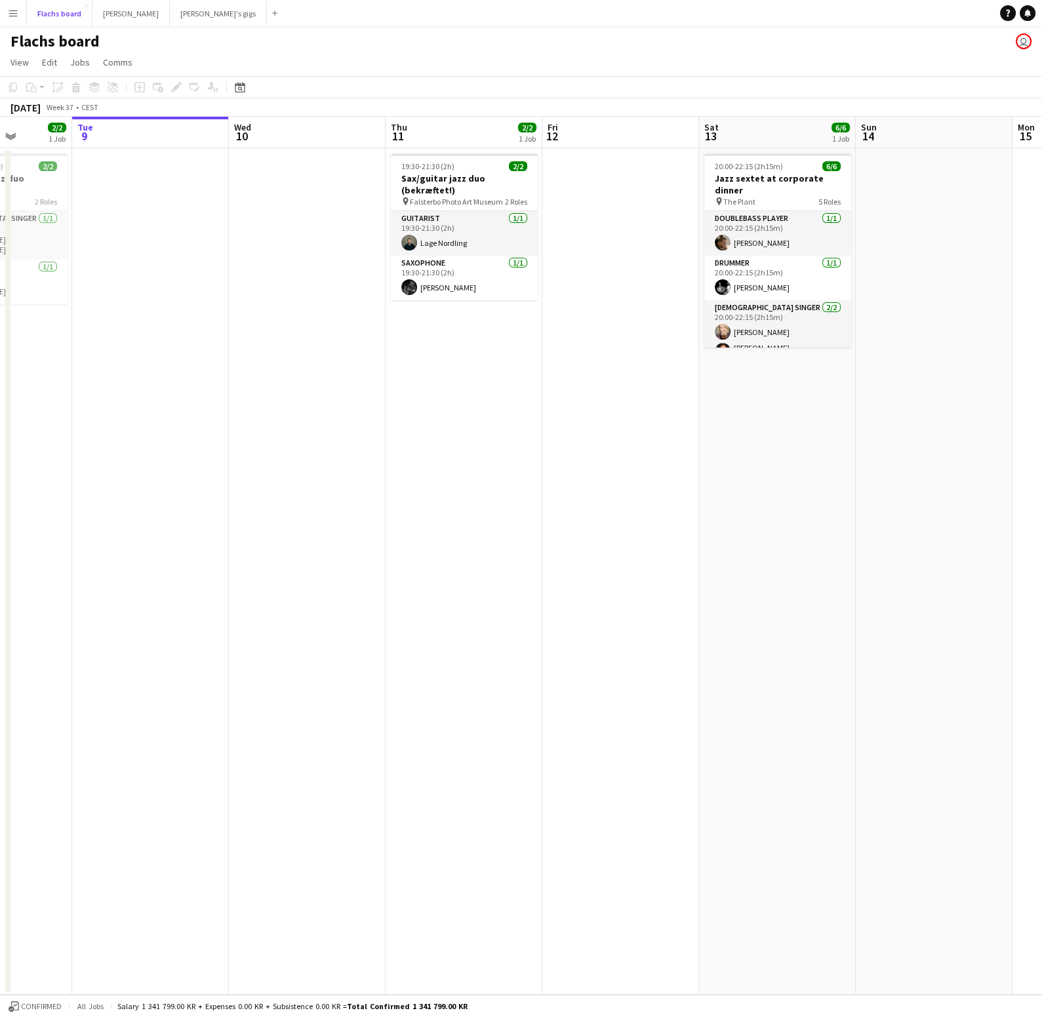
scroll to position [0, 401]
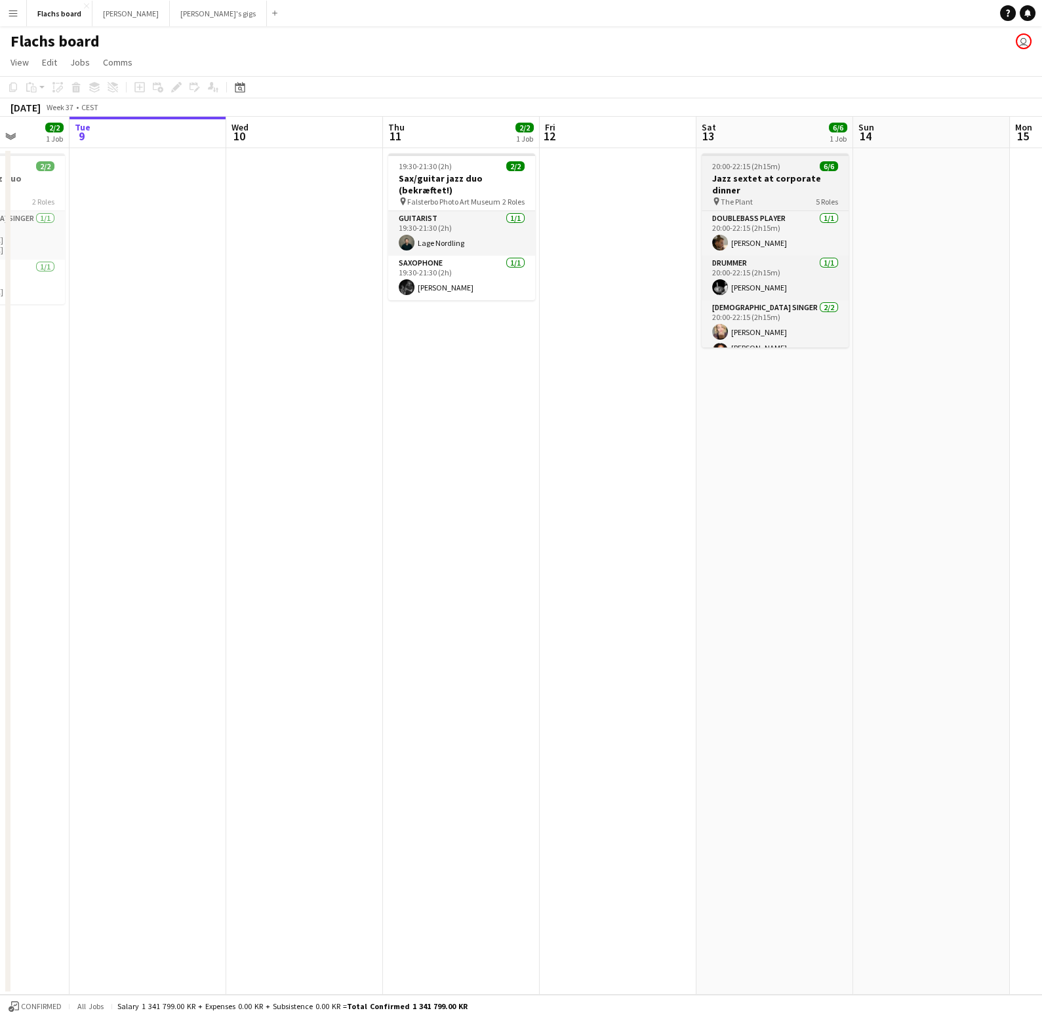
click at [769, 178] on h3 "Jazz sextet at corporate dinner" at bounding box center [775, 185] width 147 height 24
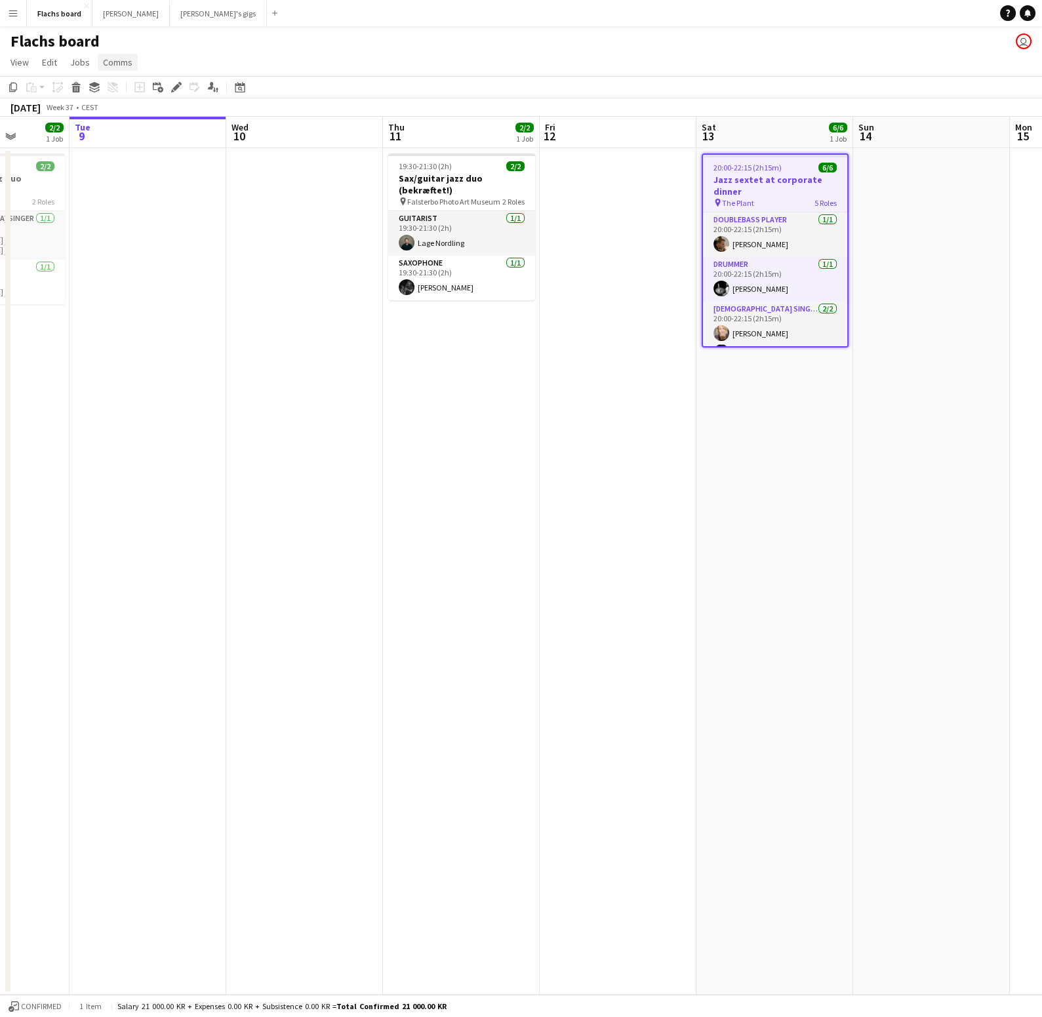
click at [123, 63] on span "Comms" at bounding box center [118, 62] width 30 height 12
click at [136, 125] on link "Create chat" at bounding box center [151, 118] width 109 height 28
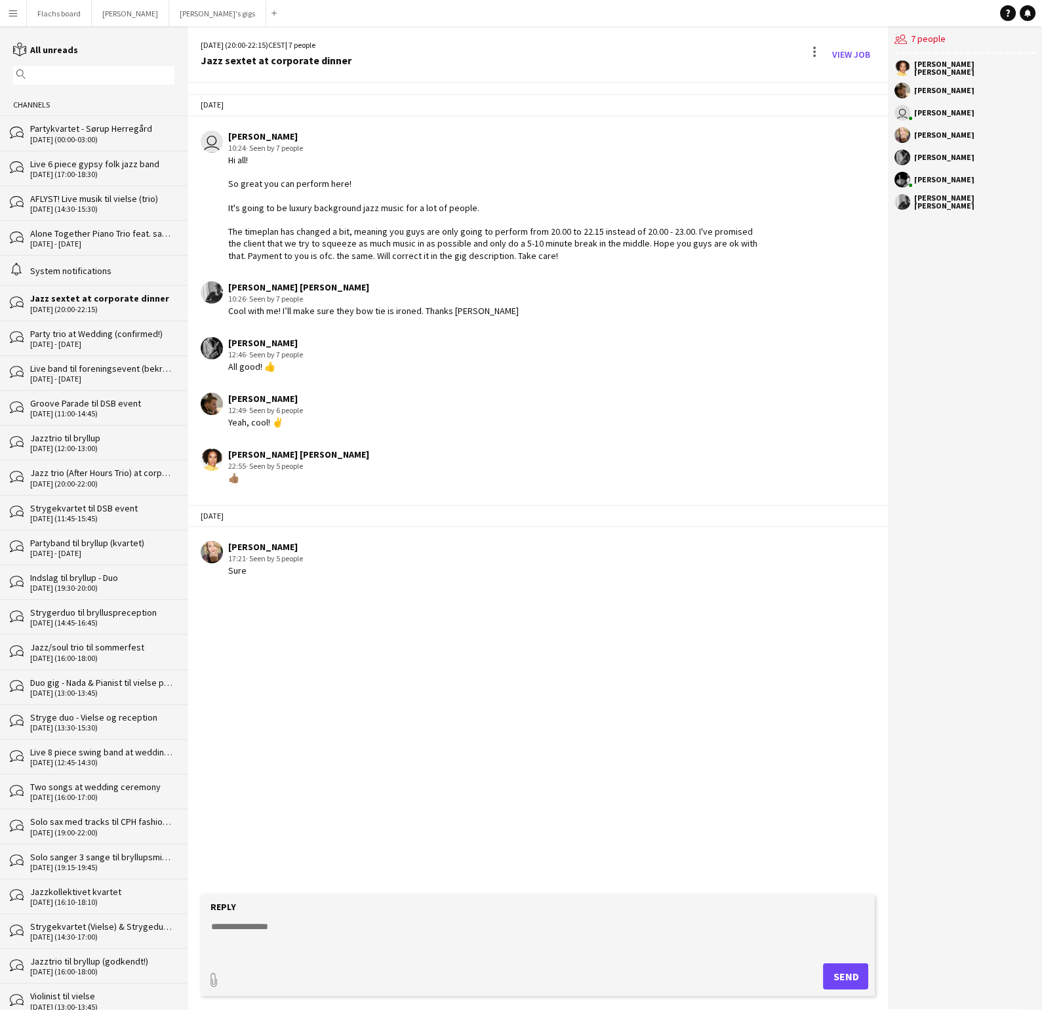
click at [358, 926] on textarea at bounding box center [540, 937] width 661 height 34
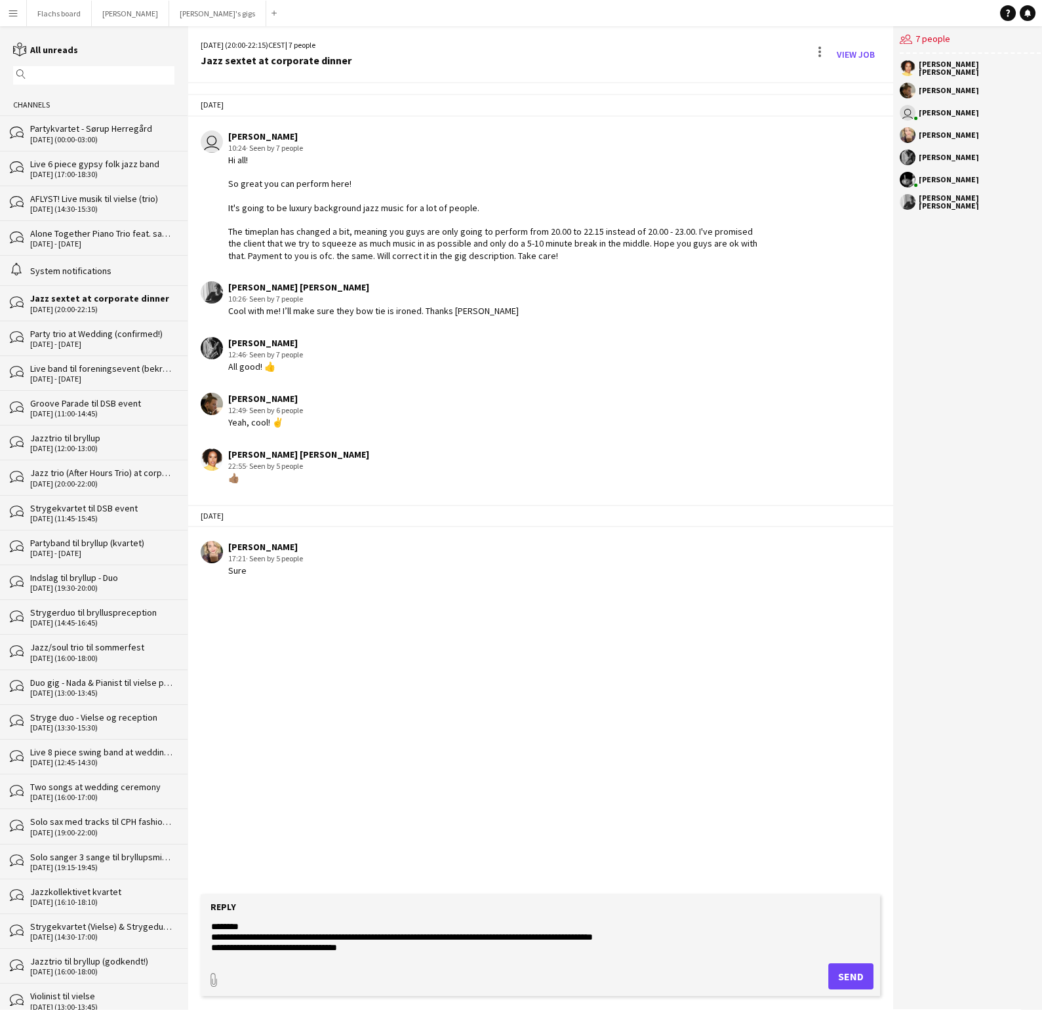
click at [366, 930] on textarea "**********" at bounding box center [540, 937] width 661 height 34
click at [493, 951] on textarea "**********" at bounding box center [540, 937] width 661 height 34
type textarea "**********"
click at [848, 970] on button "Send" at bounding box center [851, 977] width 45 height 26
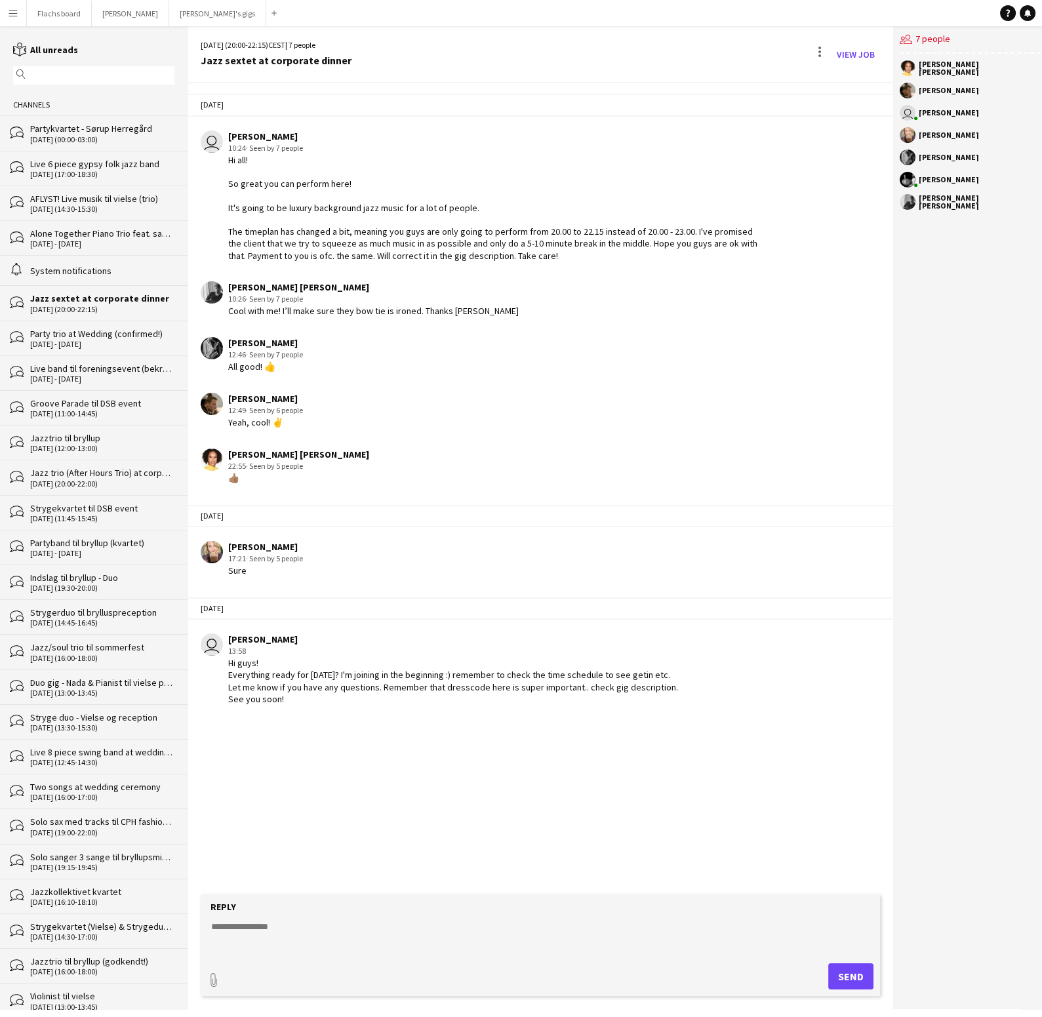
click at [595, 417] on div "[PERSON_NAME] 12:49 · Seen by 6 people Yeah, cool! ✌️" at bounding box center [483, 411] width 565 height 36
click at [52, 10] on button "Flachs board Close" at bounding box center [59, 14] width 65 height 26
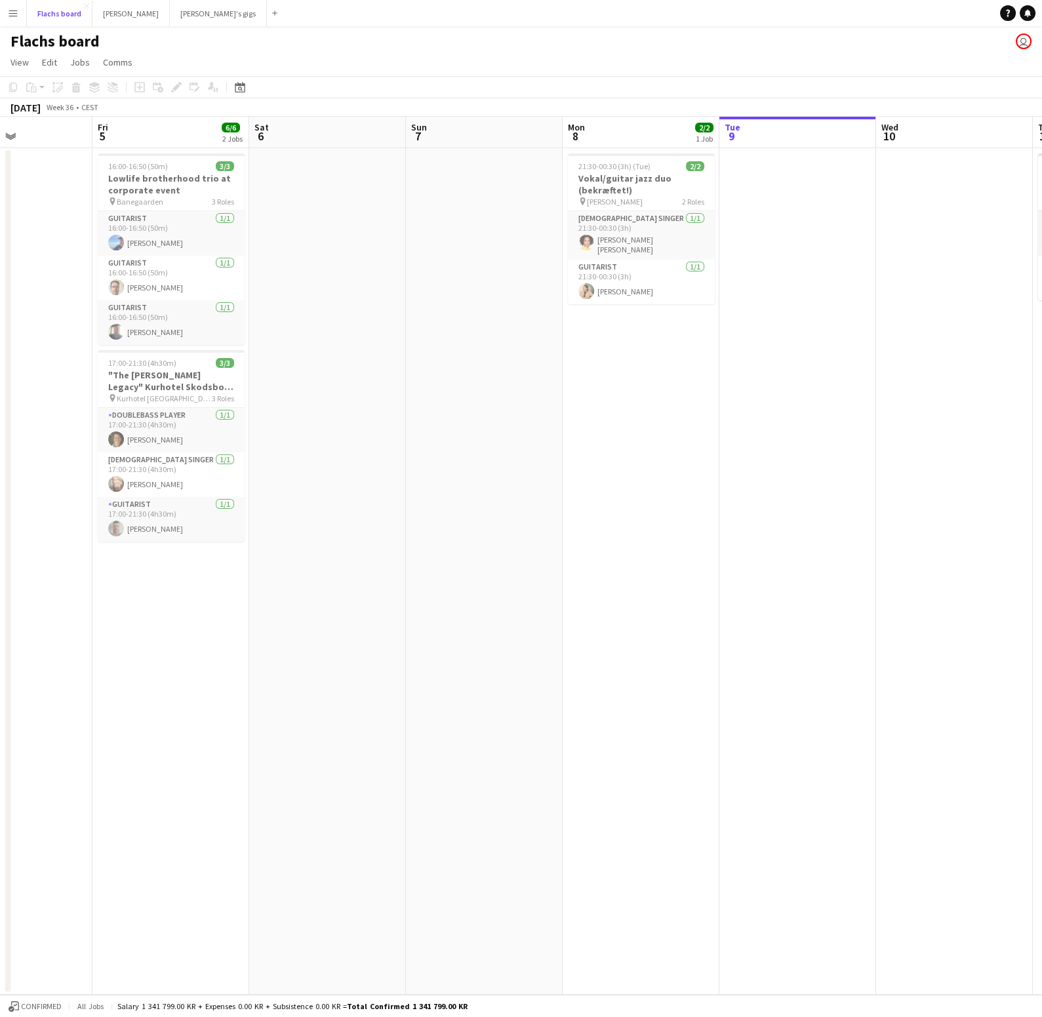
scroll to position [0, 375]
click at [15, 9] on app-icon "Menu" at bounding box center [13, 13] width 10 height 10
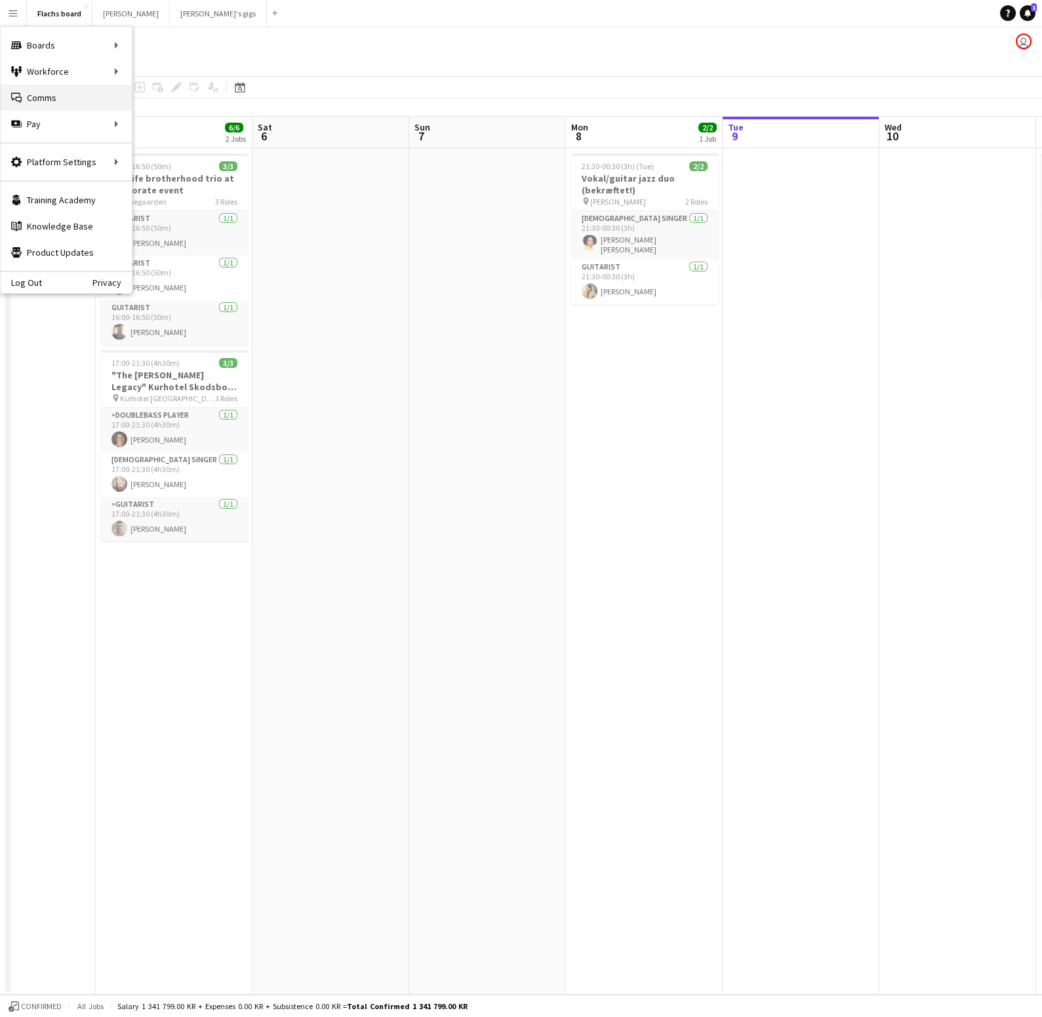
click at [35, 96] on link "Comms Comms" at bounding box center [66, 98] width 131 height 26
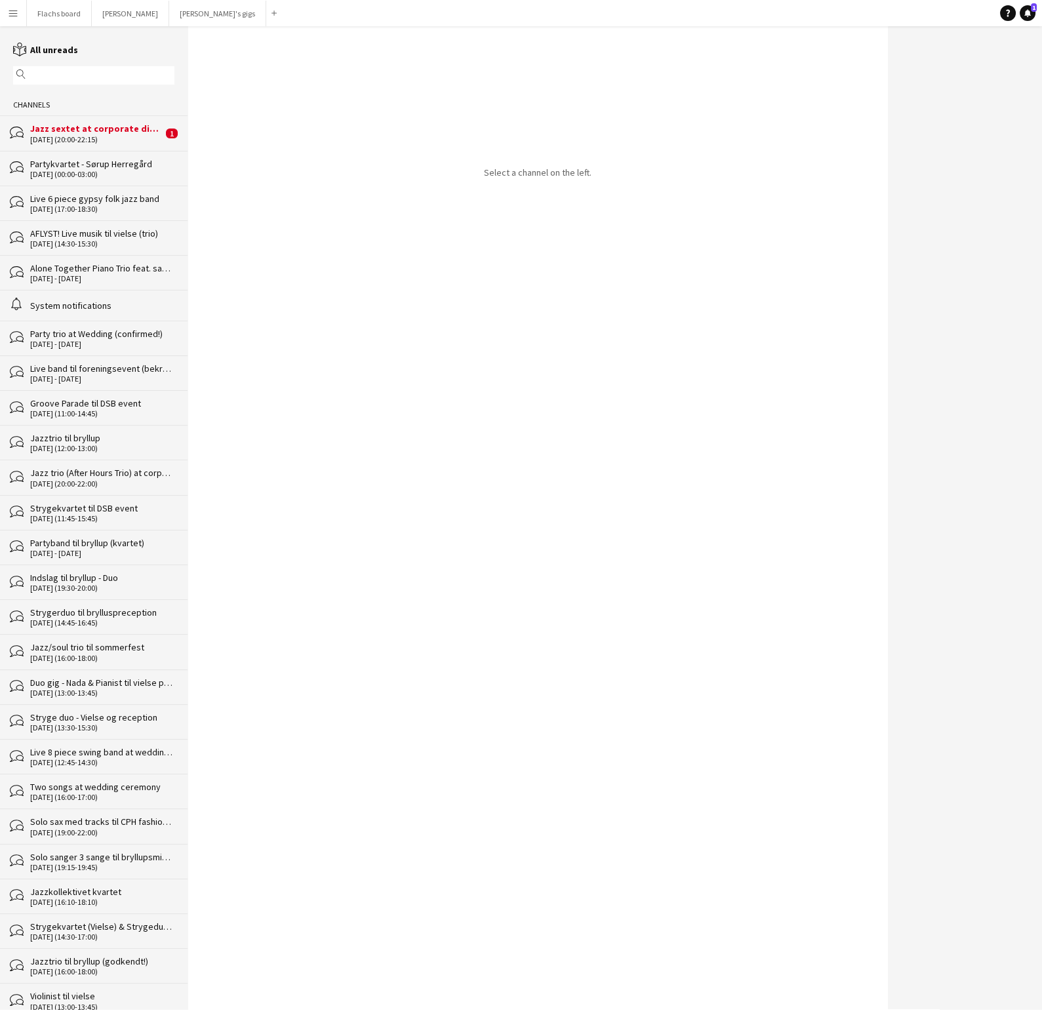
click at [52, 129] on div "Jazz sextet at corporate dinner" at bounding box center [96, 129] width 133 height 12
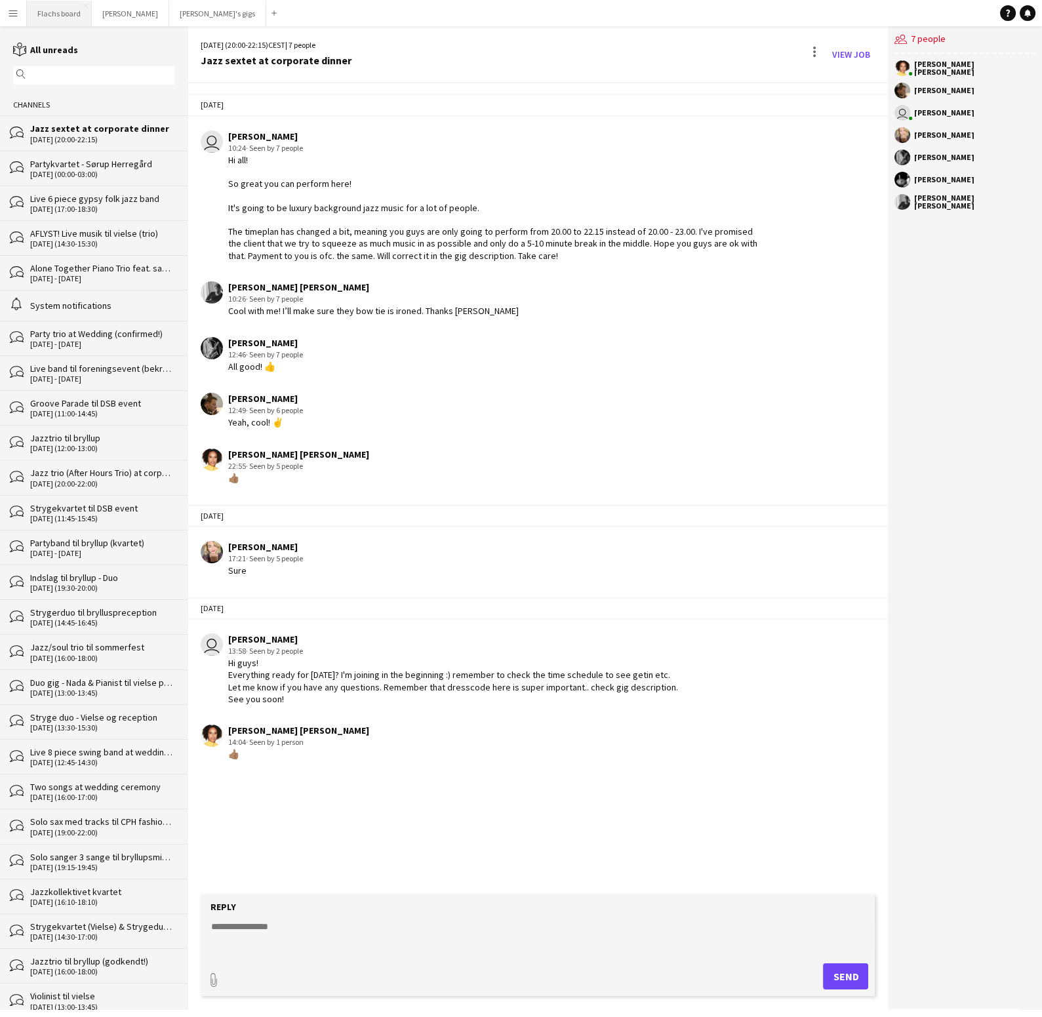
click at [52, 14] on button "Flachs board Close" at bounding box center [59, 14] width 65 height 26
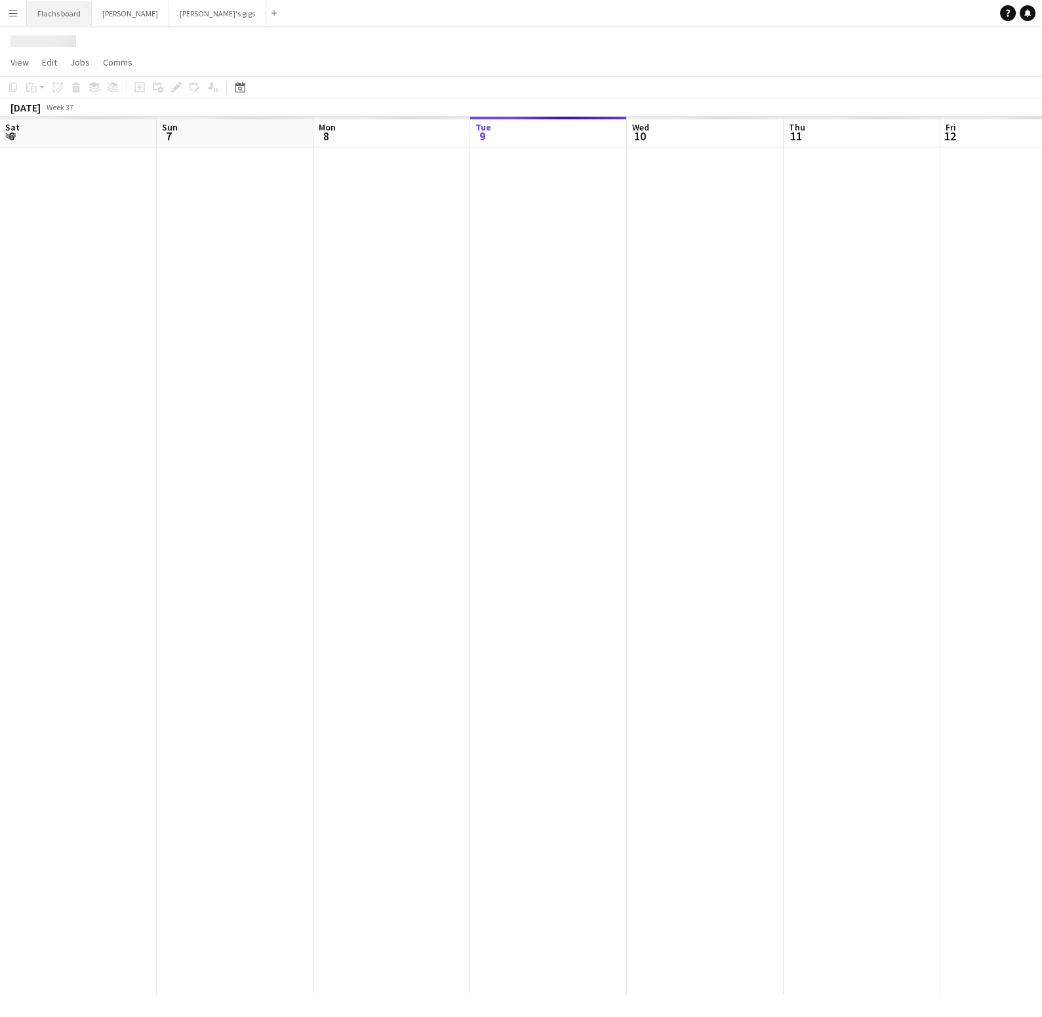
click at [52, 14] on button "Flachs board Close" at bounding box center [59, 14] width 65 height 26
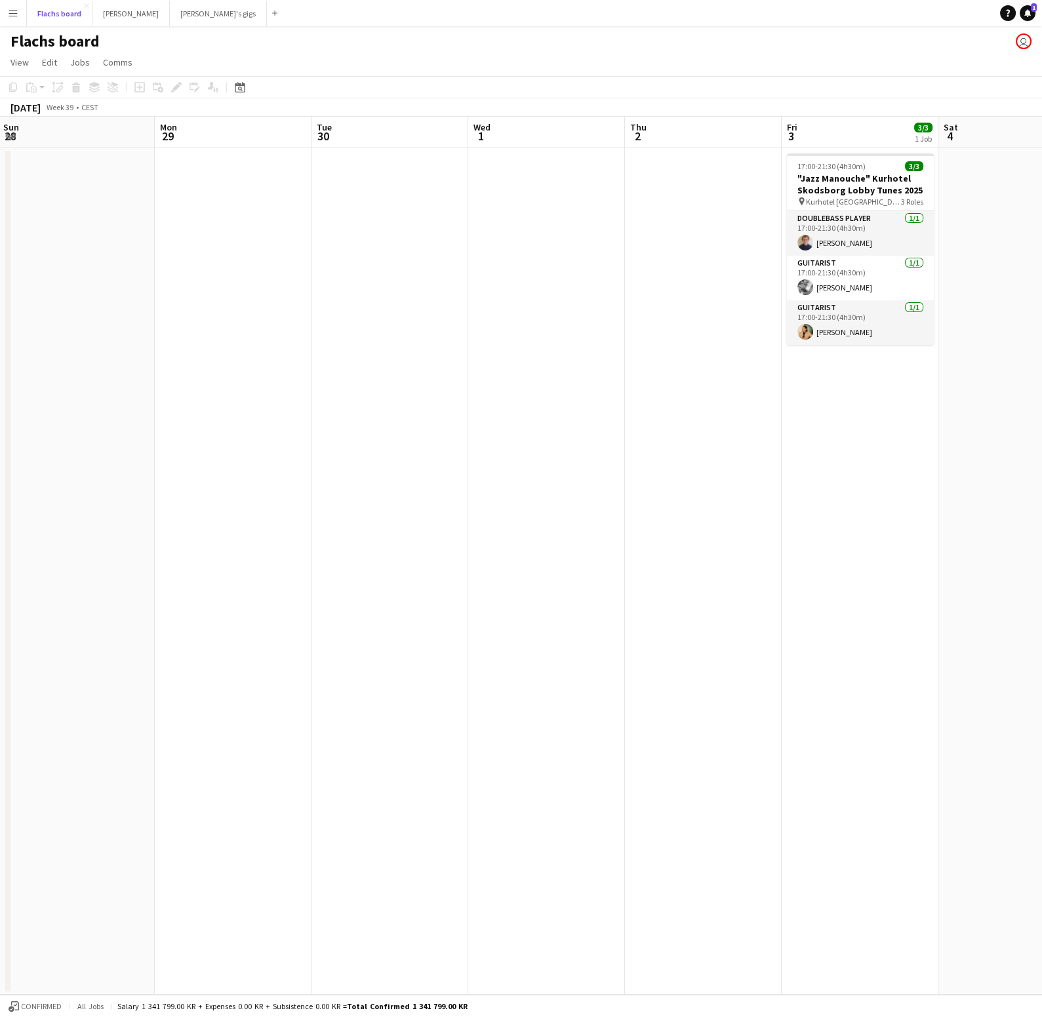
scroll to position [0, 476]
click at [170, 18] on button "[PERSON_NAME]'s gigs Close" at bounding box center [218, 14] width 97 height 26
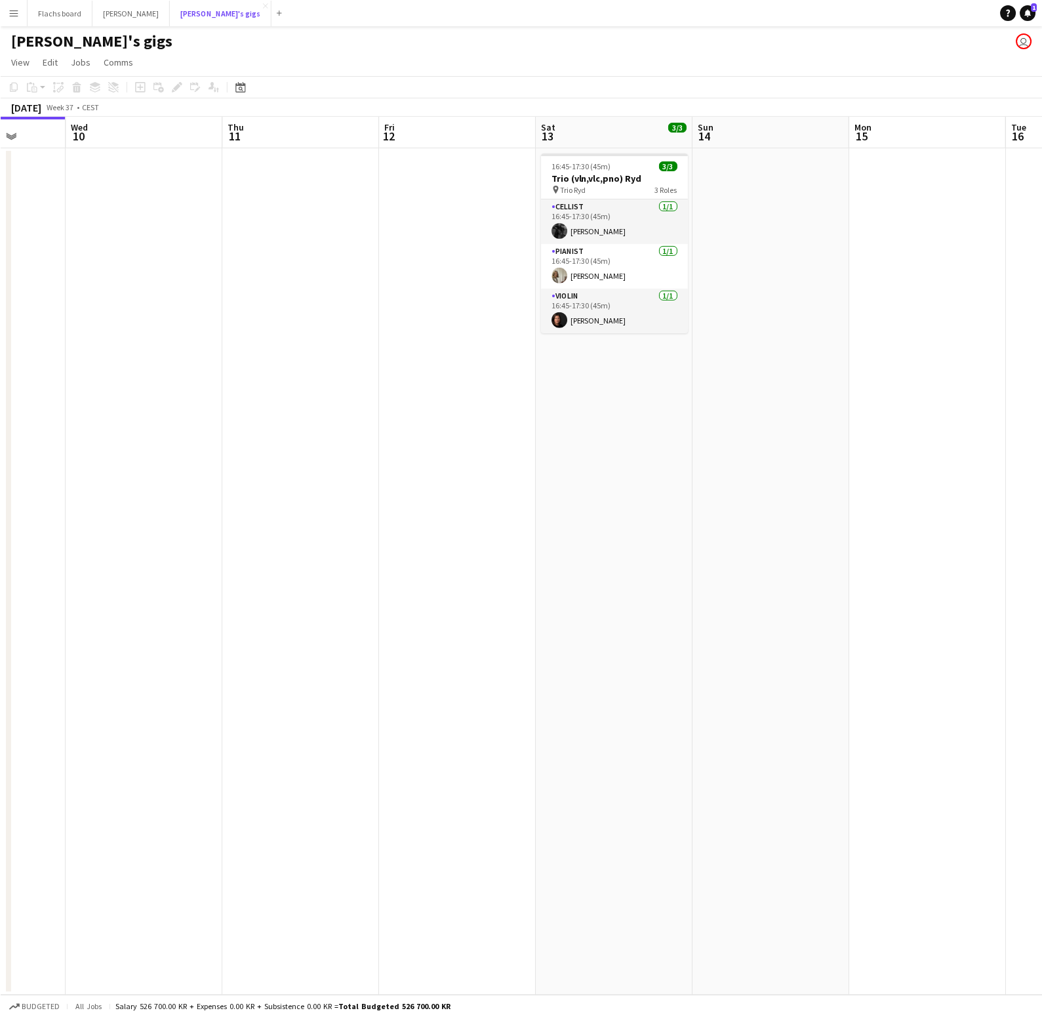
scroll to position [0, 563]
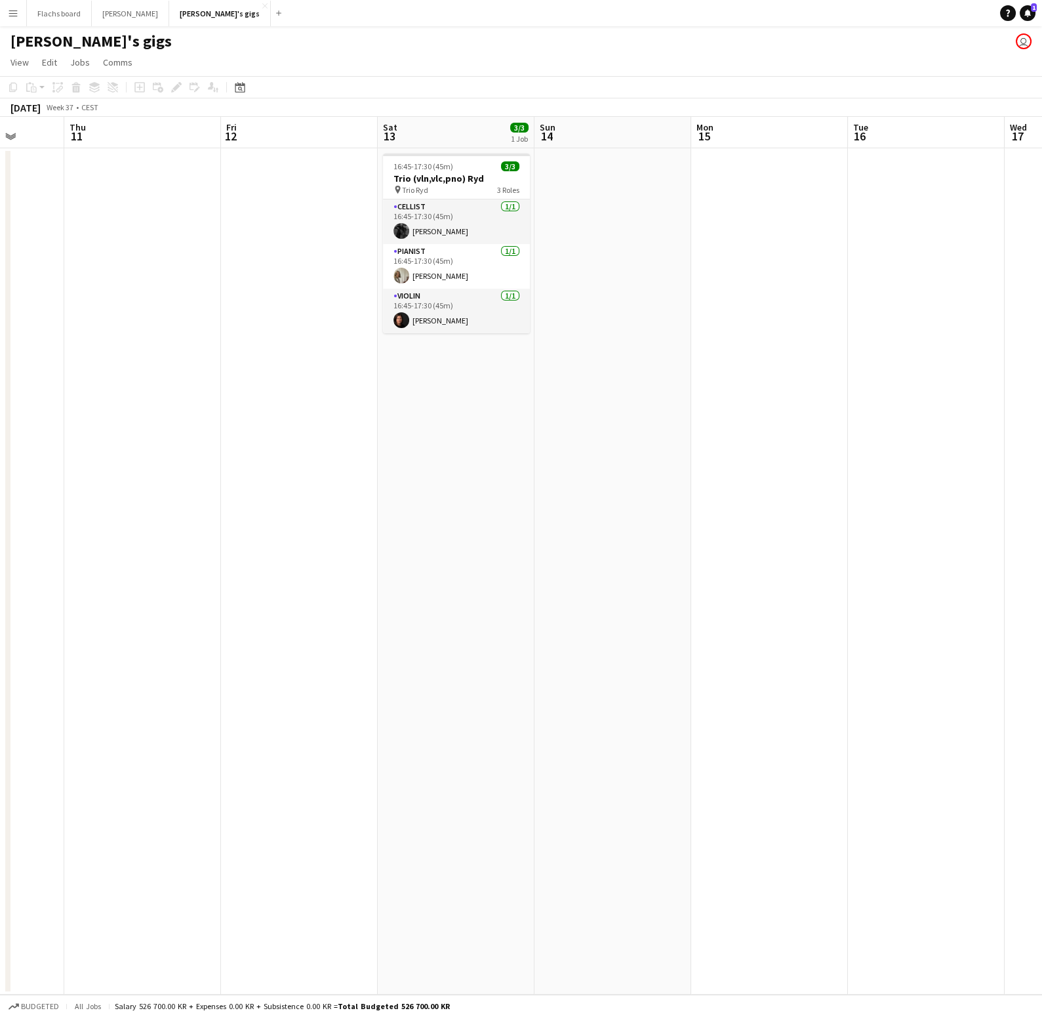
click at [9, 21] on button "Menu" at bounding box center [13, 13] width 26 height 26
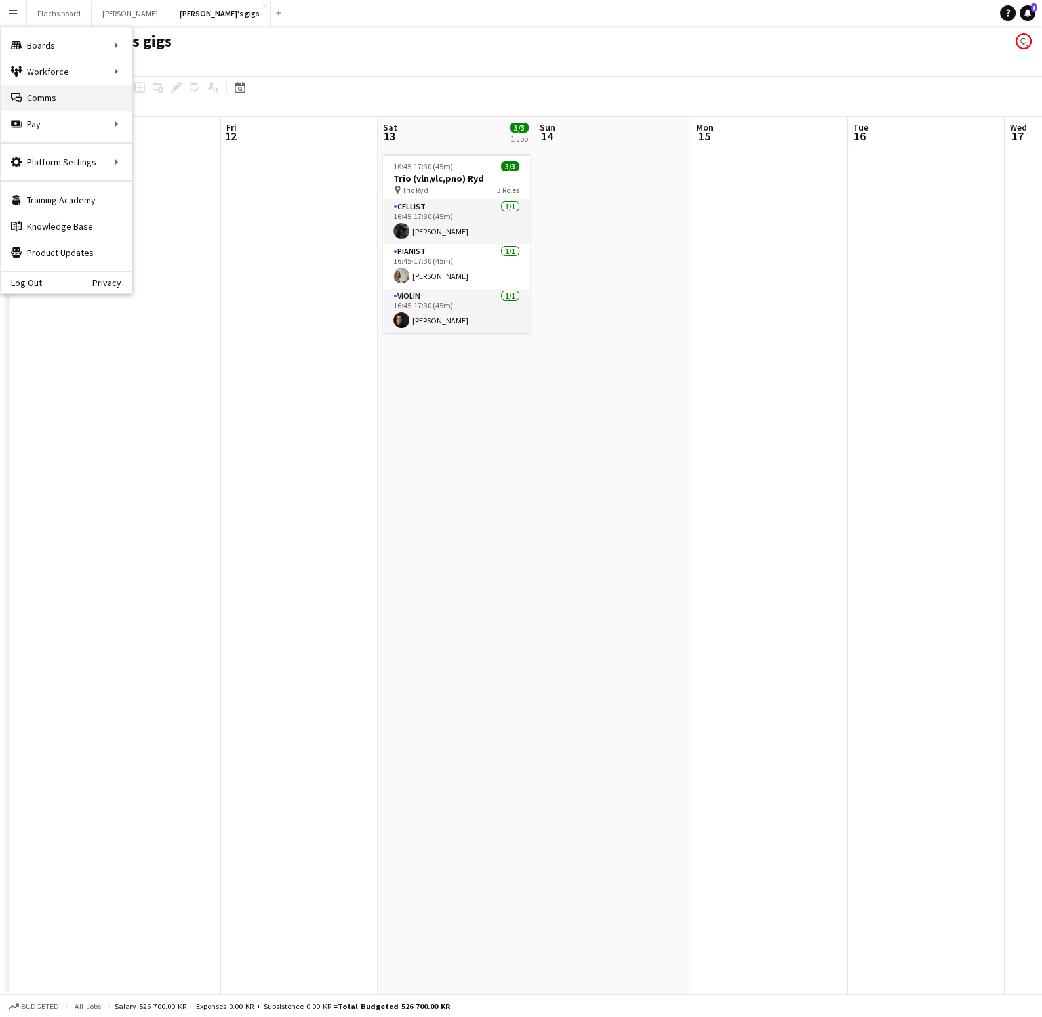
click at [61, 108] on link "Comms Comms" at bounding box center [66, 98] width 131 height 26
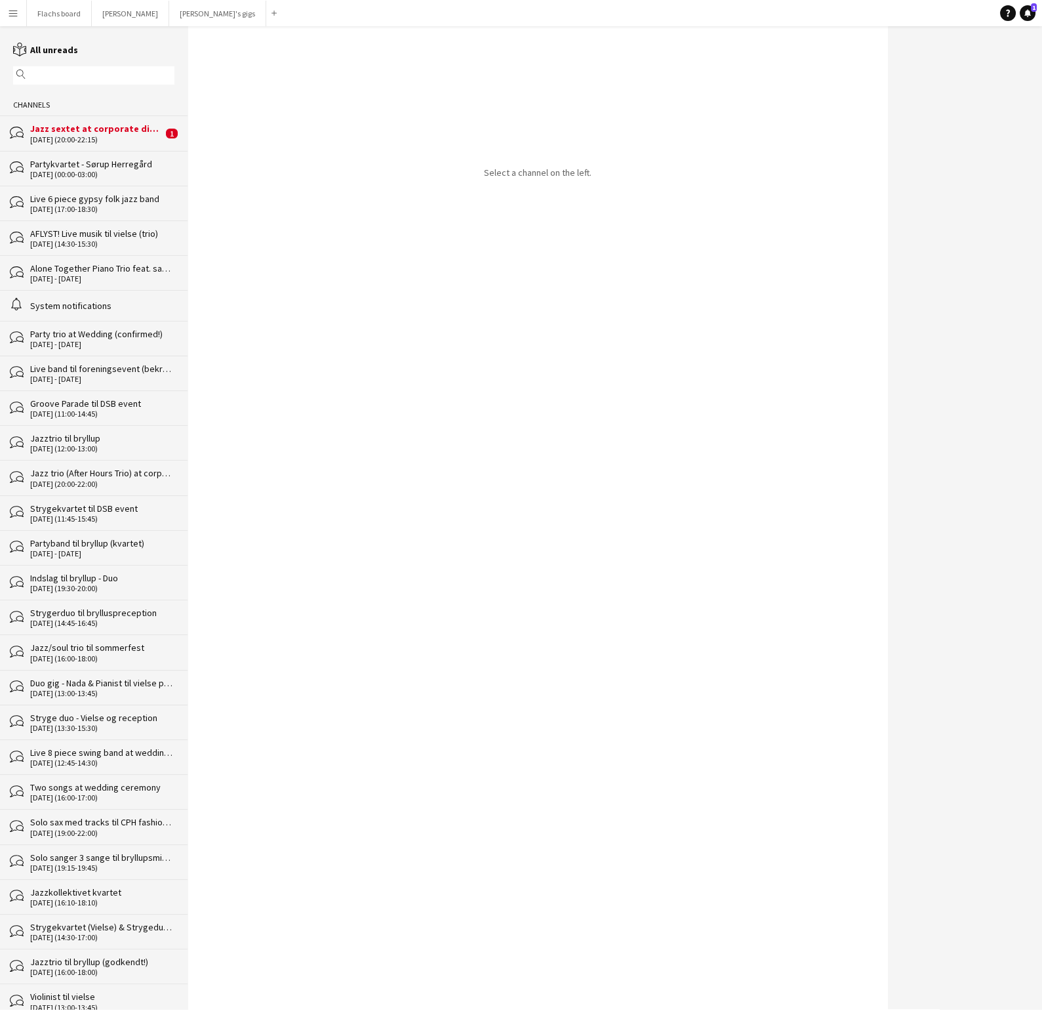
click at [79, 133] on div "Jazz sextet at corporate dinner" at bounding box center [96, 129] width 133 height 12
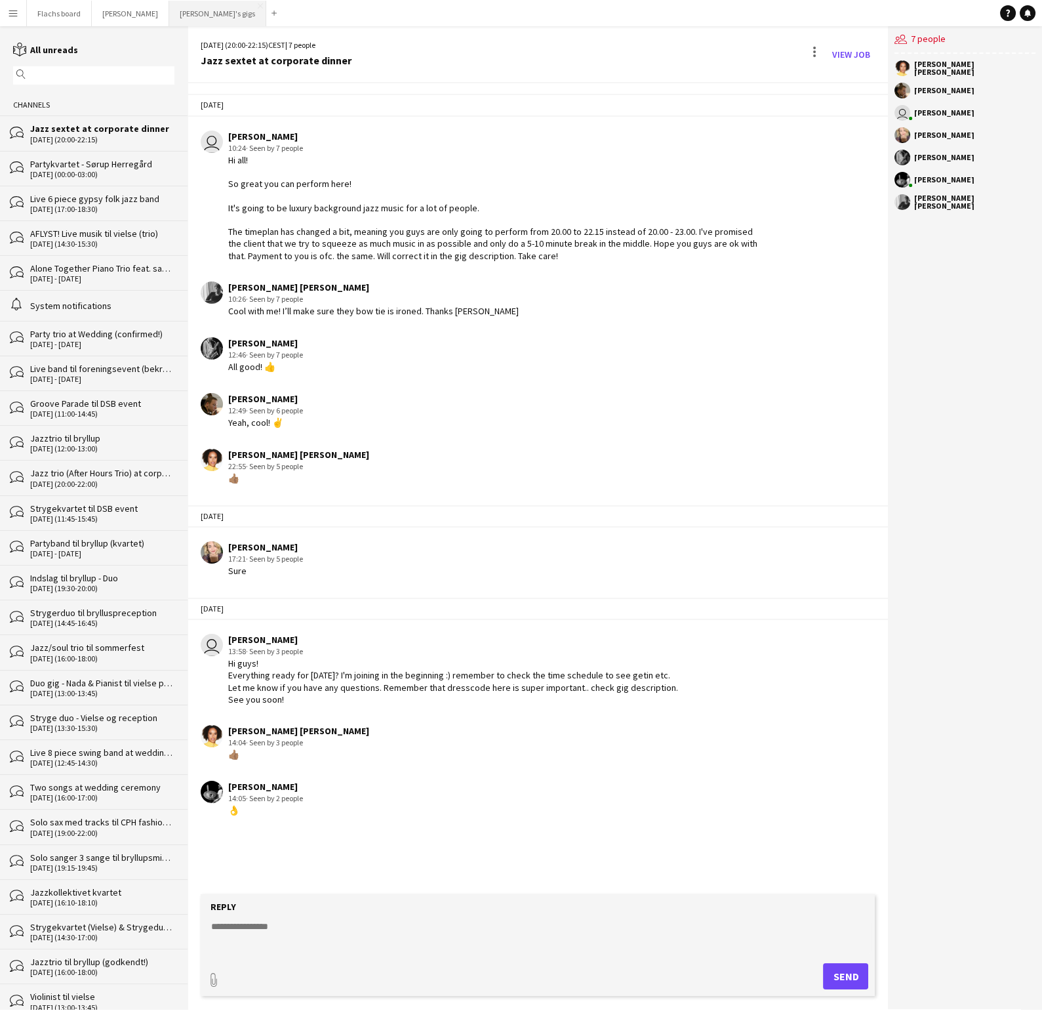
click at [178, 18] on button "[PERSON_NAME]'s gigs Close" at bounding box center [217, 14] width 97 height 26
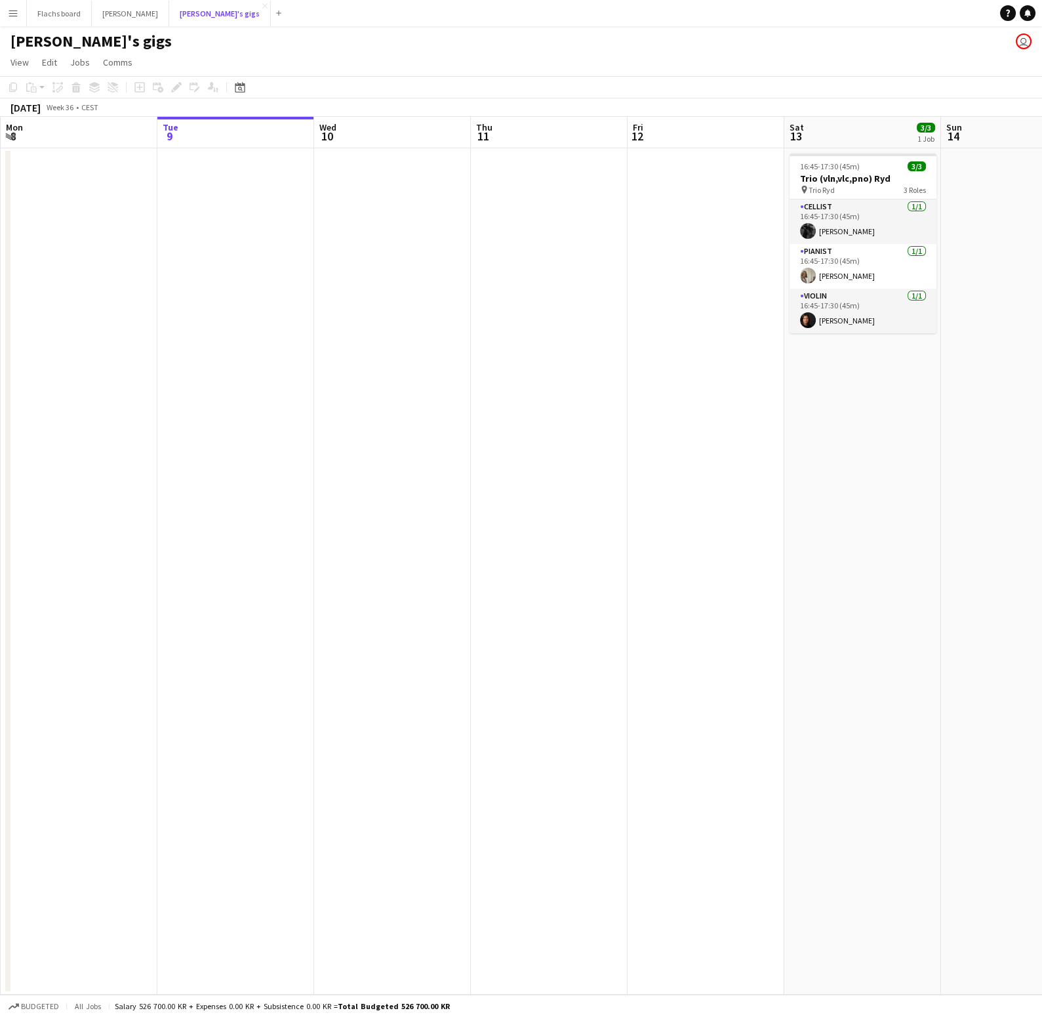
scroll to position [0, 438]
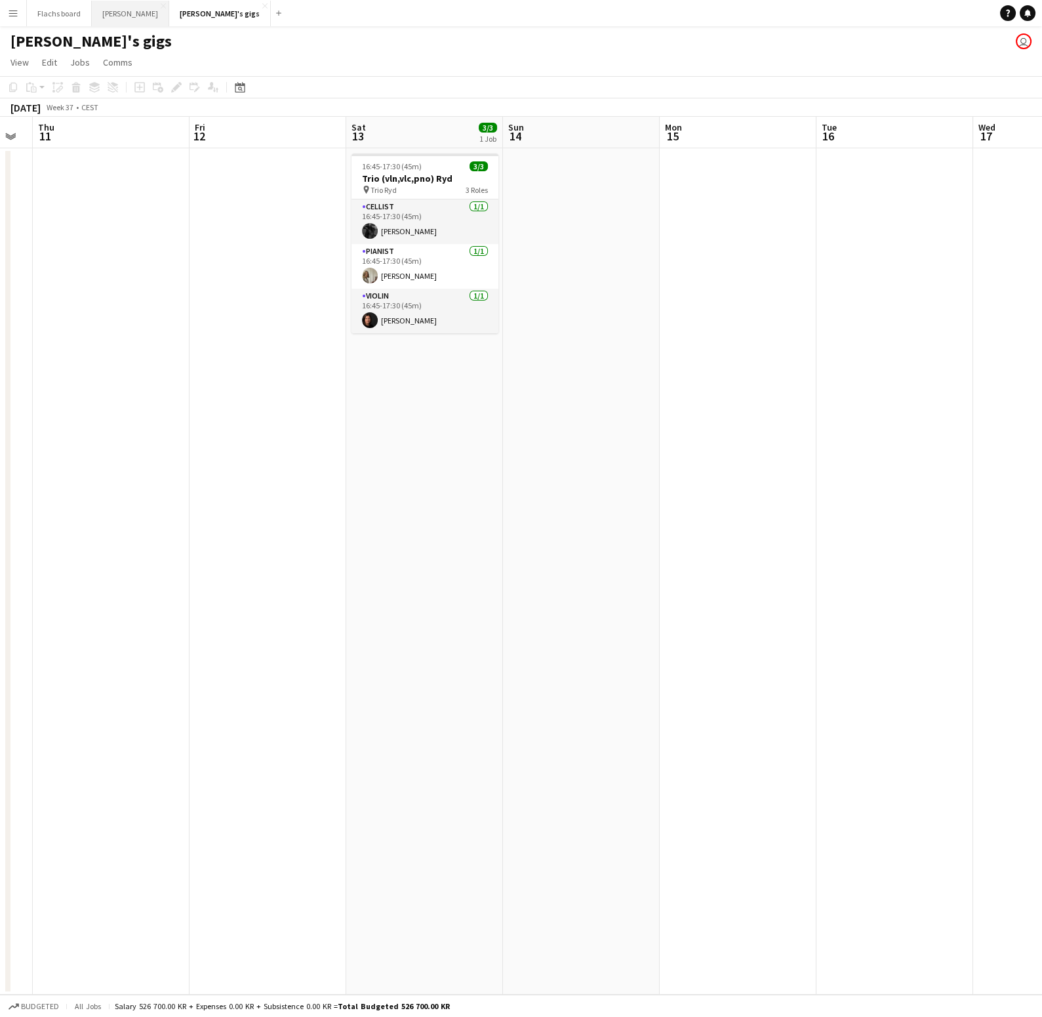
click at [127, 22] on button "Asger Gigs Close" at bounding box center [130, 14] width 77 height 26
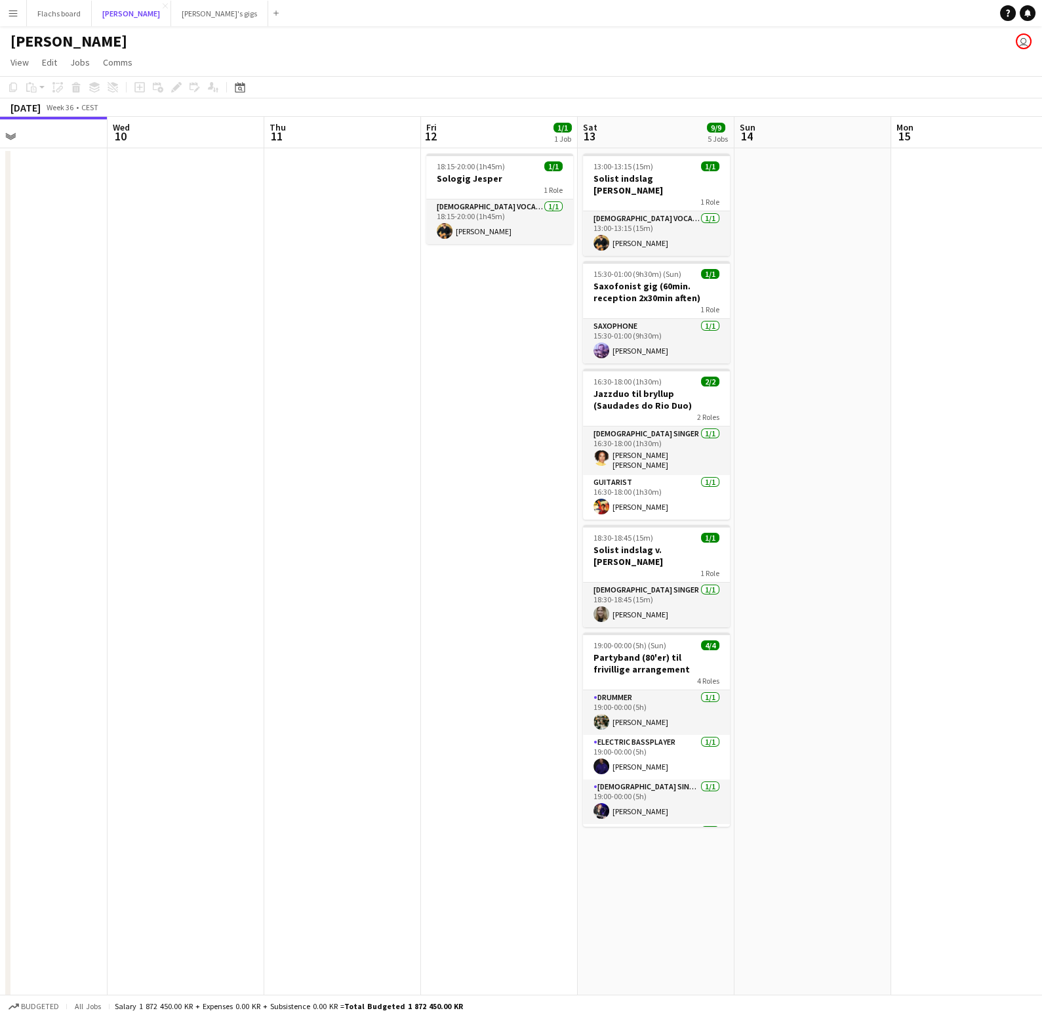
scroll to position [0, 520]
click at [52, 12] on button "Flachs board Close" at bounding box center [59, 14] width 65 height 26
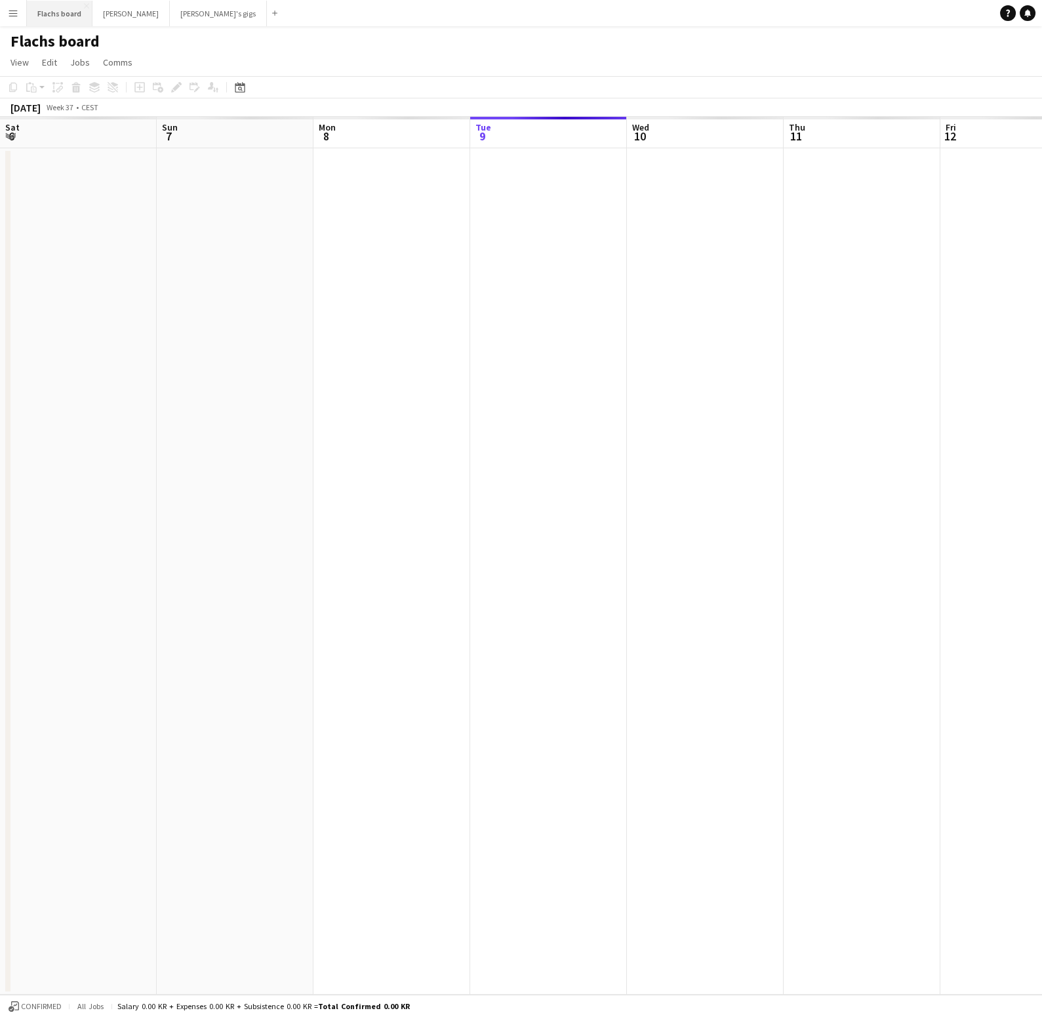
scroll to position [0, 313]
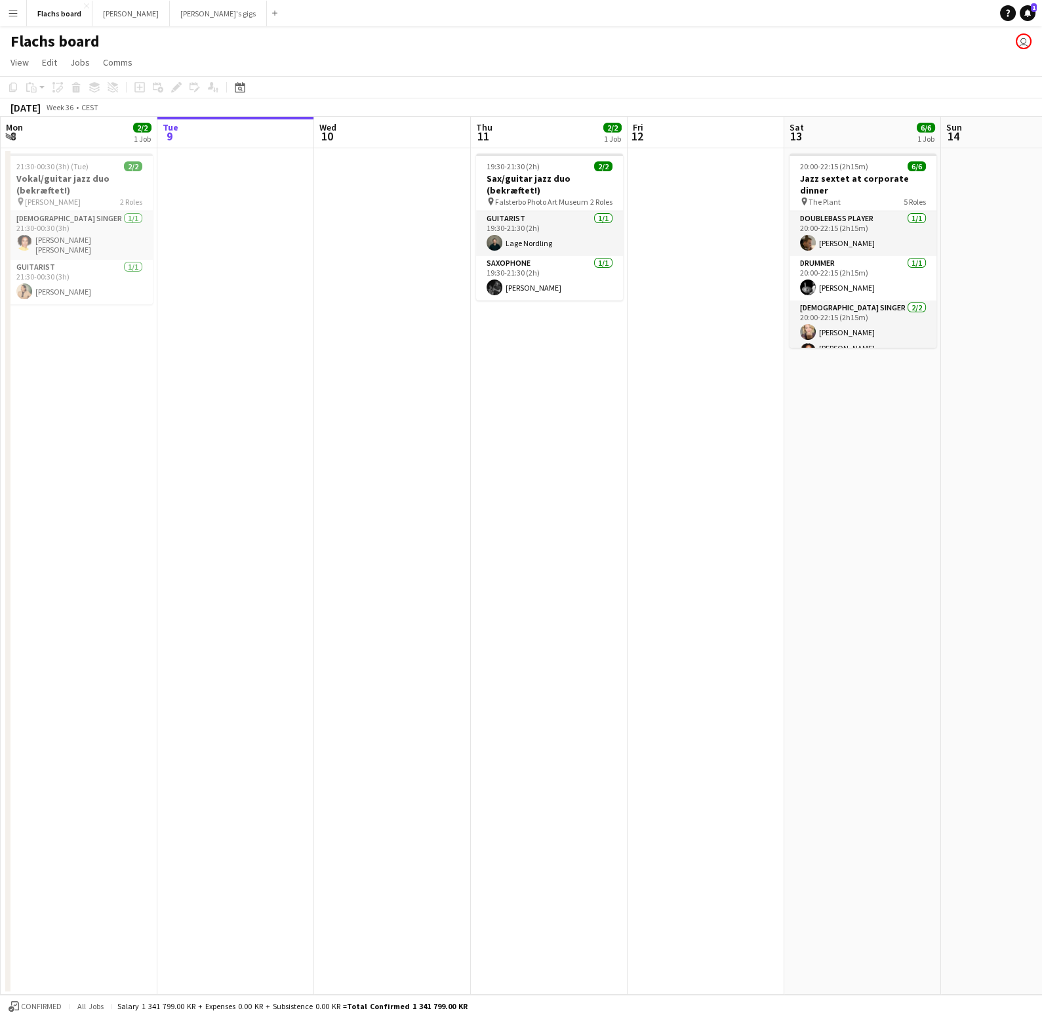
click at [11, 17] on app-icon "Menu" at bounding box center [13, 13] width 10 height 10
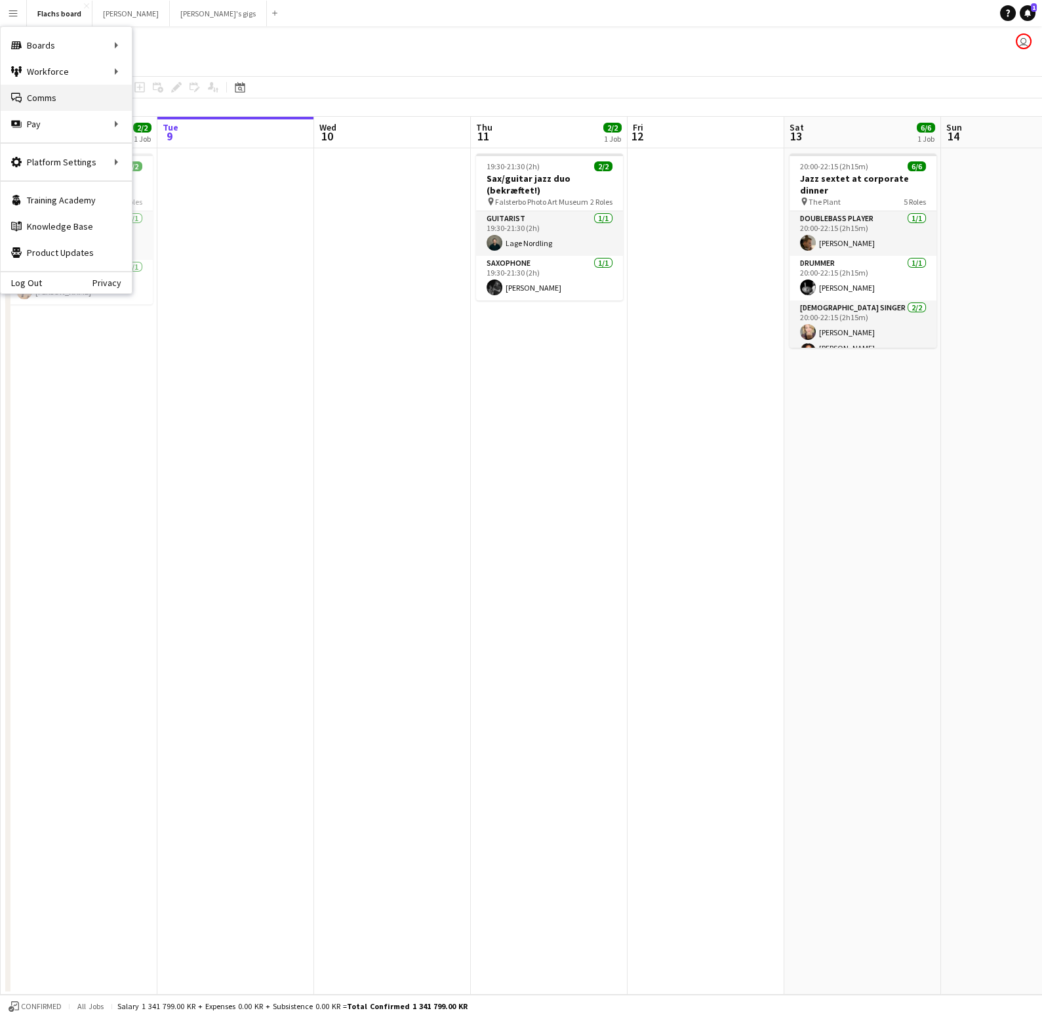
click at [62, 94] on link "Comms Comms" at bounding box center [66, 98] width 131 height 26
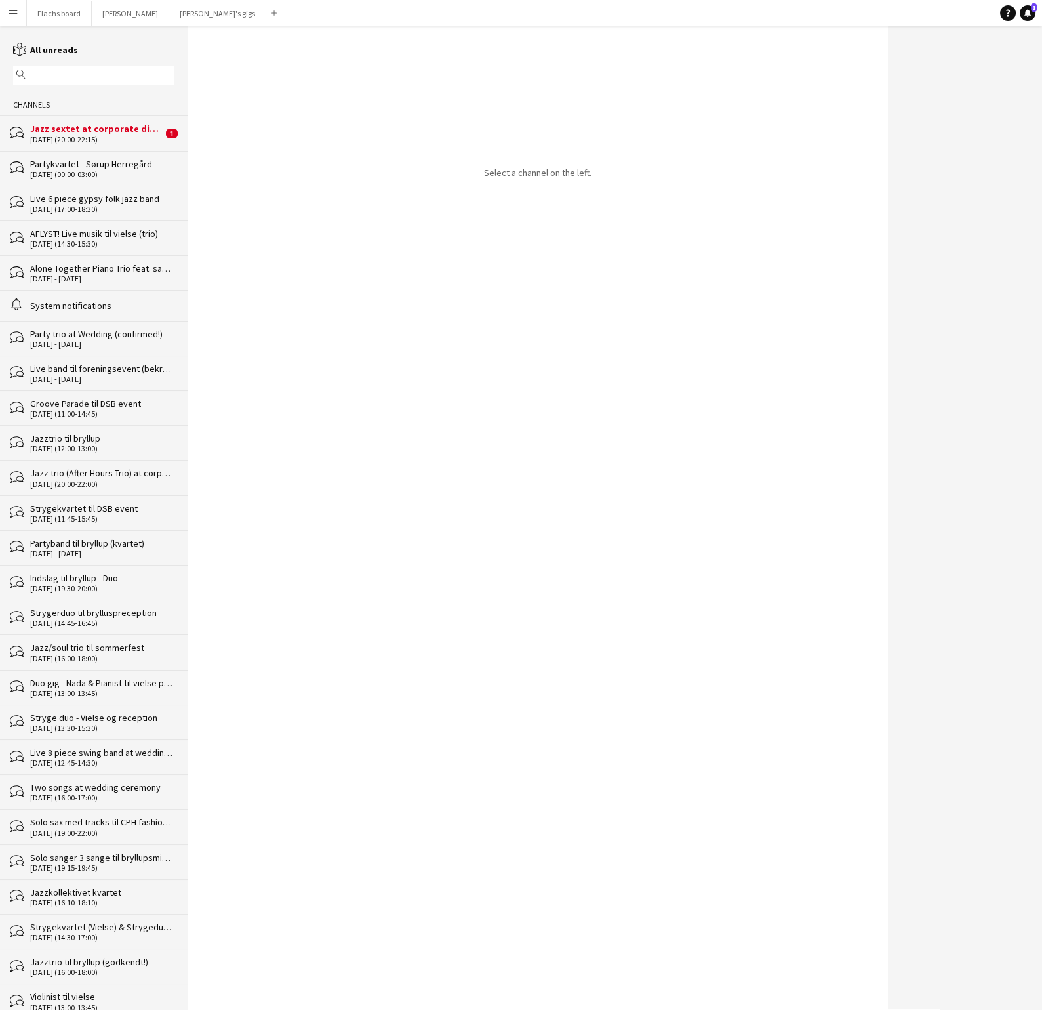
click at [80, 136] on div "[DATE] (20:00-22:15)" at bounding box center [96, 139] width 133 height 9
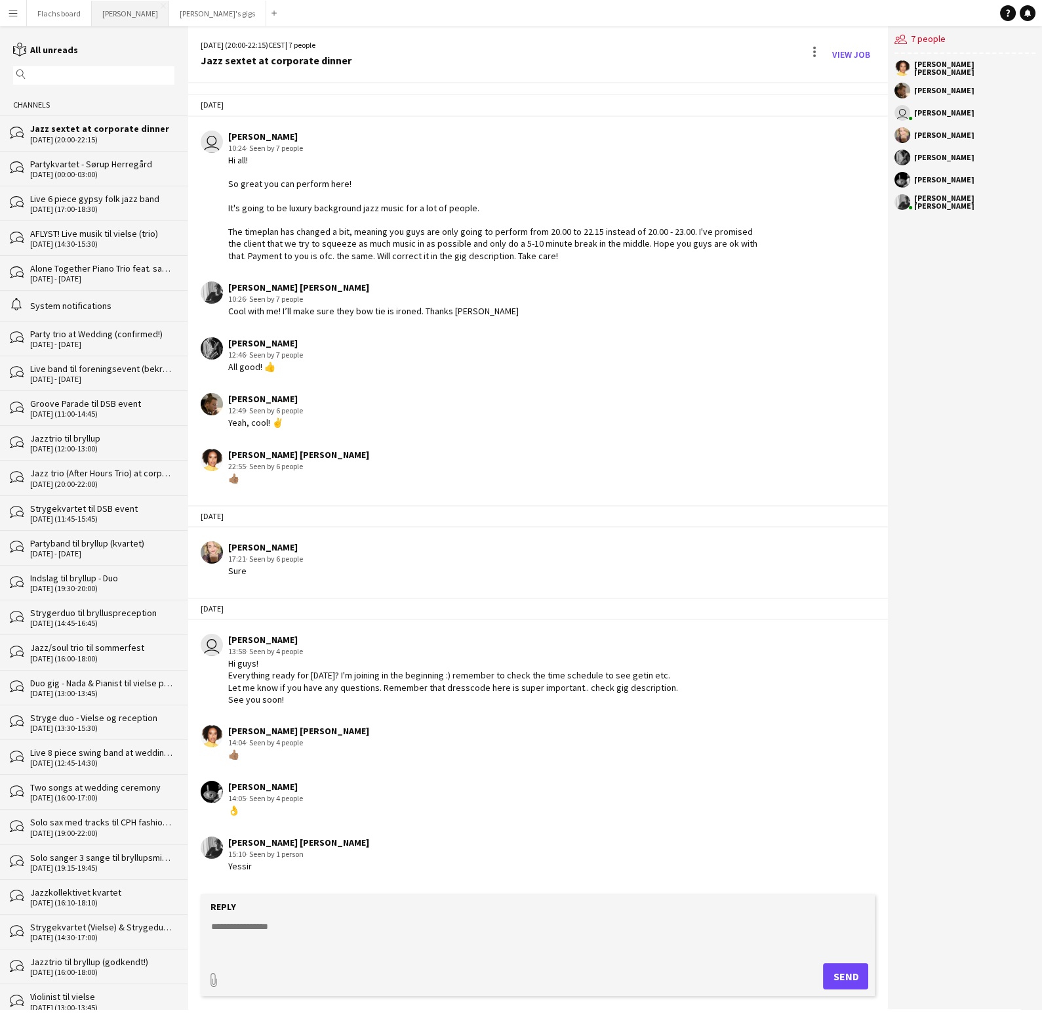
click at [127, 16] on button "Asger Gigs Close" at bounding box center [130, 14] width 77 height 26
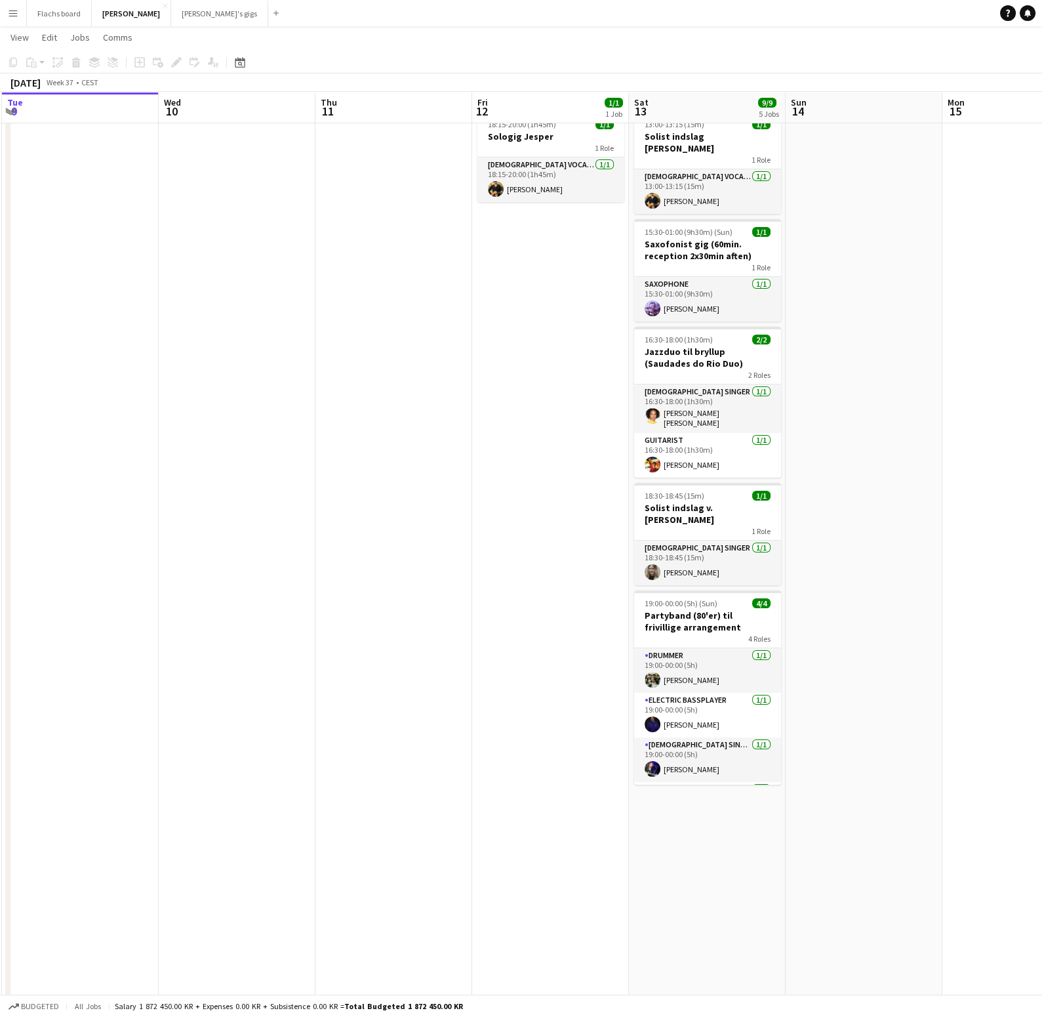
click at [447, 390] on app-date-cell at bounding box center [394, 609] width 157 height 1007
